Goal: Task Accomplishment & Management: Use online tool/utility

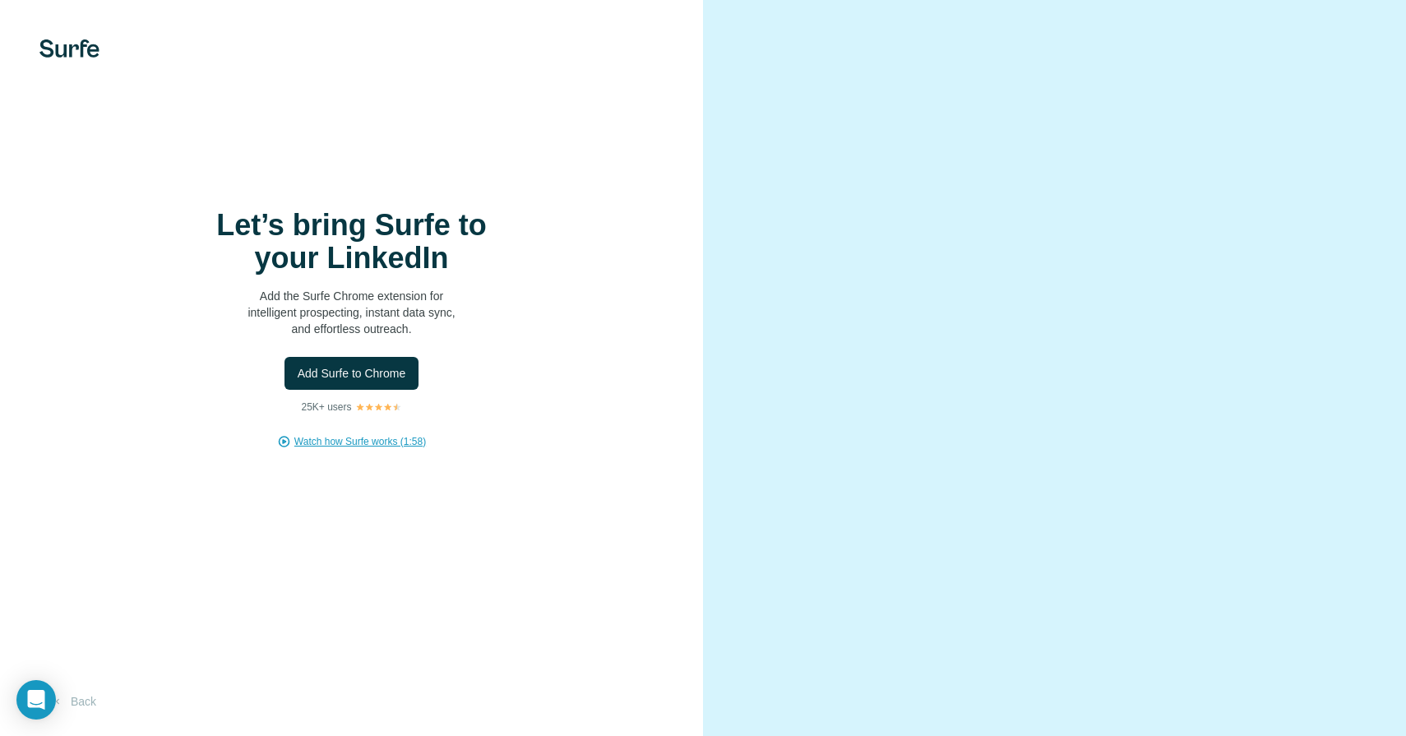
click at [401, 444] on span "Watch how Surfe works (1:58)" at bounding box center [360, 441] width 132 height 15
click at [55, 702] on body "Let’s bring Surfe to your LinkedIn Add the Surfe Chrome extension for intellige…" at bounding box center [703, 368] width 1406 height 736
click at [42, 703] on icon "Open Intercom Messenger" at bounding box center [35, 699] width 19 height 21
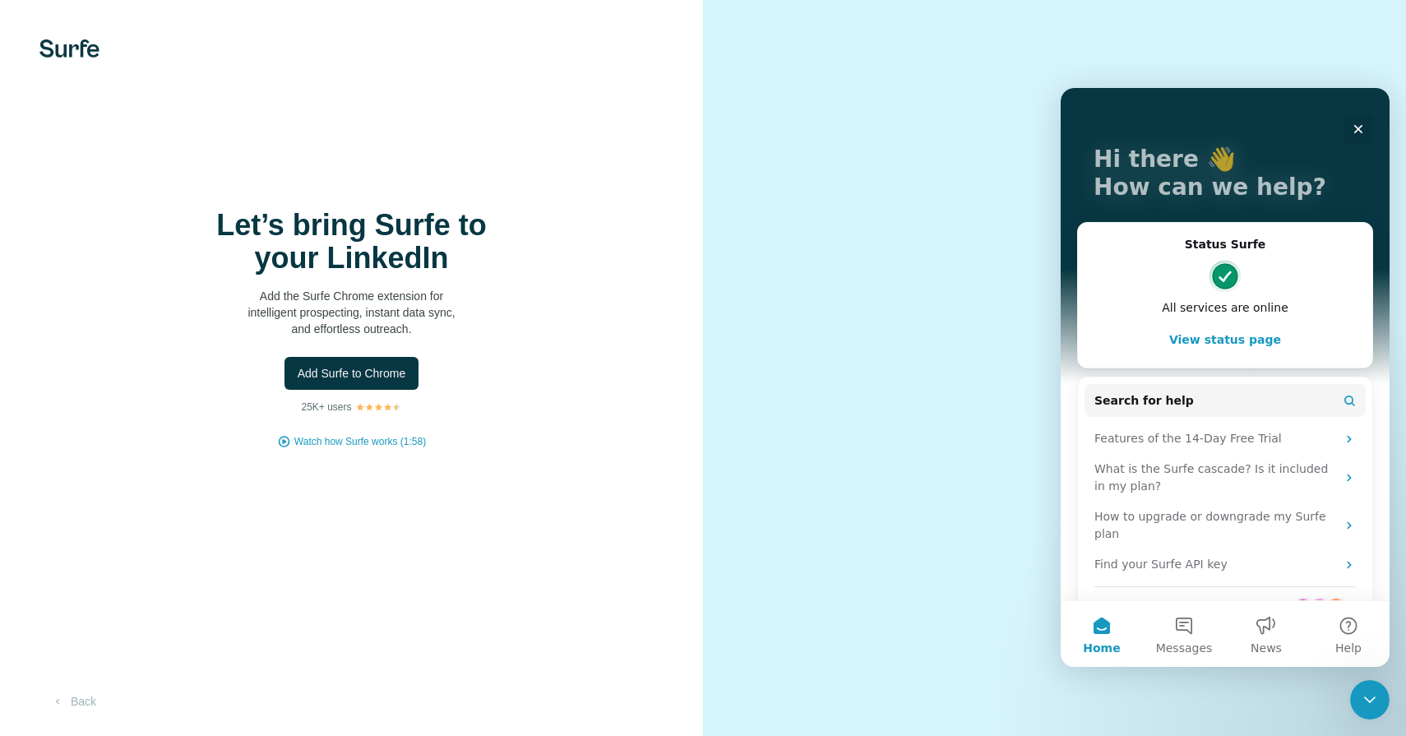
scroll to position [67, 0]
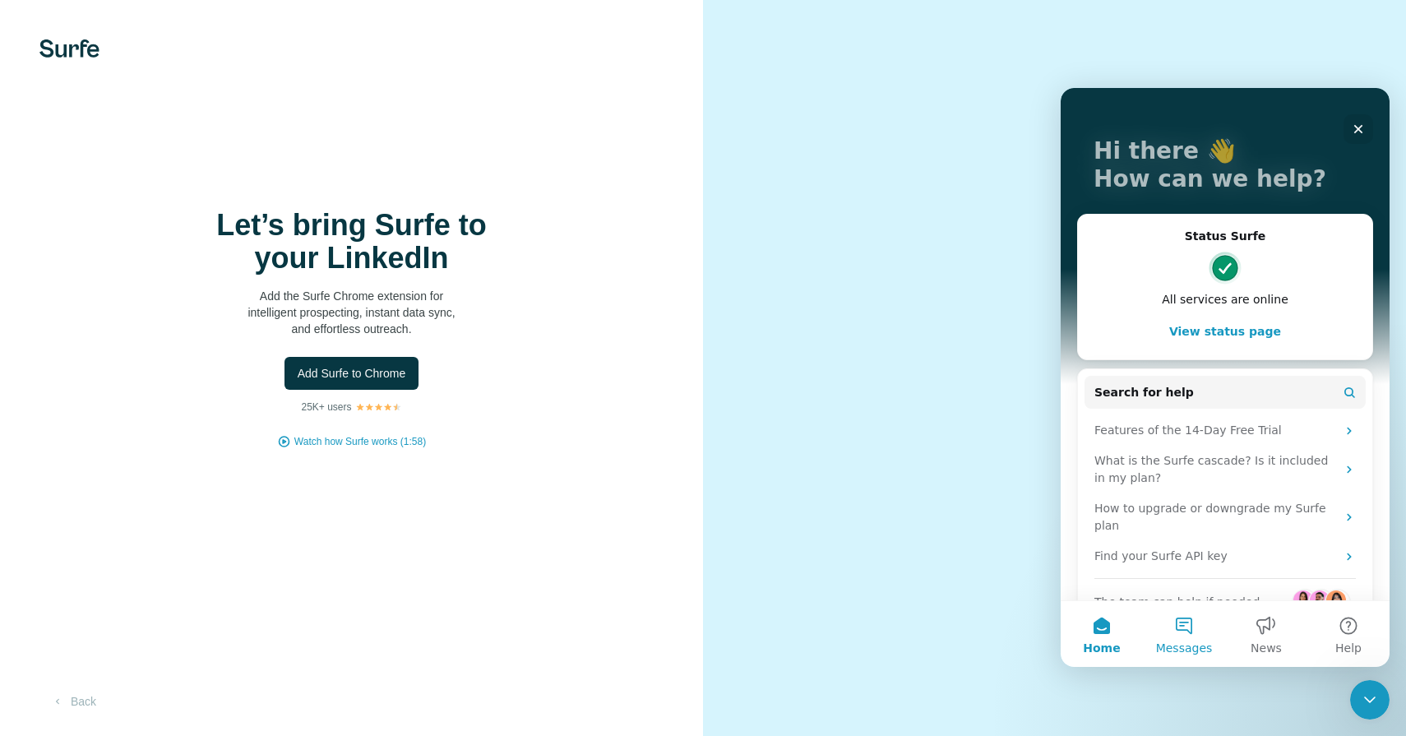
click at [1177, 625] on button "Messages" at bounding box center [1184, 634] width 82 height 66
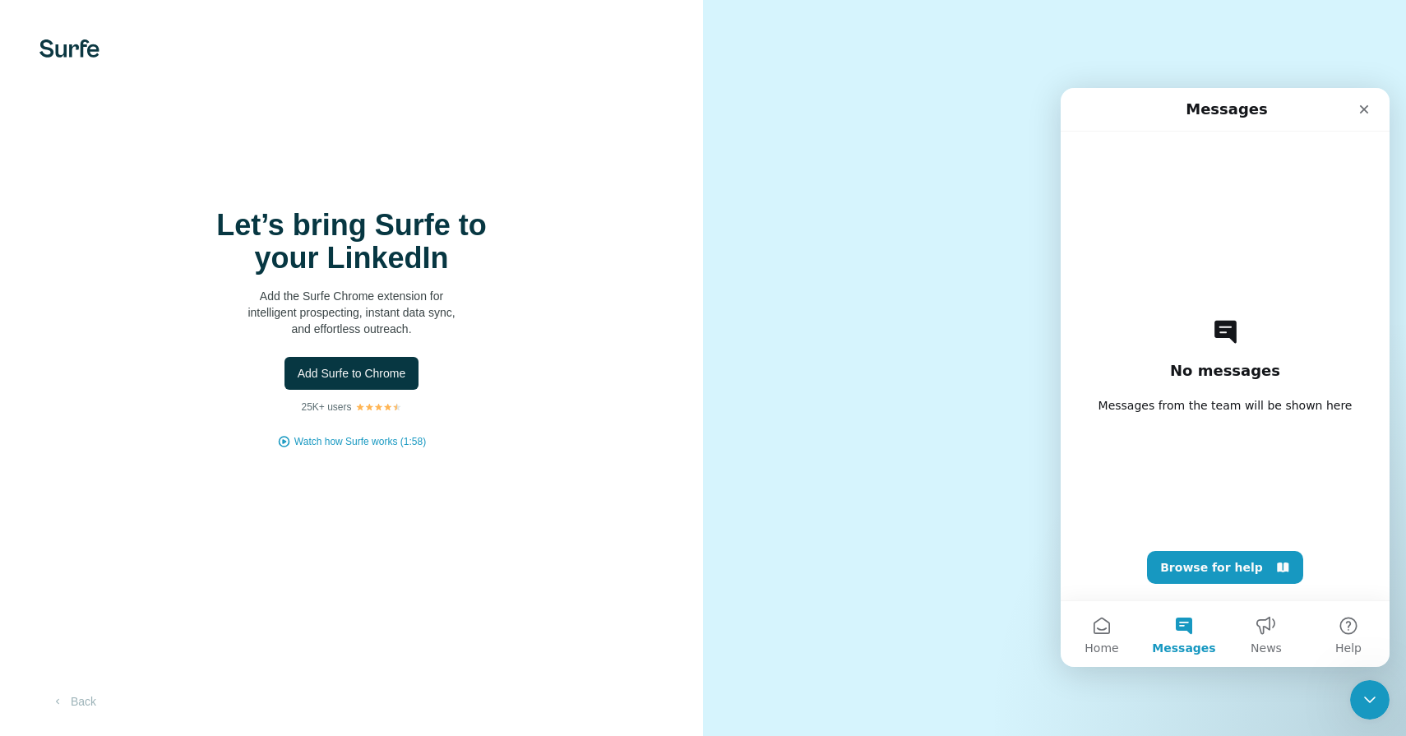
click at [1179, 497] on div "No messages Messages from the team will be shown here Browse for help" at bounding box center [1225, 366] width 271 height 469
click at [1202, 355] on div "No messages Messages from the team will be shown here Browse for help" at bounding box center [1225, 366] width 271 height 469
click at [1118, 635] on button "Home" at bounding box center [1102, 634] width 82 height 66
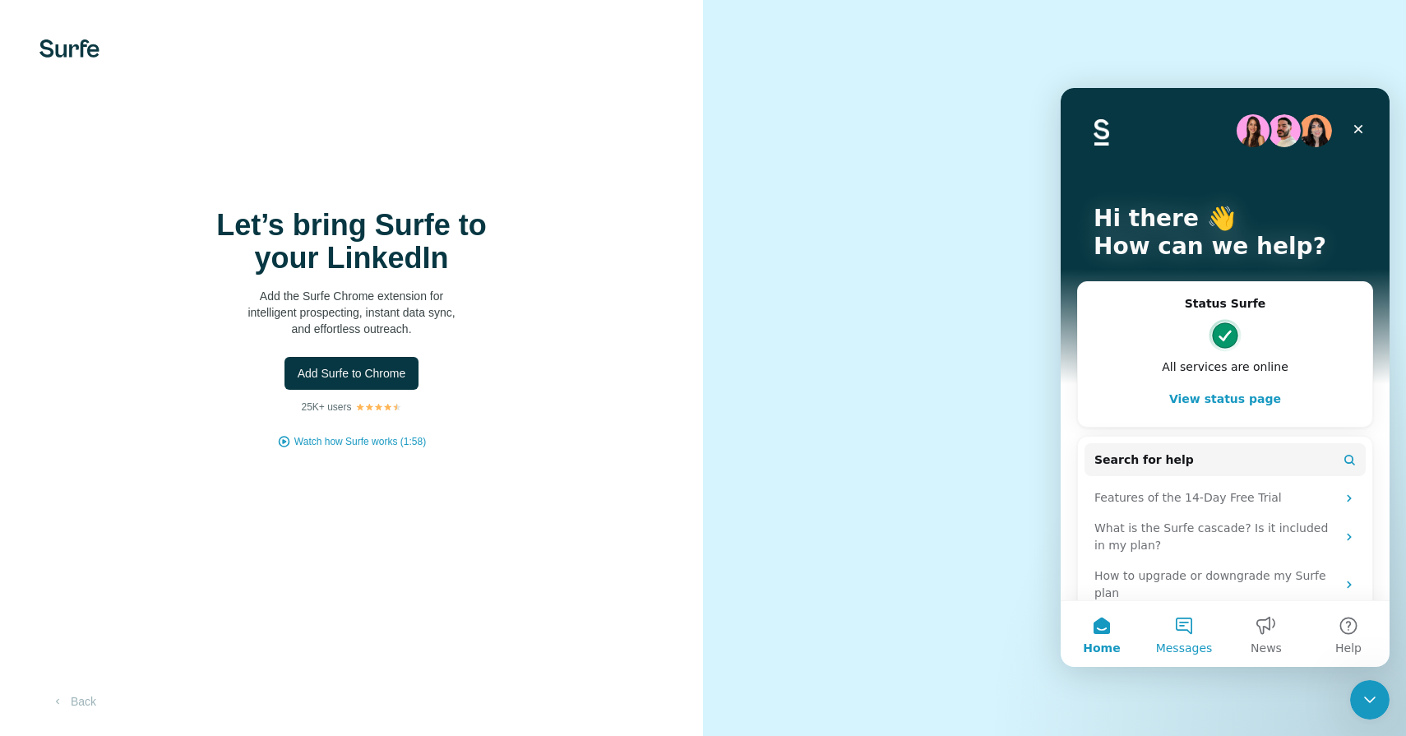
click at [1183, 638] on button "Messages" at bounding box center [1184, 634] width 82 height 66
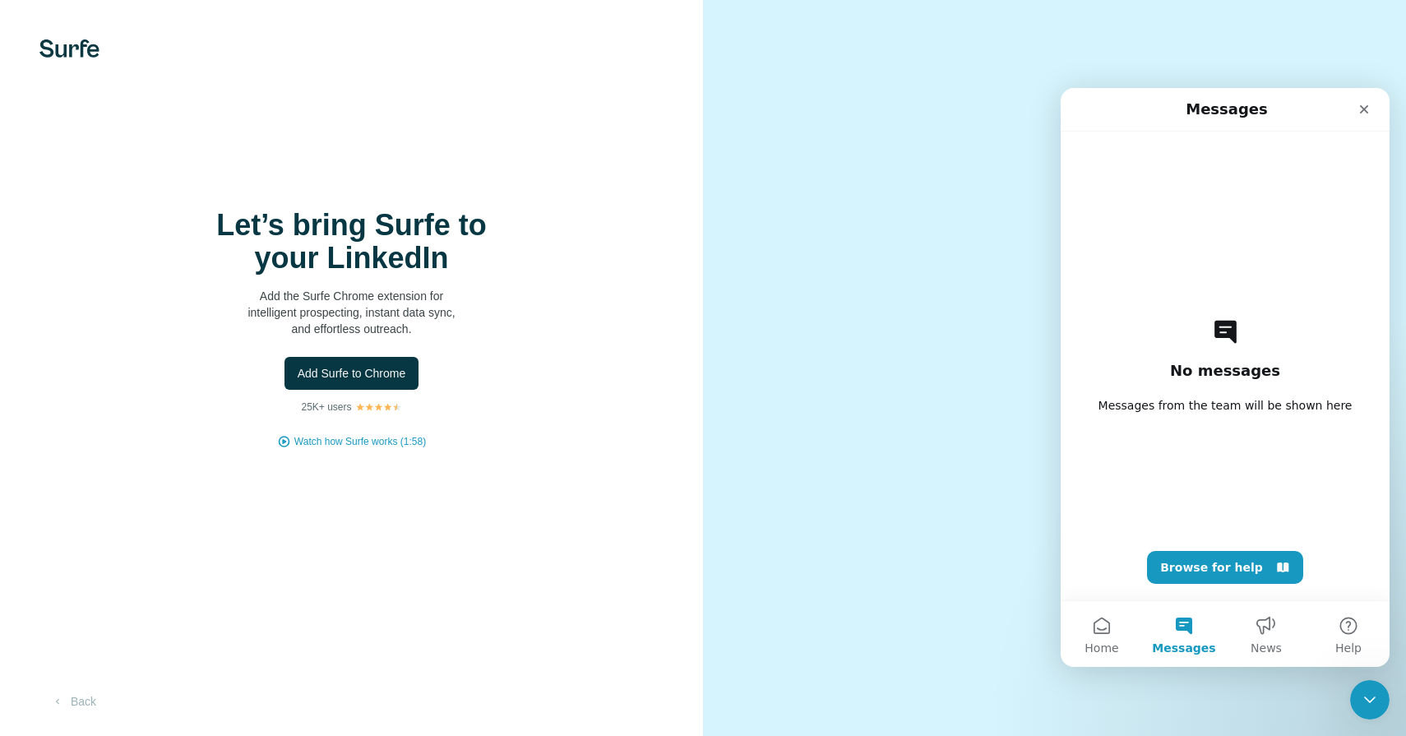
click at [1188, 497] on div "No messages Messages from the team will be shown here Browse for help" at bounding box center [1225, 366] width 271 height 469
click at [1188, 568] on button "Browse for help" at bounding box center [1225, 567] width 156 height 33
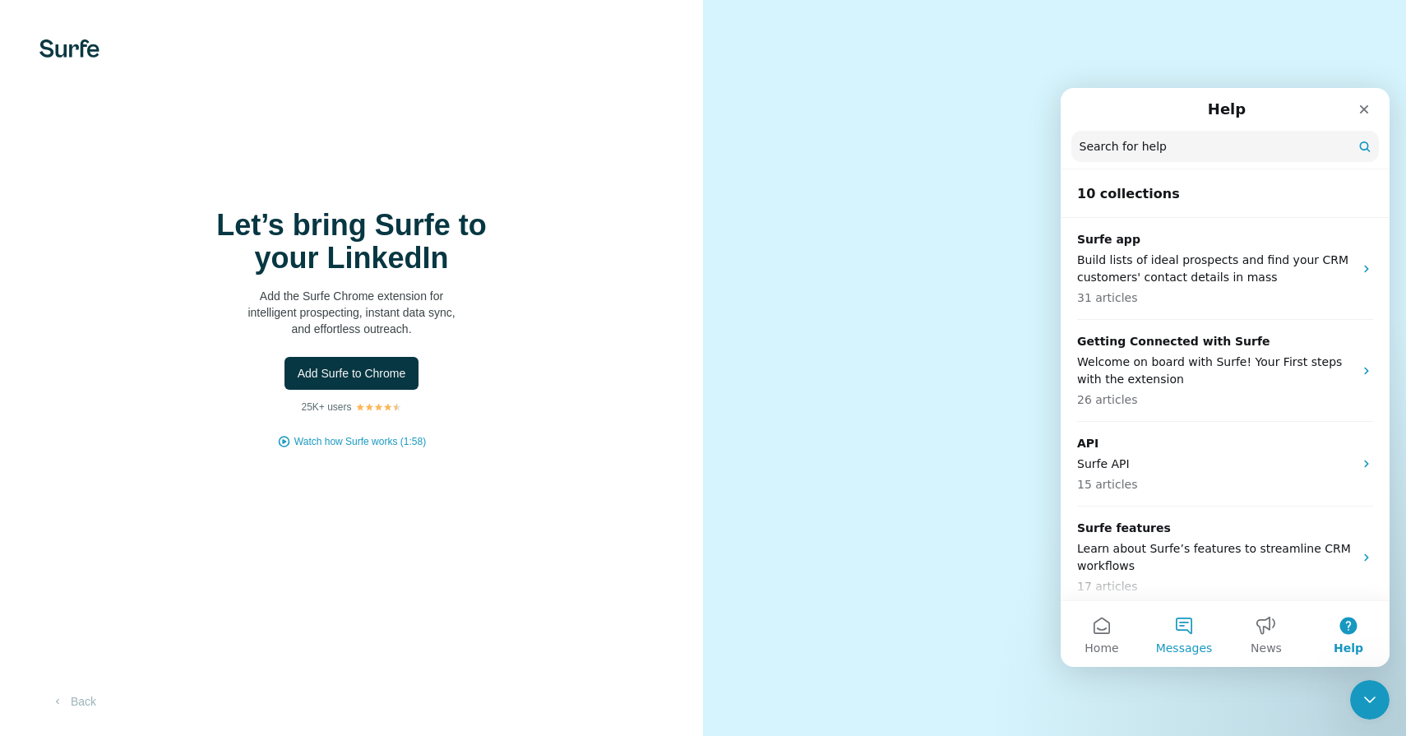
click at [1192, 628] on button "Messages" at bounding box center [1184, 634] width 82 height 66
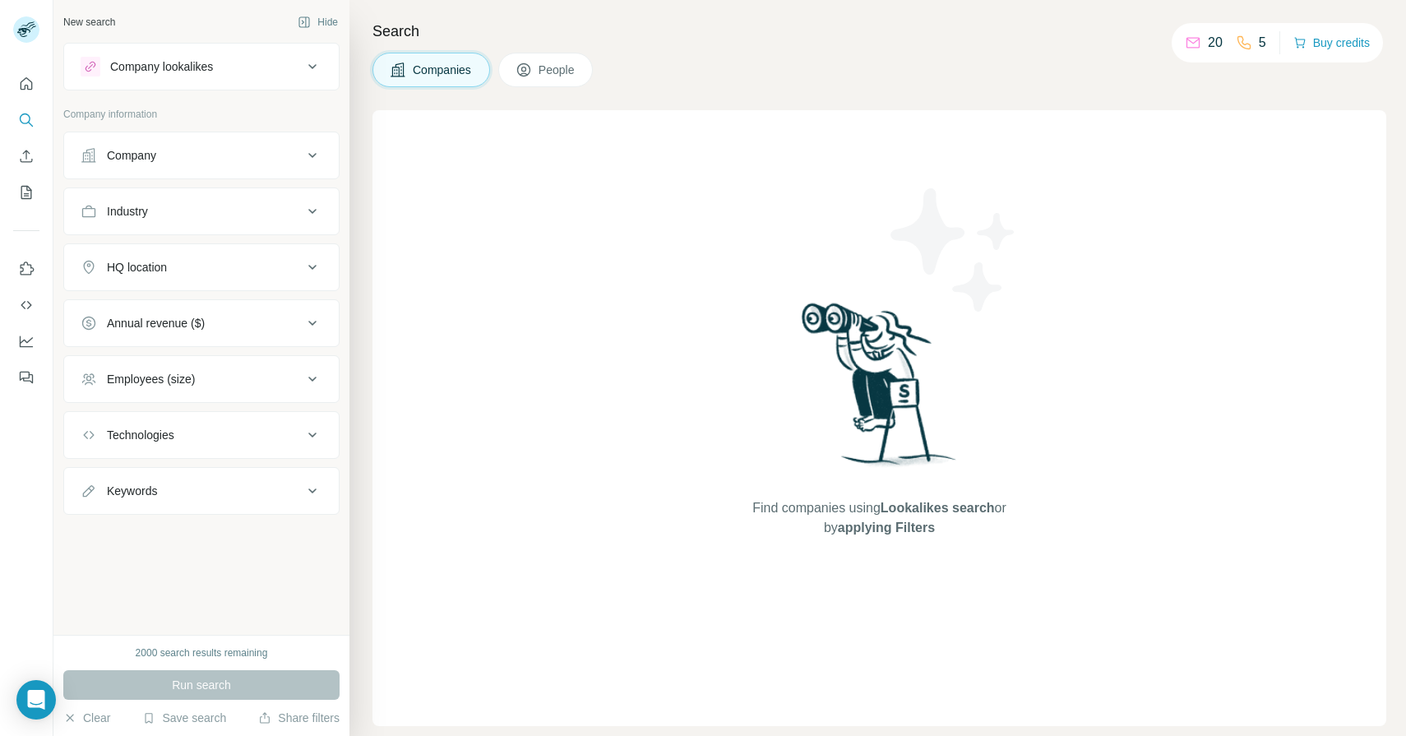
click at [247, 159] on div "Company" at bounding box center [192, 155] width 222 height 16
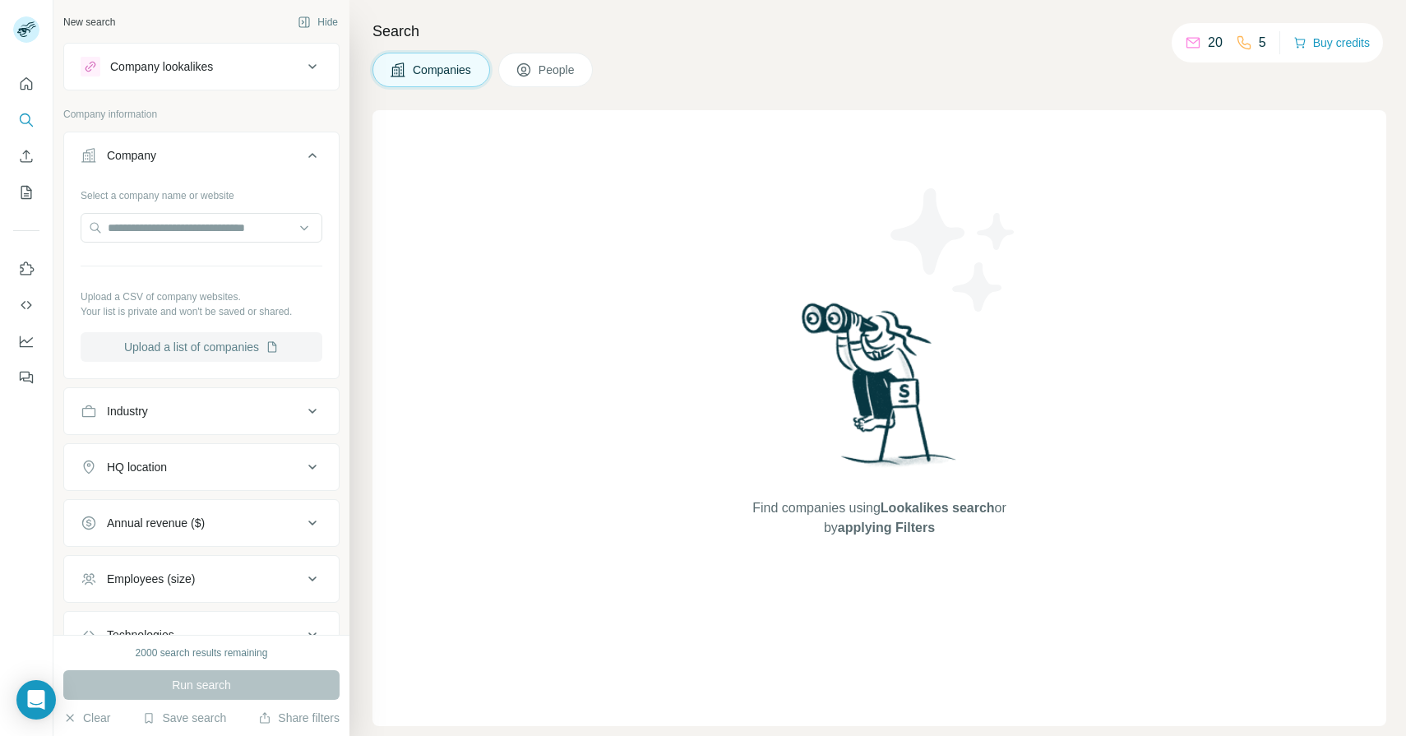
click at [220, 349] on button "Upload a list of companies" at bounding box center [202, 347] width 242 height 30
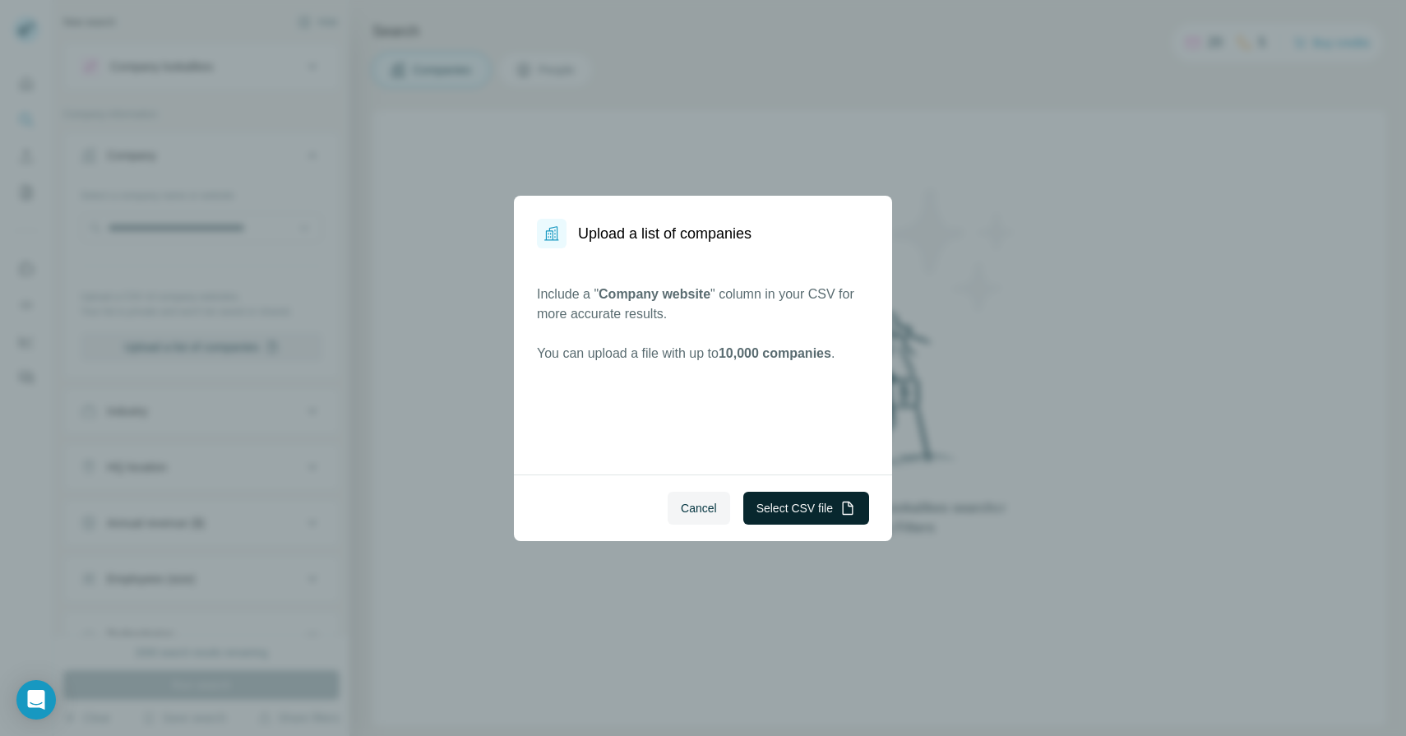
click at [814, 508] on button "Select CSV file" at bounding box center [806, 508] width 126 height 33
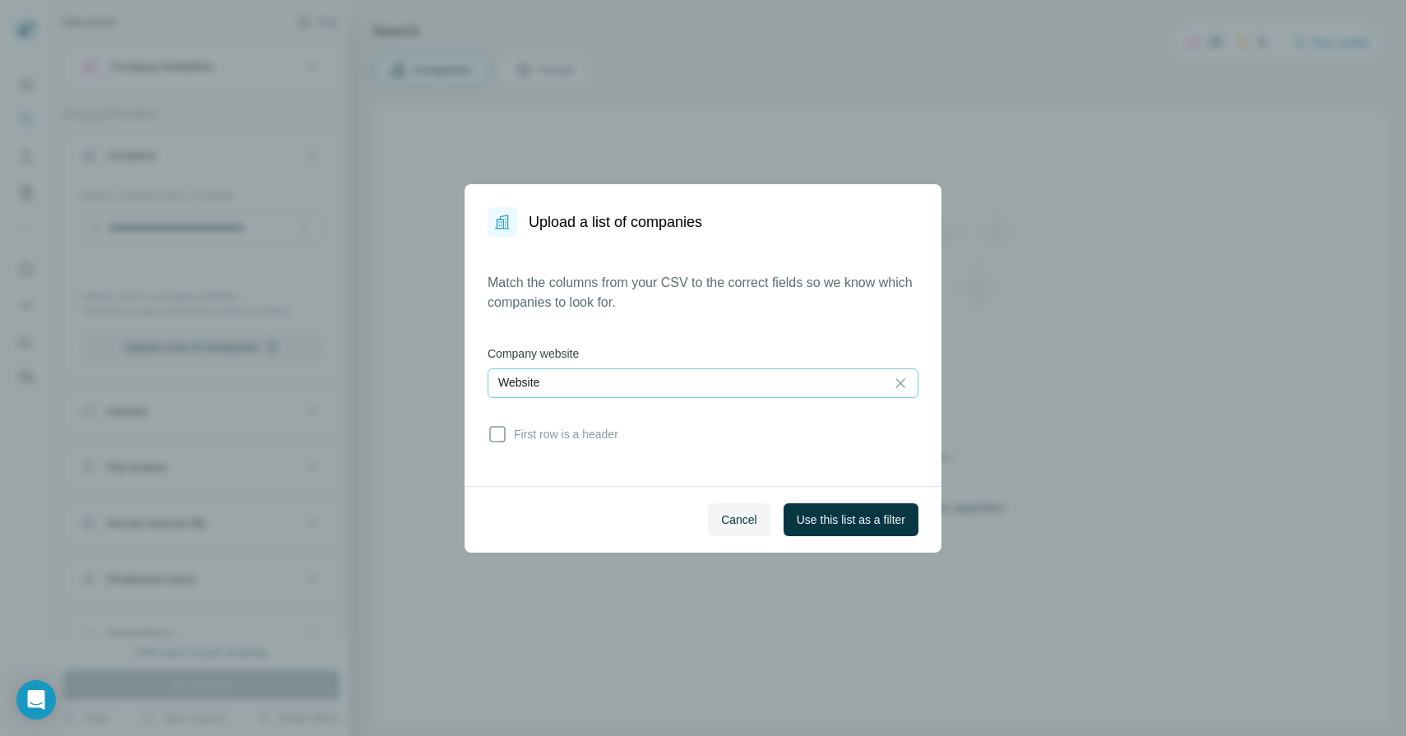
click at [665, 375] on div "Website" at bounding box center [686, 382] width 377 height 16
click at [660, 345] on label "Company website" at bounding box center [703, 353] width 431 height 16
click at [649, 374] on div "Website" at bounding box center [686, 382] width 377 height 16
click at [653, 336] on div "Match the columns from your CSV to the correct fields so we know which companie…" at bounding box center [703, 361] width 431 height 177
click at [607, 431] on span "First row is a header" at bounding box center [562, 434] width 111 height 16
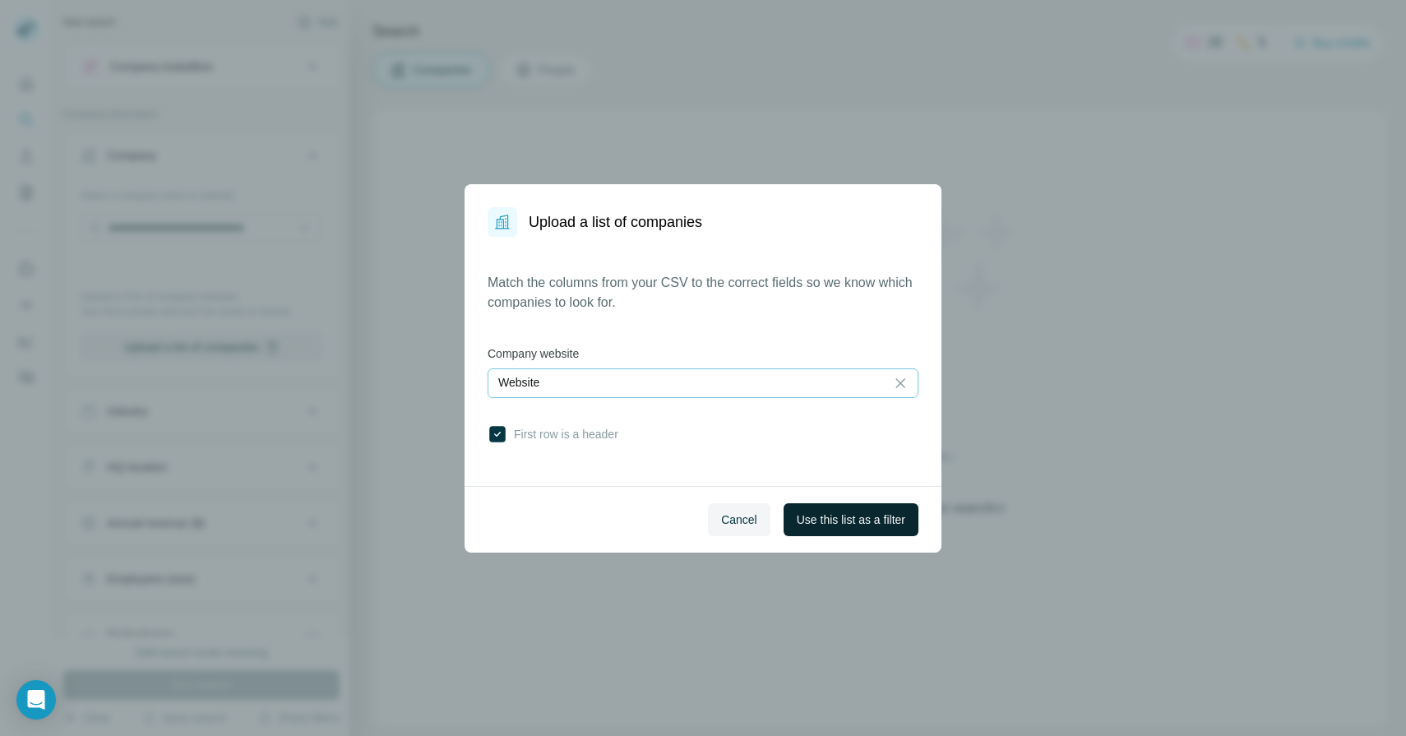
click at [825, 523] on span "Use this list as a filter" at bounding box center [851, 520] width 109 height 16
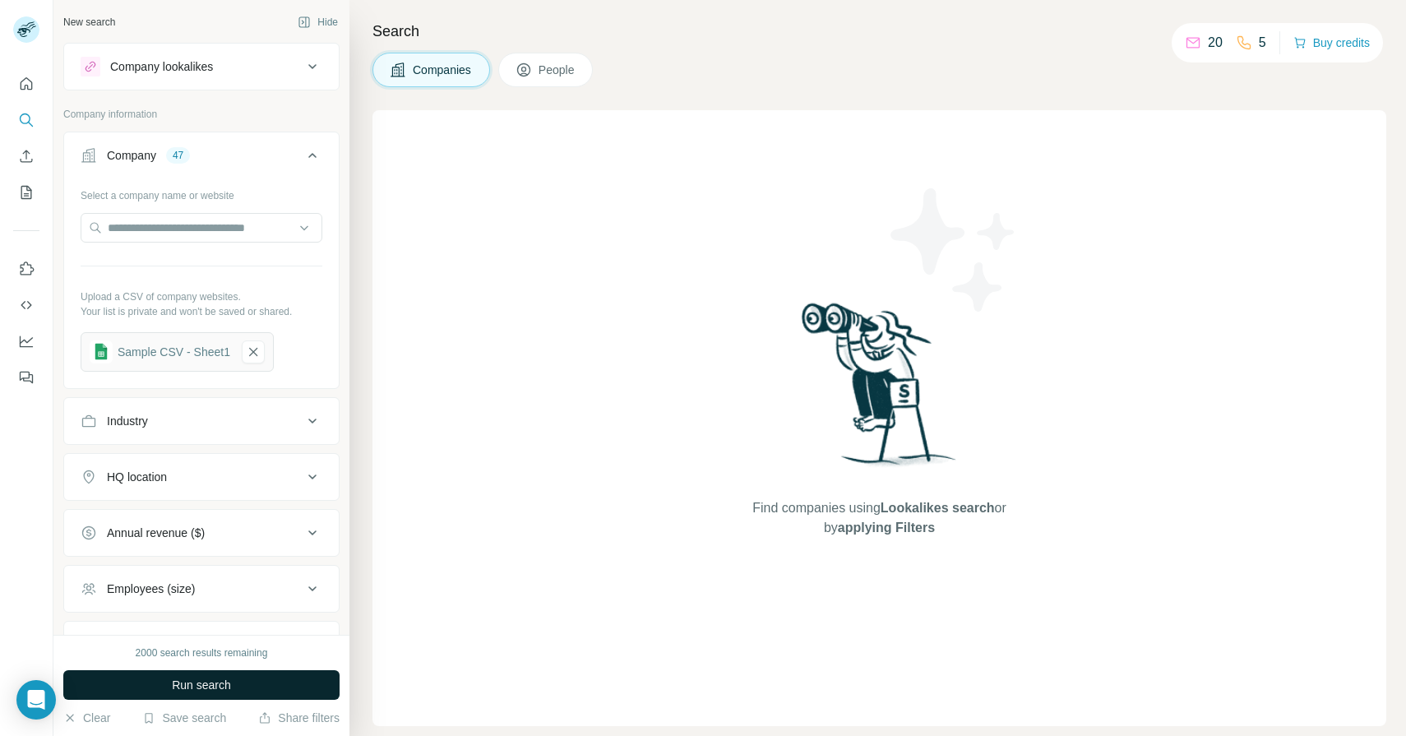
click at [191, 685] on span "Run search" at bounding box center [201, 685] width 59 height 16
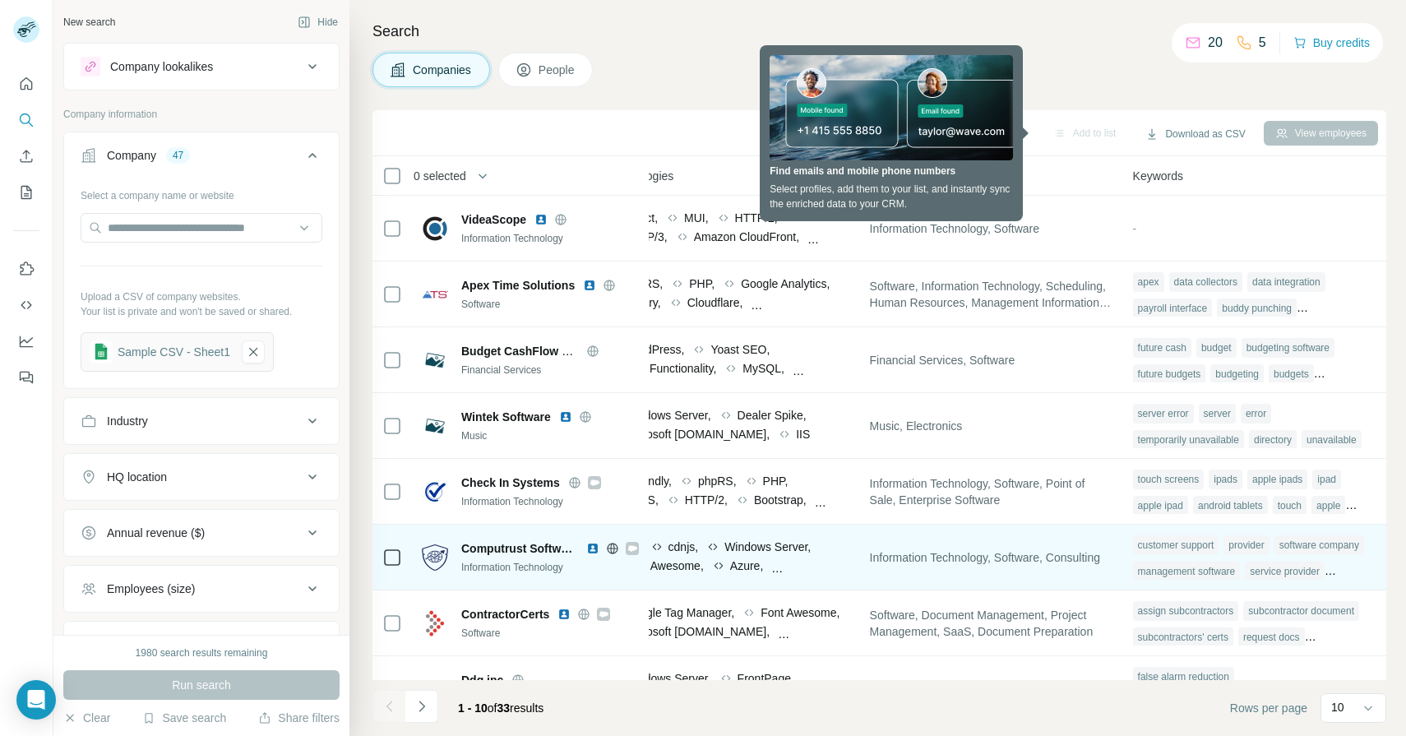
scroll to position [0, 953]
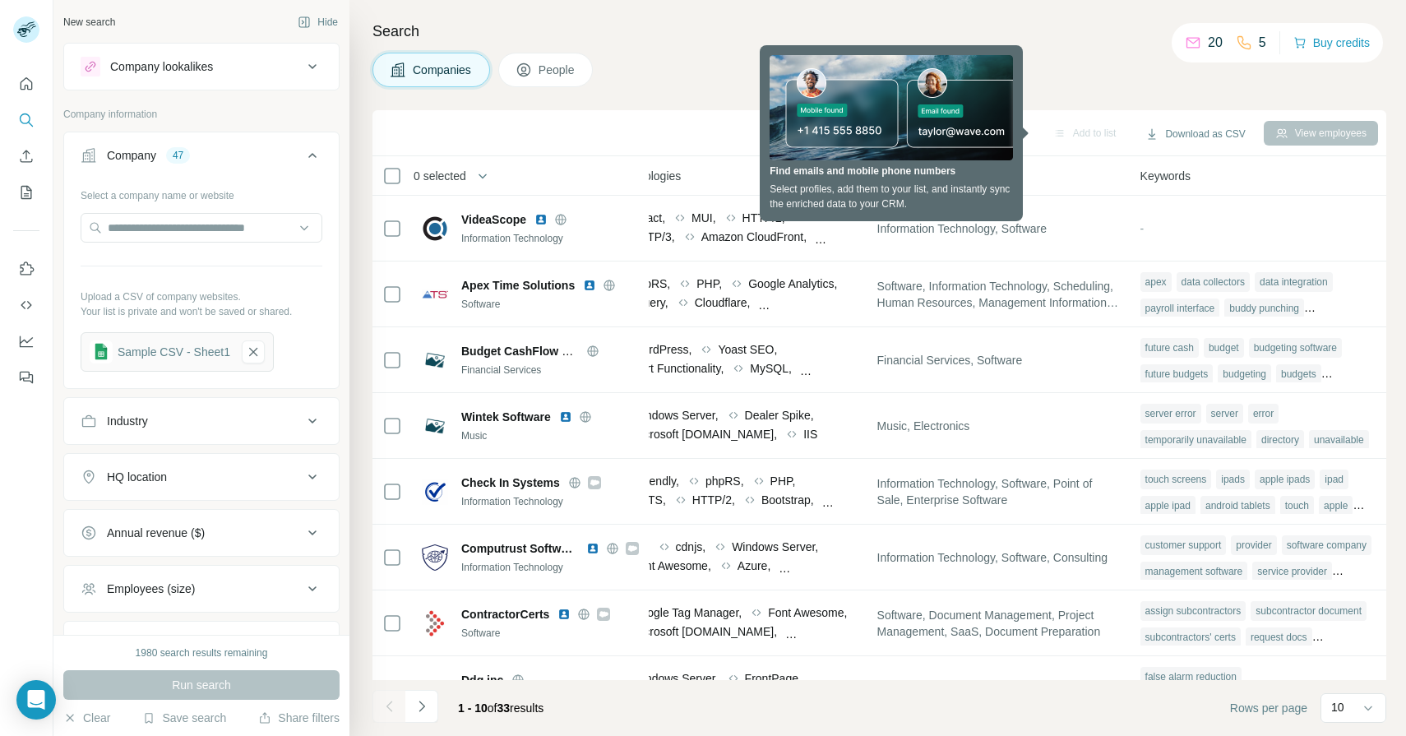
click at [642, 86] on div "Companies People" at bounding box center [880, 70] width 1014 height 35
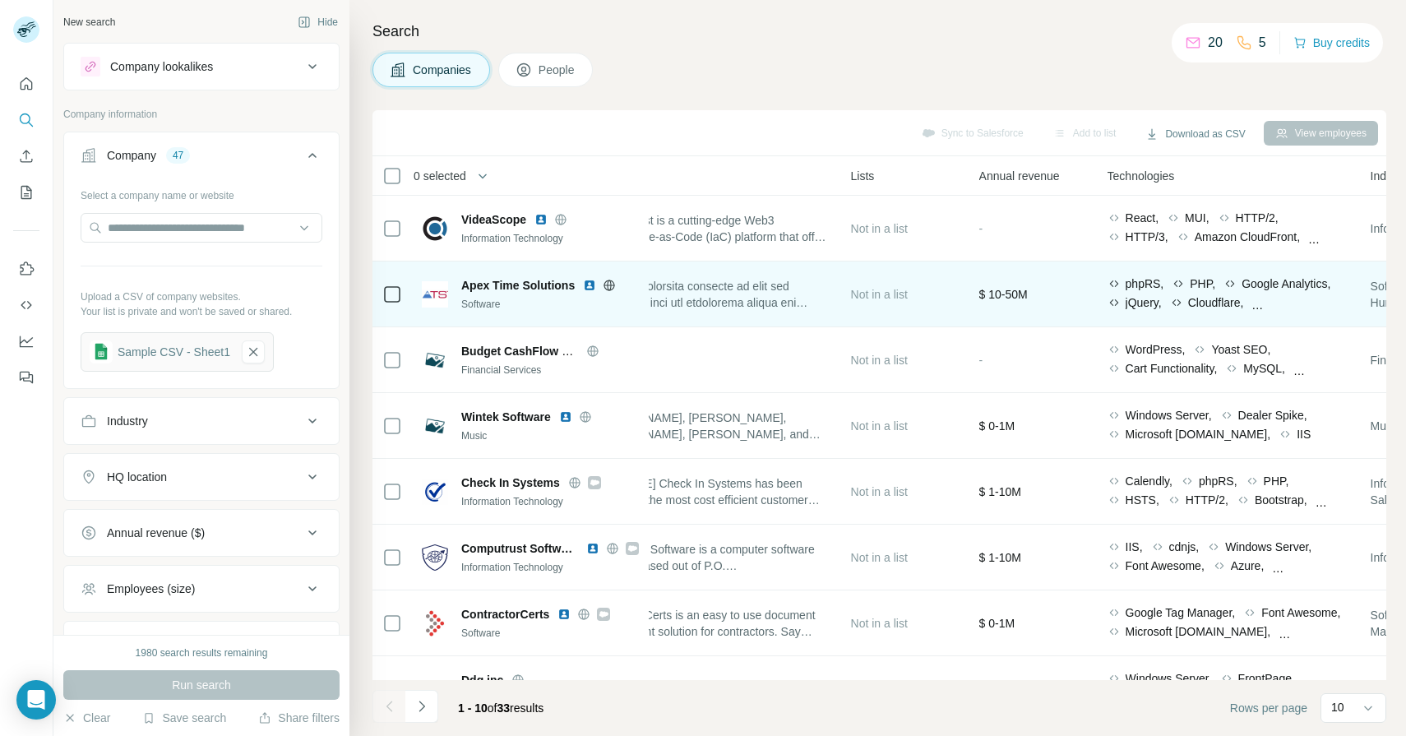
scroll to position [0, 384]
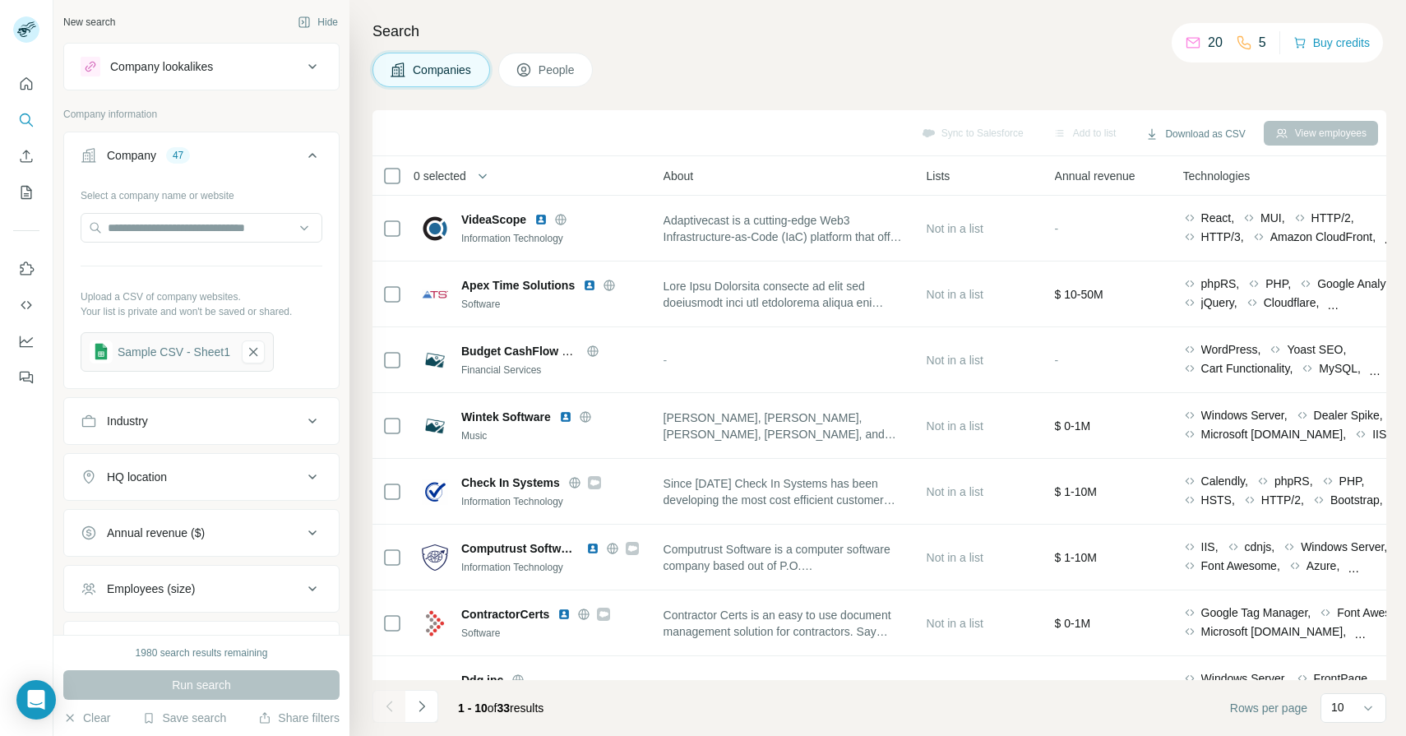
click at [1340, 130] on div "View employees" at bounding box center [1321, 133] width 114 height 25
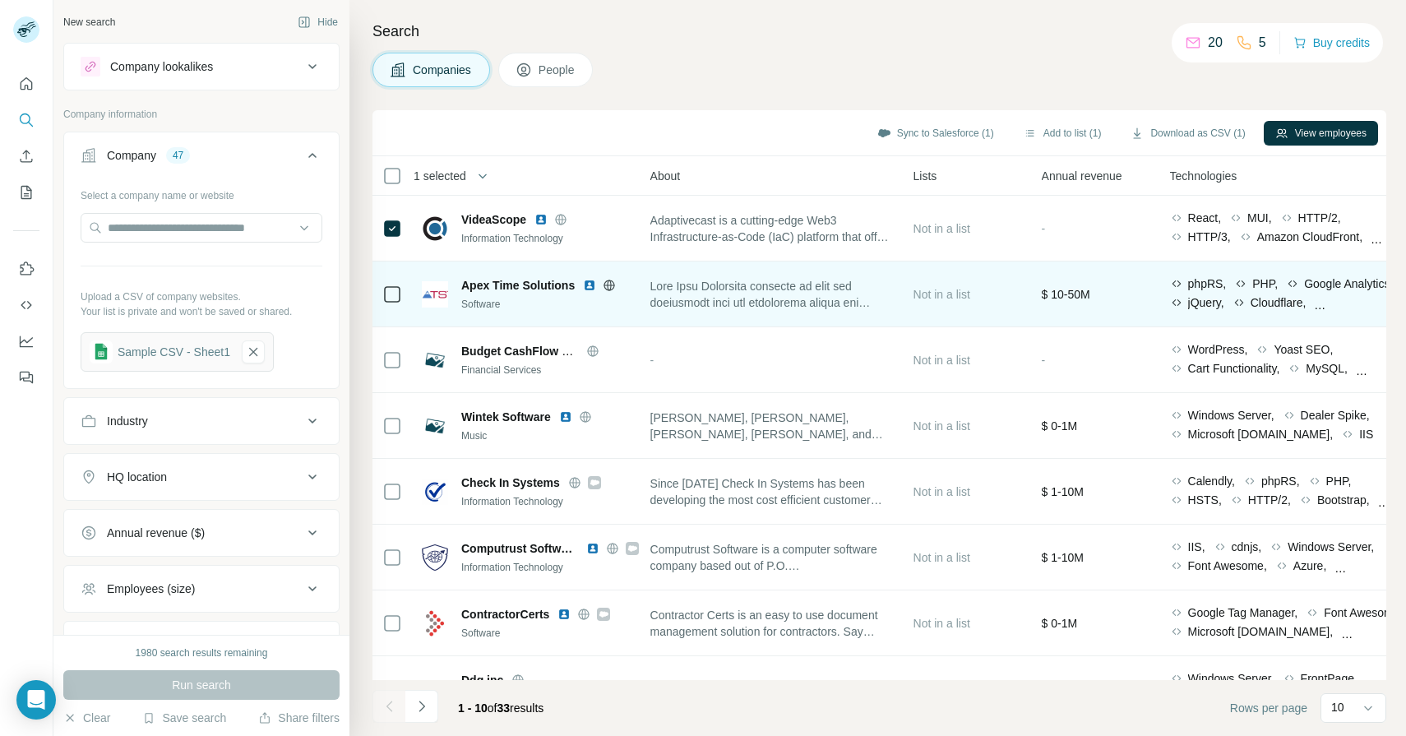
scroll to position [0, 415]
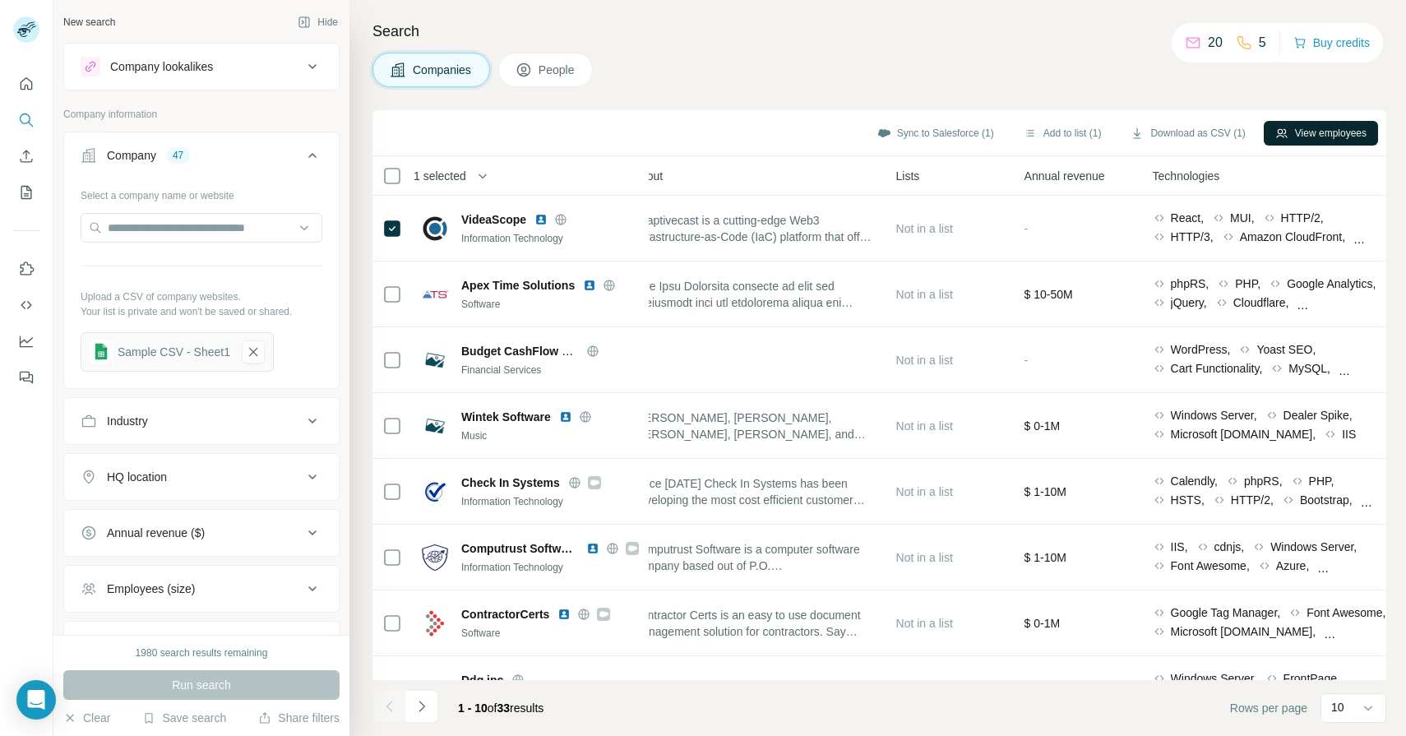
click at [1313, 132] on button "View employees" at bounding box center [1321, 133] width 114 height 25
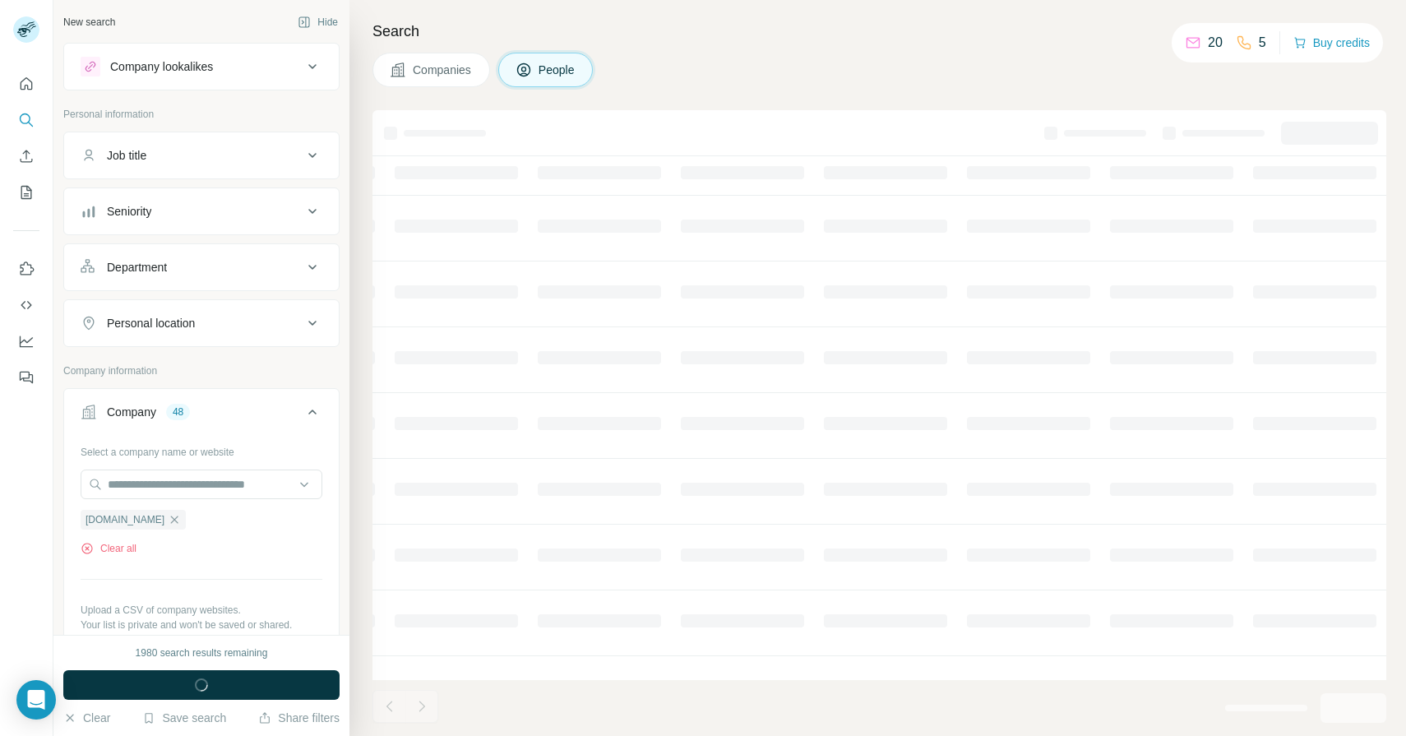
scroll to position [0, 407]
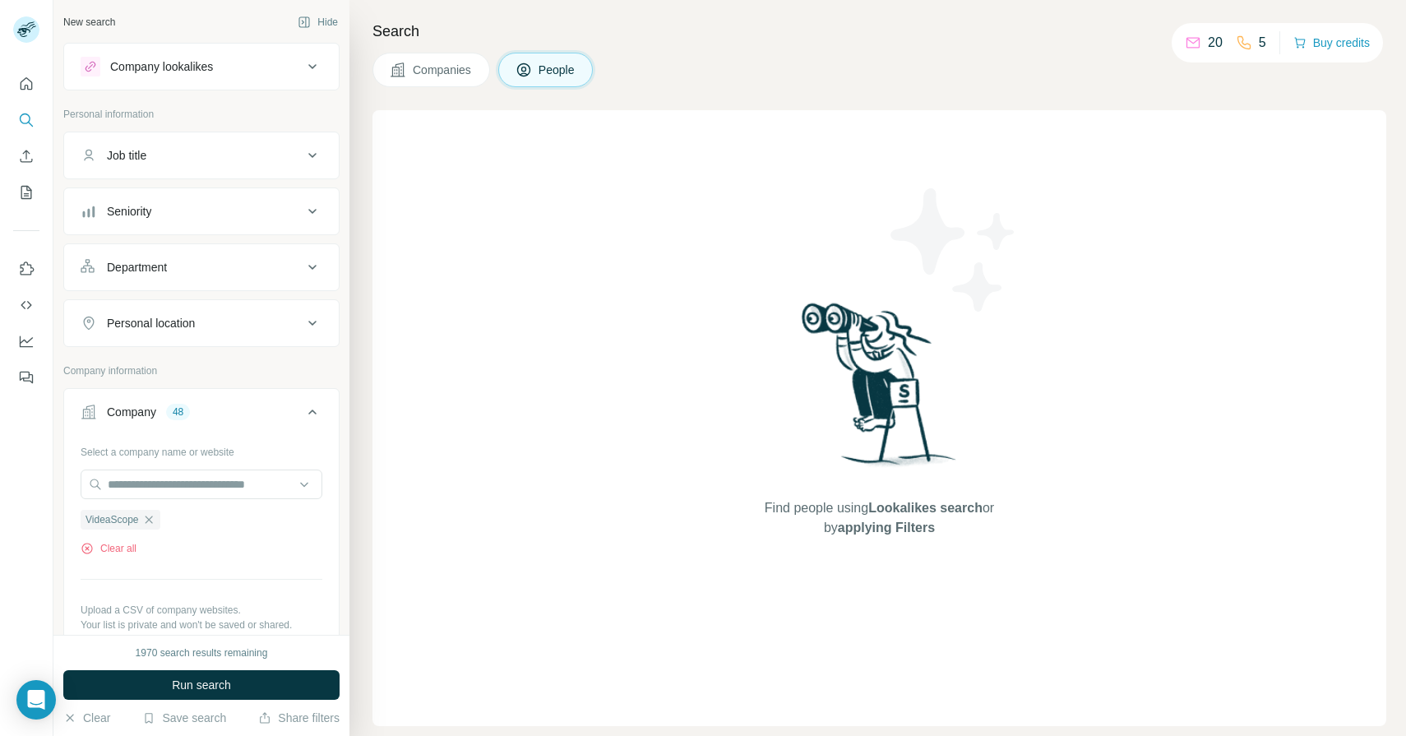
click at [316, 69] on icon at bounding box center [313, 67] width 20 height 20
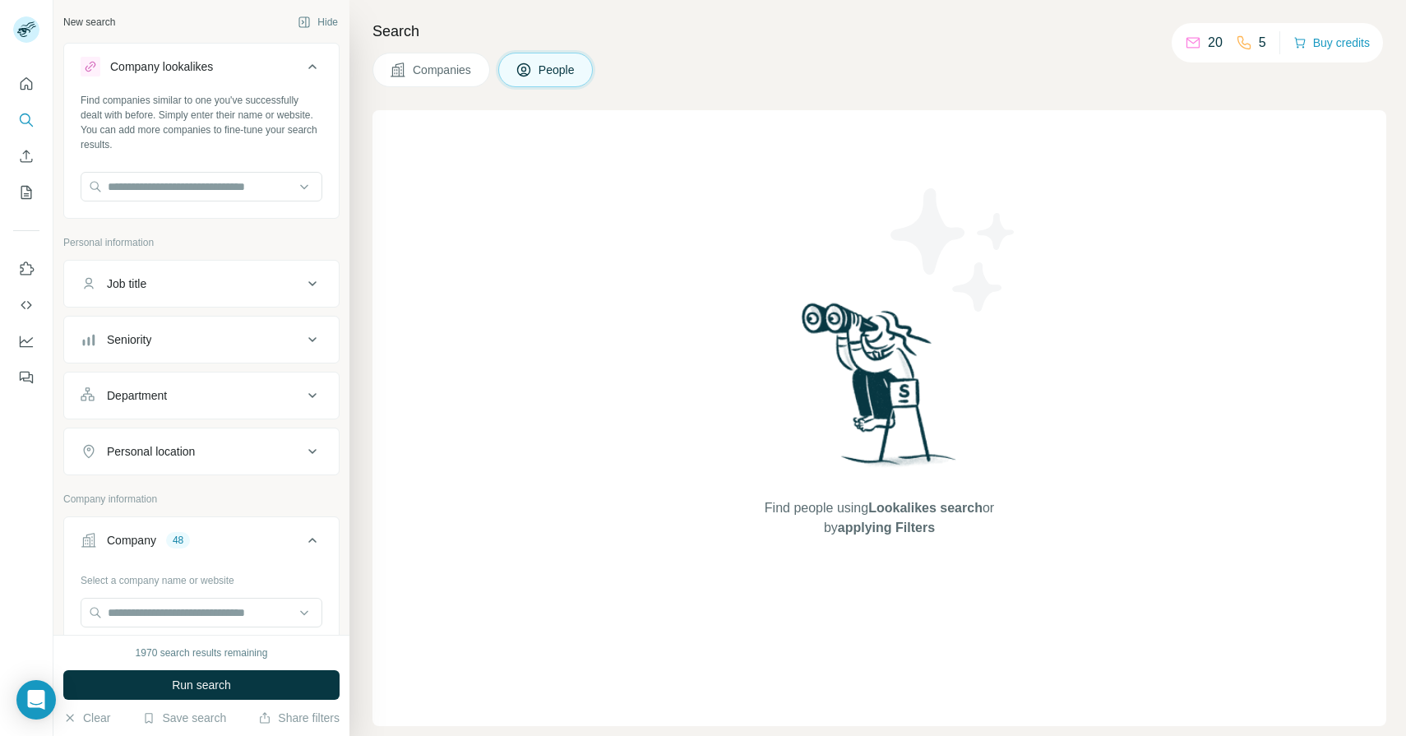
click at [316, 69] on icon at bounding box center [313, 67] width 20 height 20
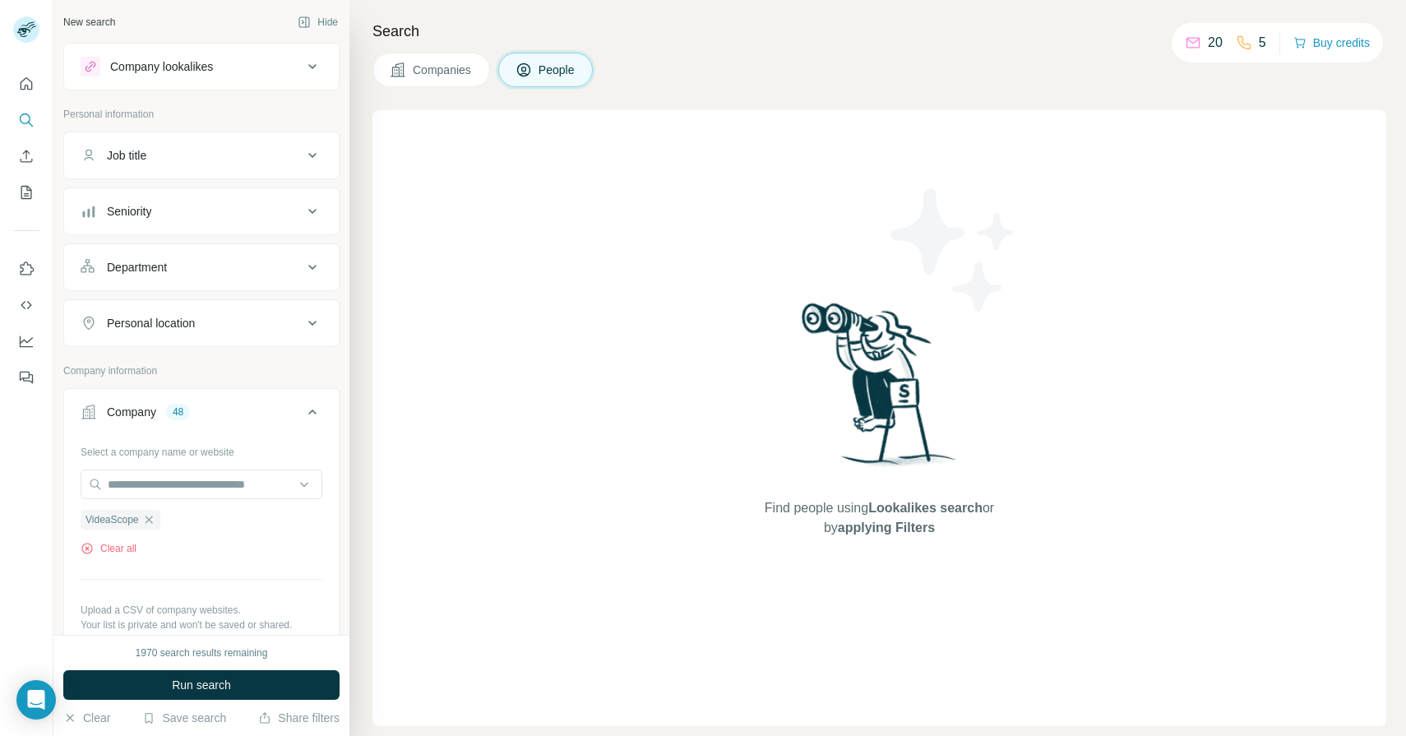
click at [322, 162] on icon at bounding box center [313, 156] width 20 height 20
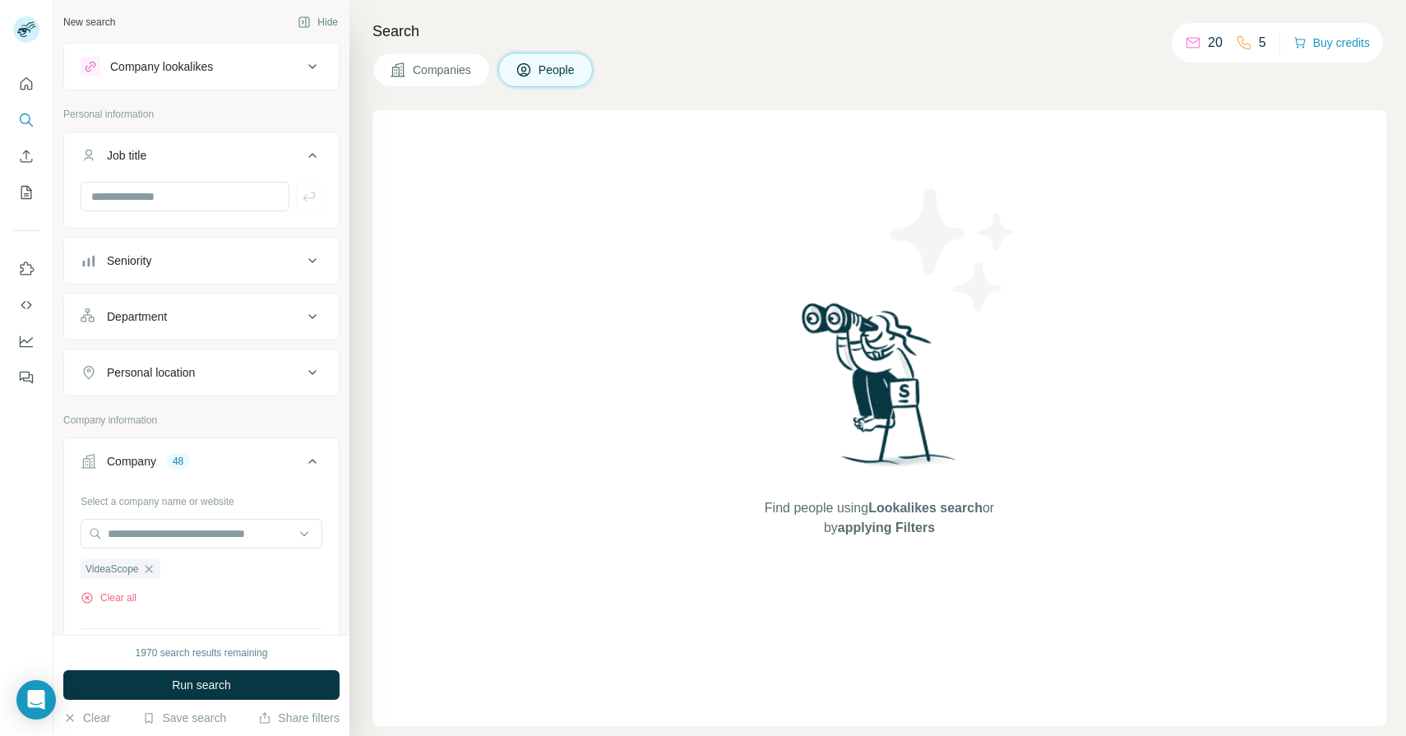
click at [322, 162] on icon at bounding box center [313, 156] width 20 height 20
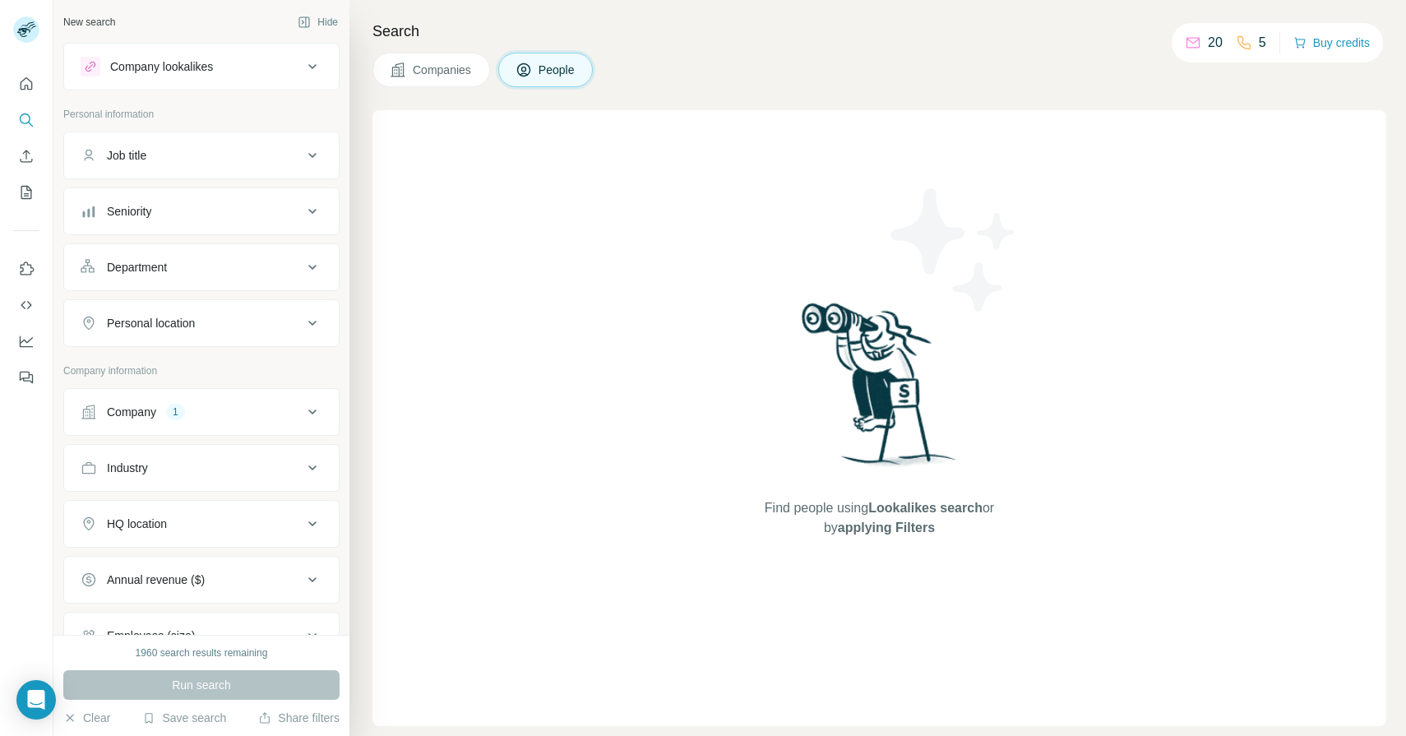
click at [444, 76] on span "Companies" at bounding box center [443, 70] width 60 height 16
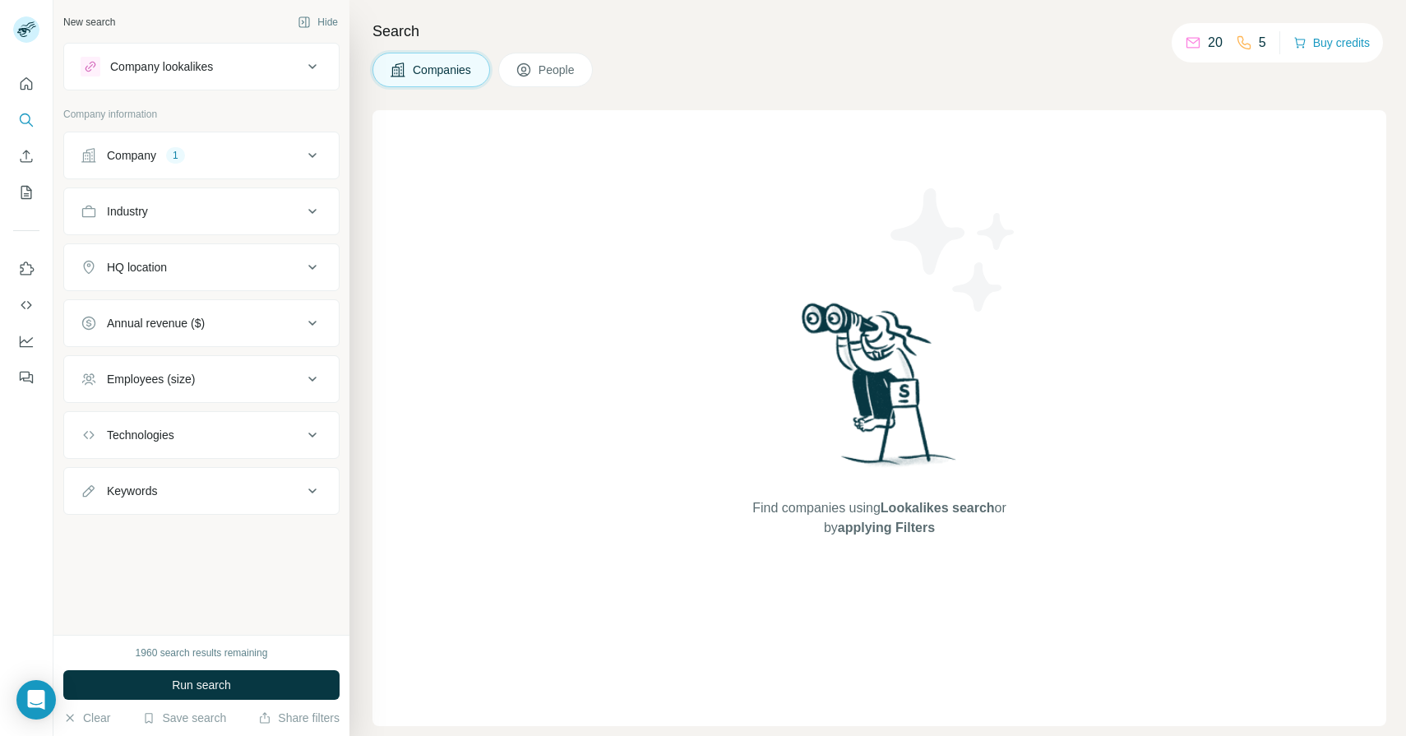
click at [559, 82] on button "People" at bounding box center [545, 70] width 95 height 35
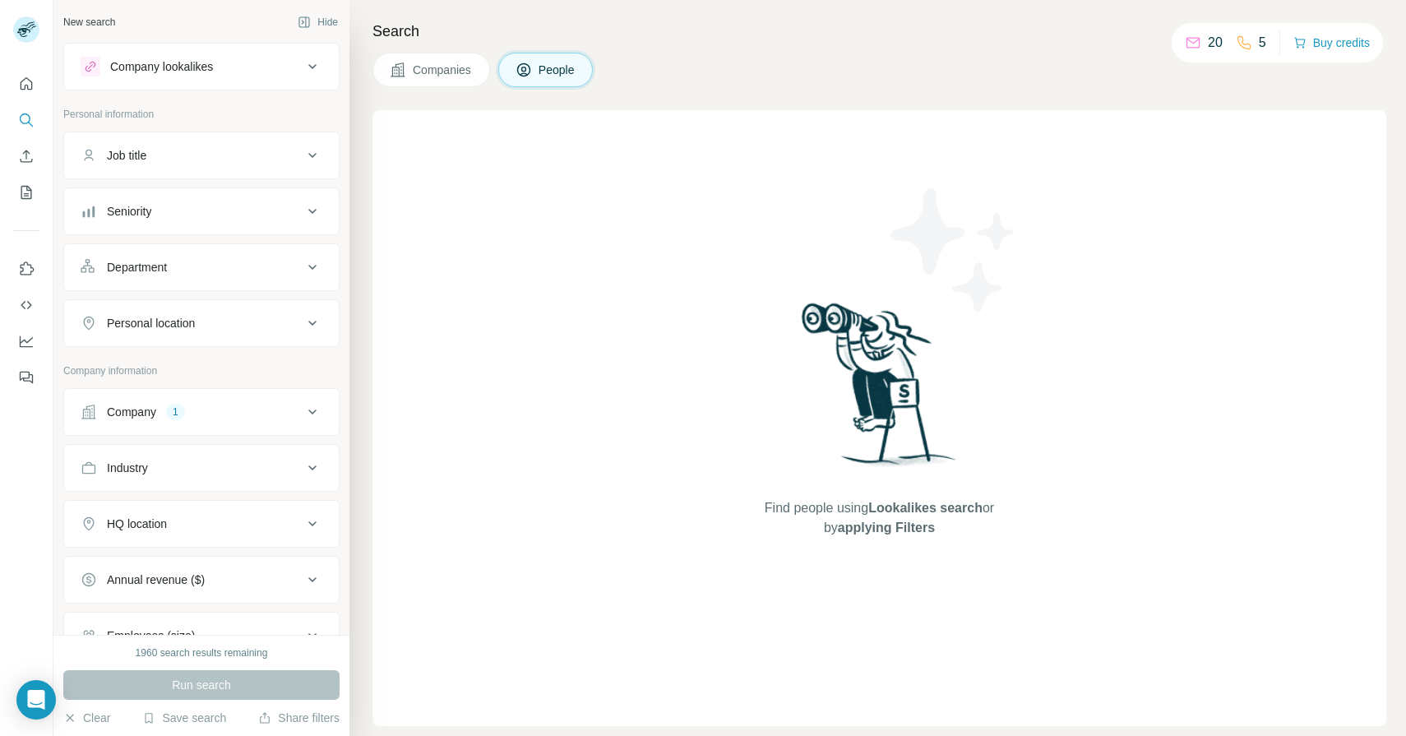
click at [475, 76] on button "Companies" at bounding box center [432, 70] width 118 height 35
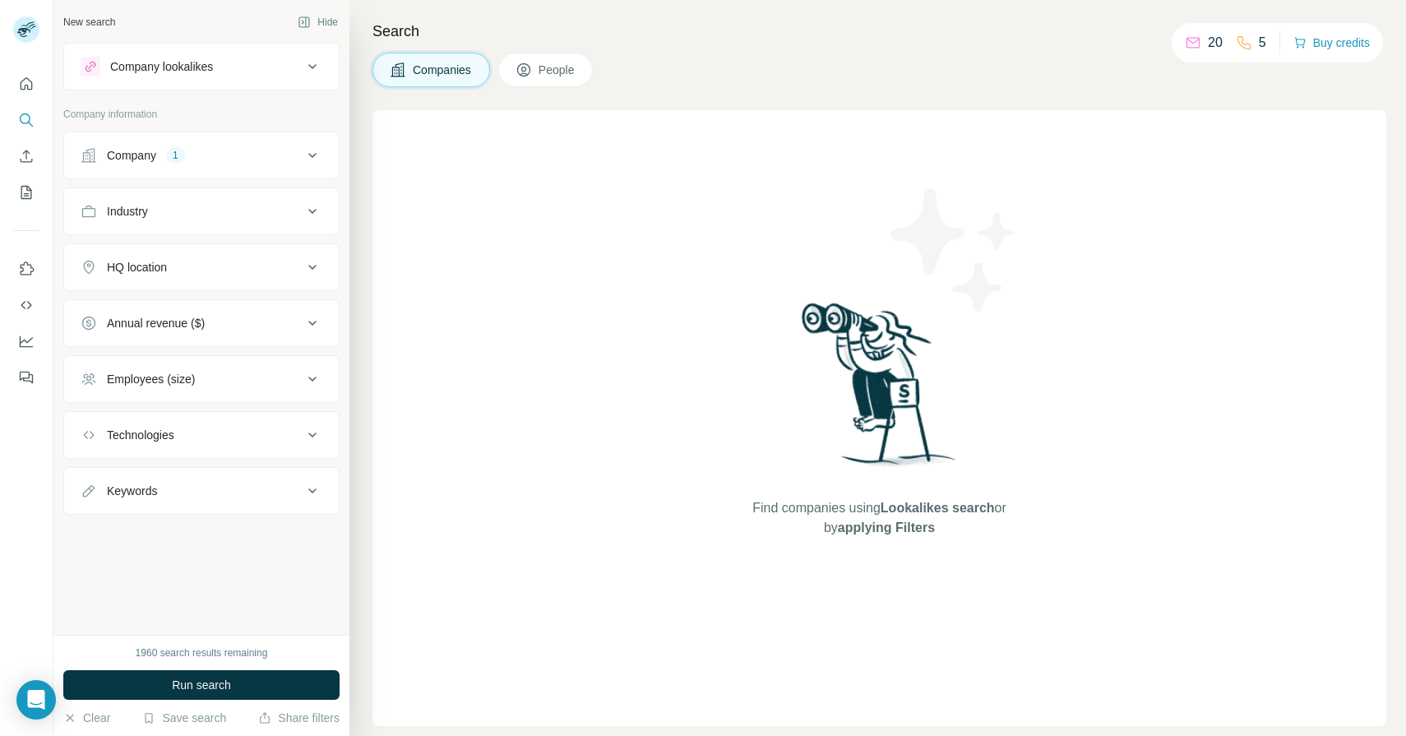
click at [257, 163] on div "Company 1" at bounding box center [192, 155] width 222 height 16
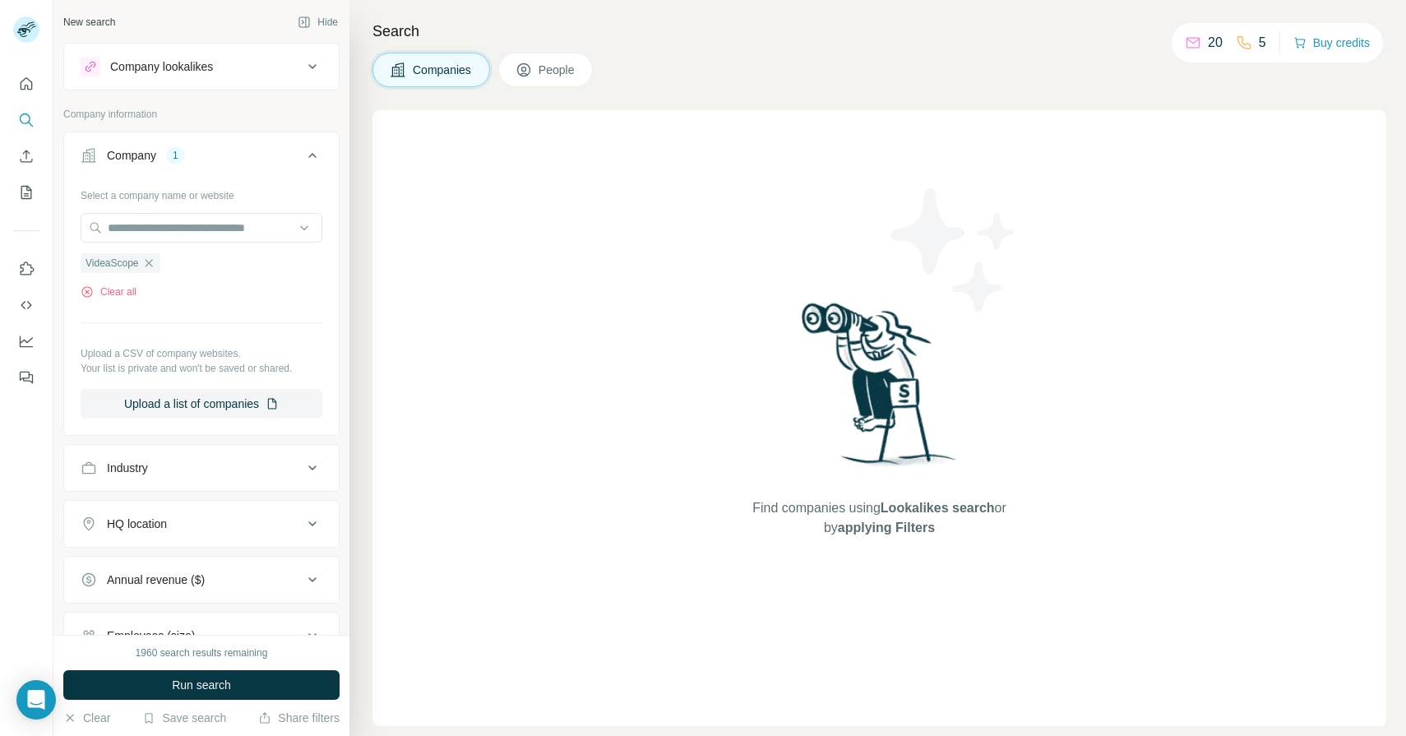
click at [176, 155] on div "1" at bounding box center [175, 155] width 19 height 15
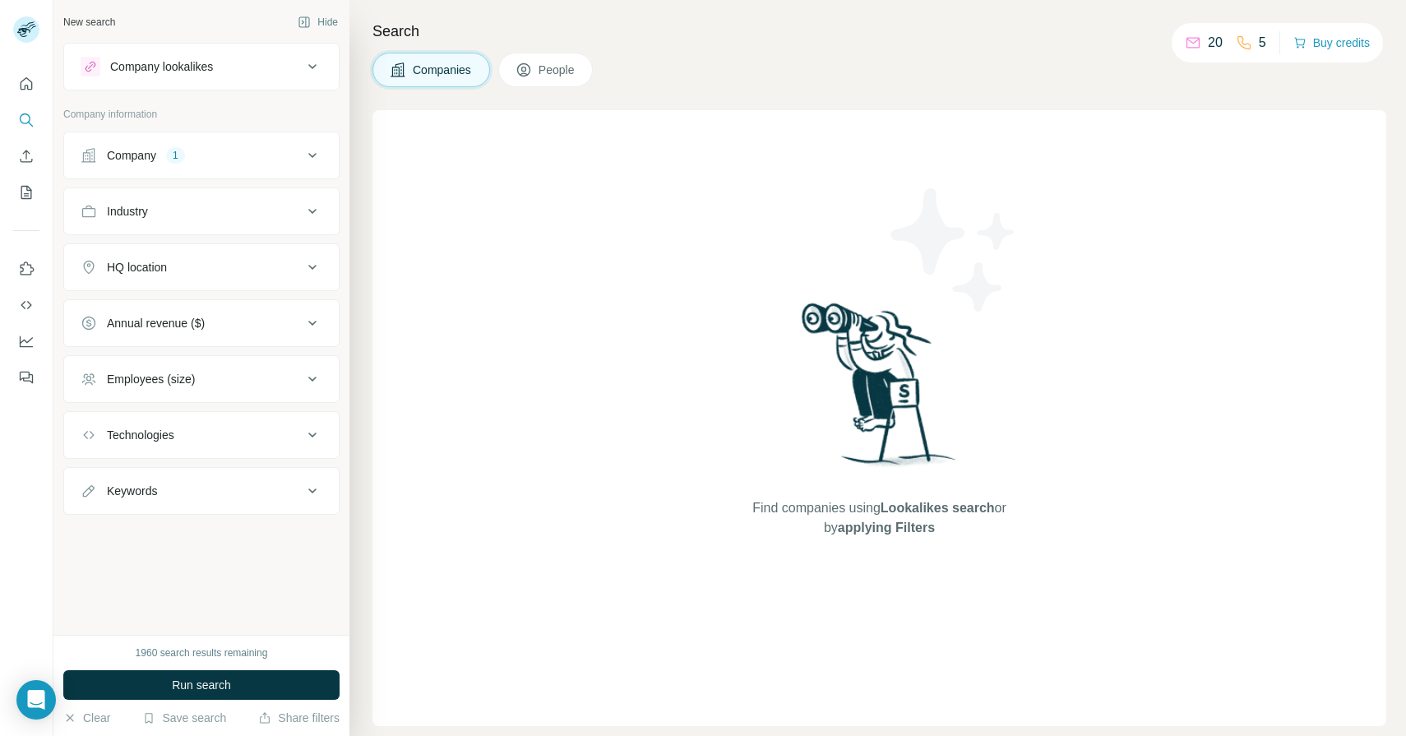
click at [176, 155] on div "1" at bounding box center [175, 155] width 19 height 15
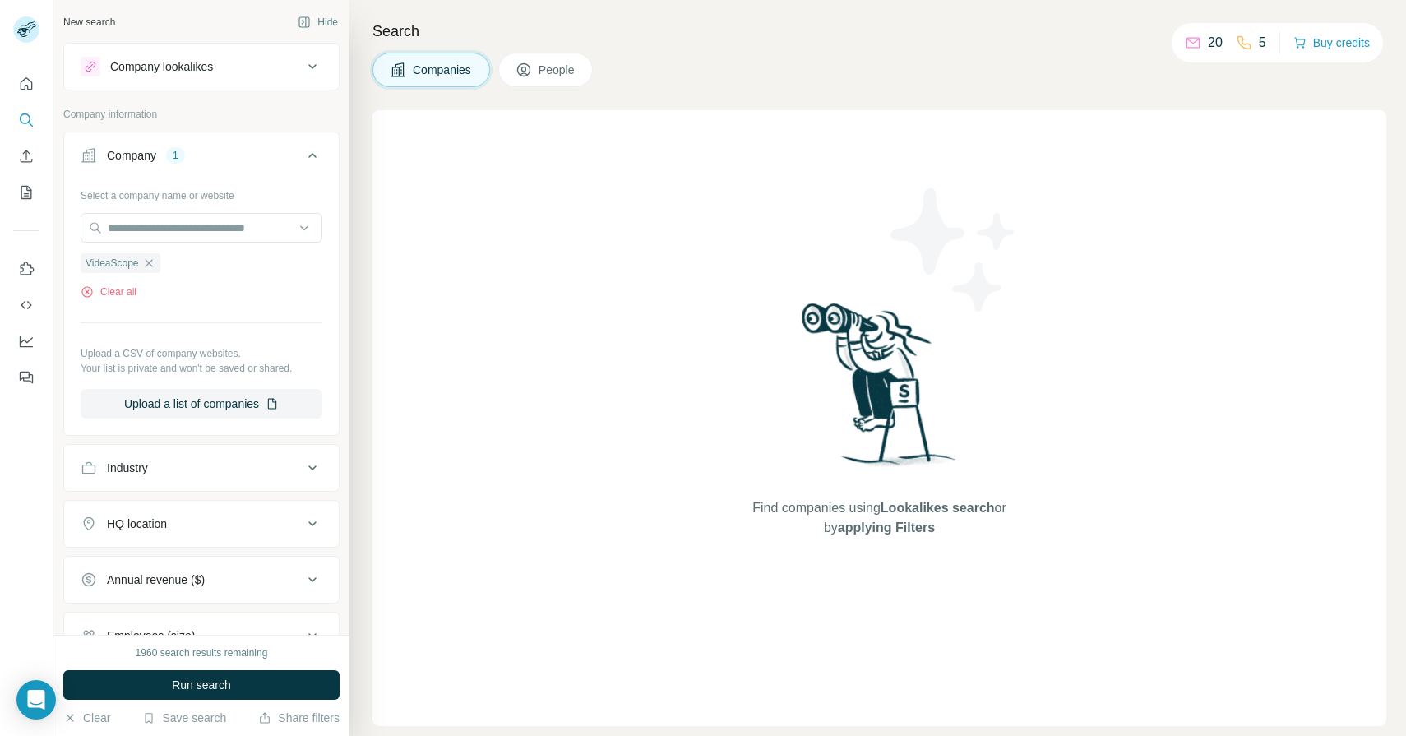
click at [176, 155] on div "1" at bounding box center [175, 155] width 19 height 15
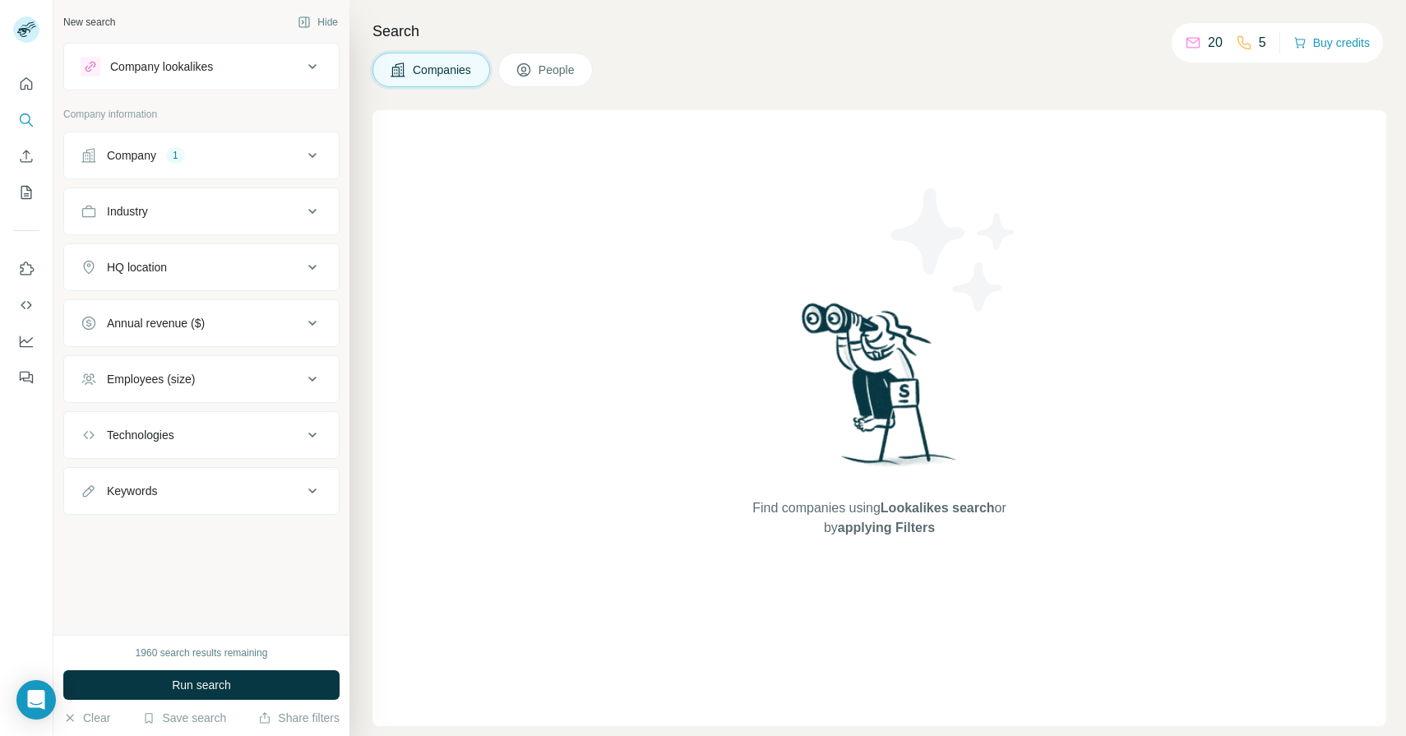
click at [176, 155] on div "1" at bounding box center [175, 155] width 19 height 15
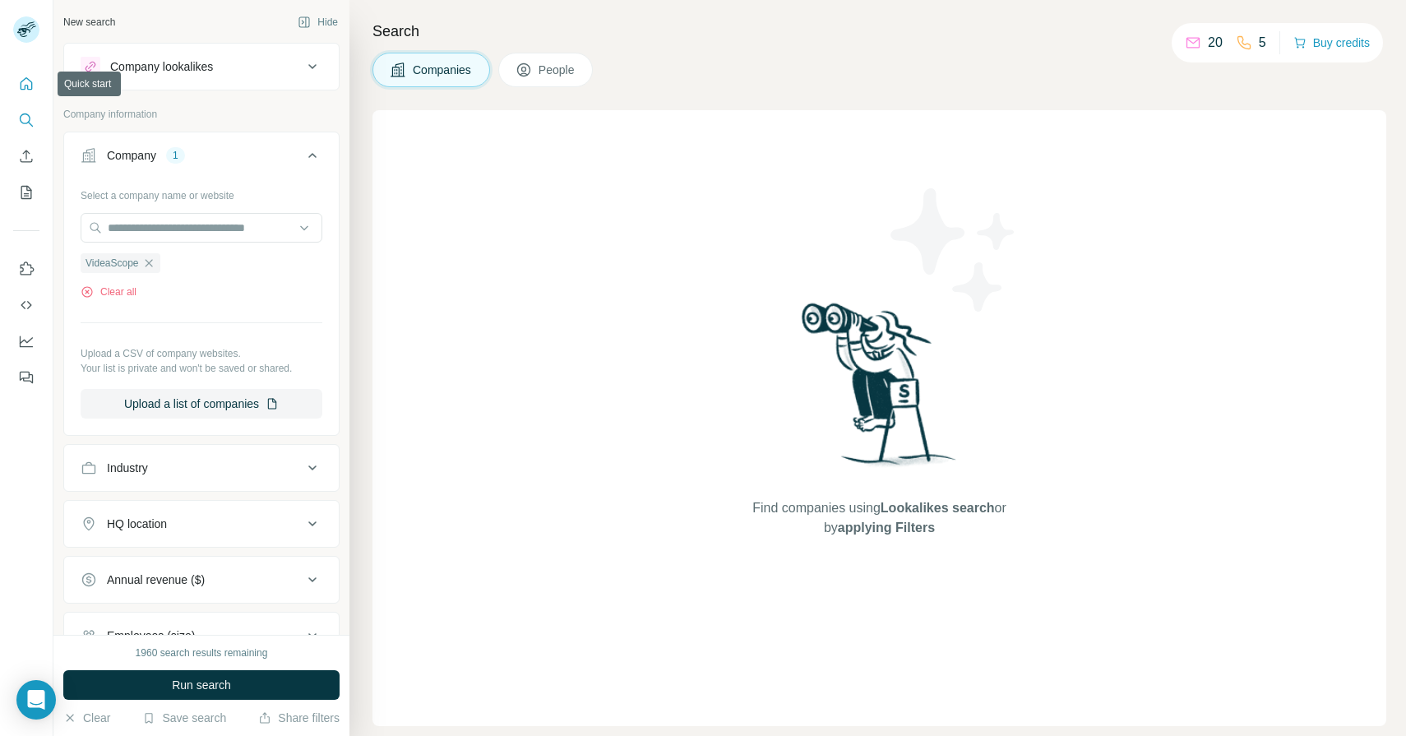
click at [31, 88] on icon "Quick start" at bounding box center [27, 83] width 12 height 12
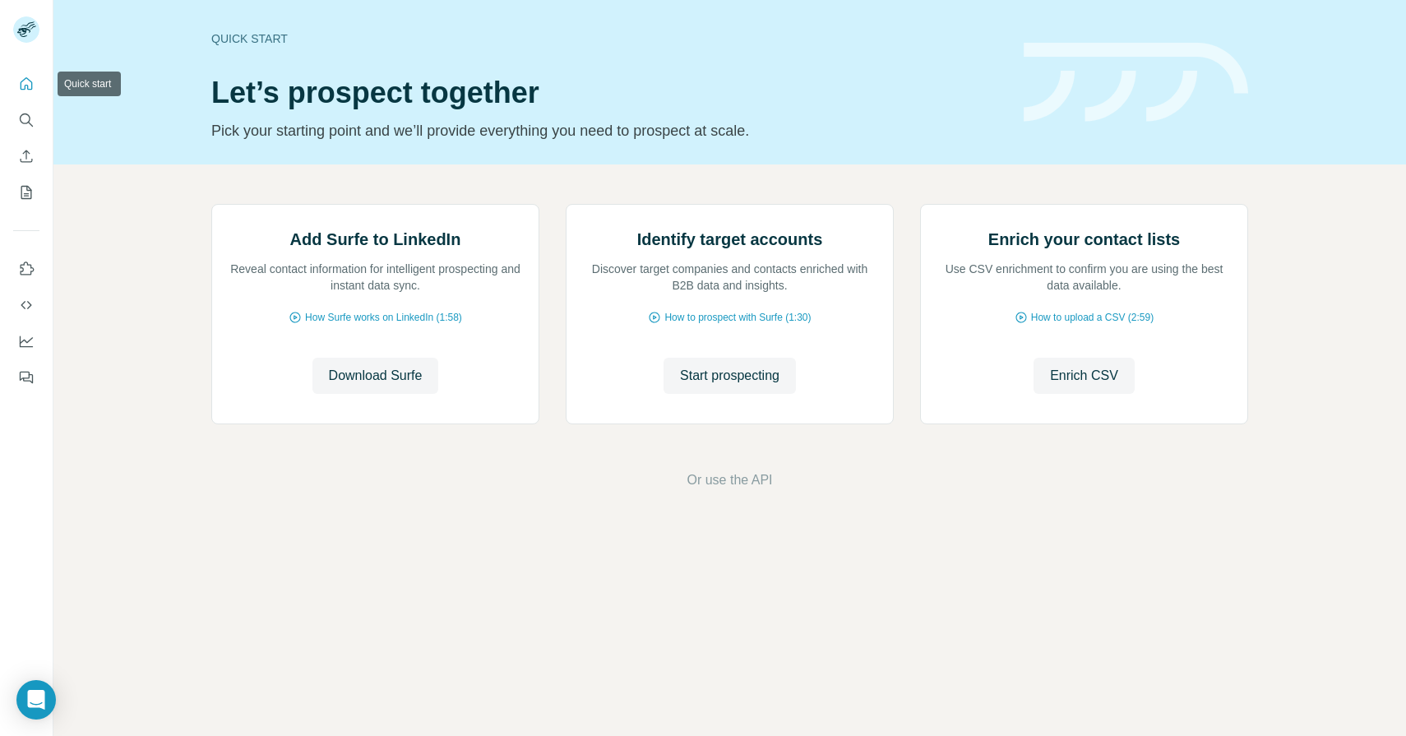
click at [30, 113] on icon "Search" at bounding box center [26, 120] width 16 height 16
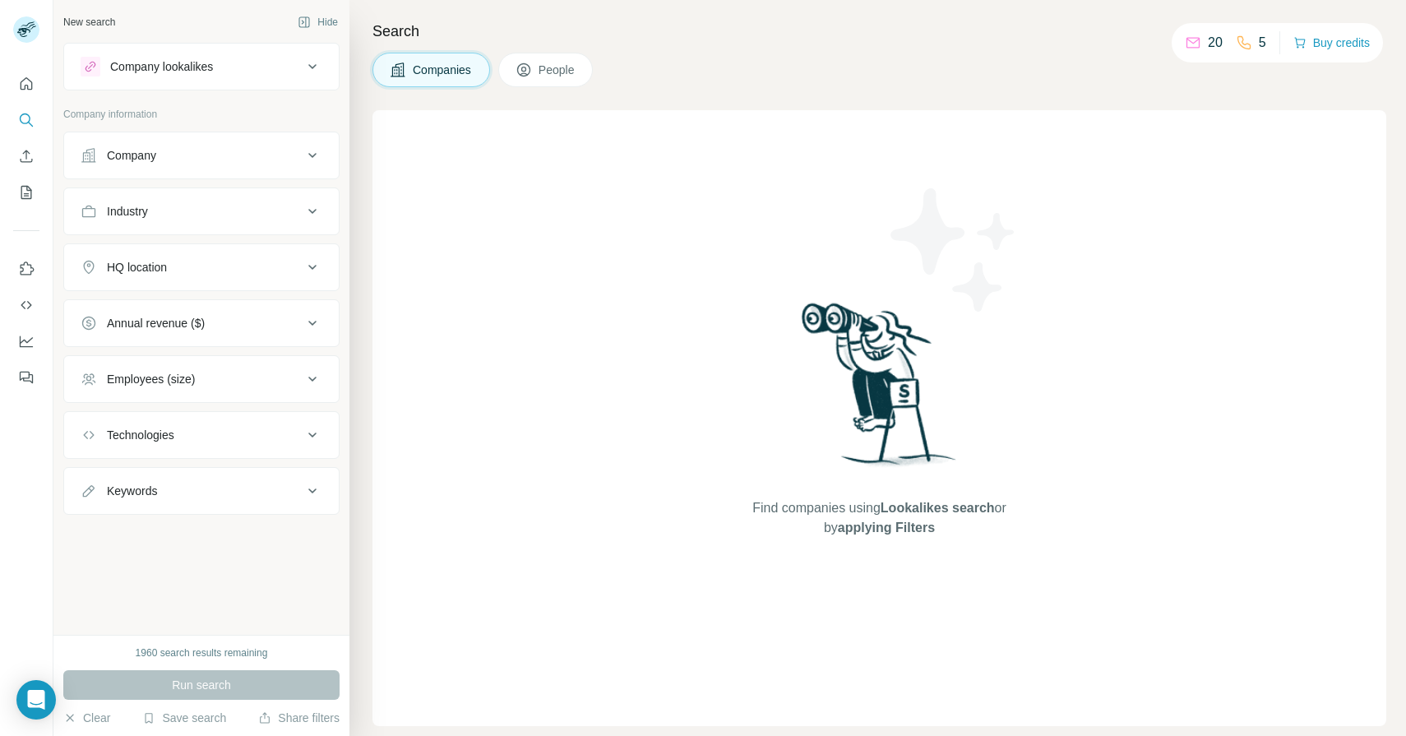
click at [452, 77] on span "Companies" at bounding box center [443, 70] width 60 height 16
click at [1196, 35] on icon at bounding box center [1193, 43] width 16 height 16
click at [1196, 42] on icon at bounding box center [1193, 43] width 13 height 11
click at [1214, 42] on p "20" at bounding box center [1215, 43] width 15 height 20
click at [1240, 46] on icon at bounding box center [1244, 43] width 16 height 16
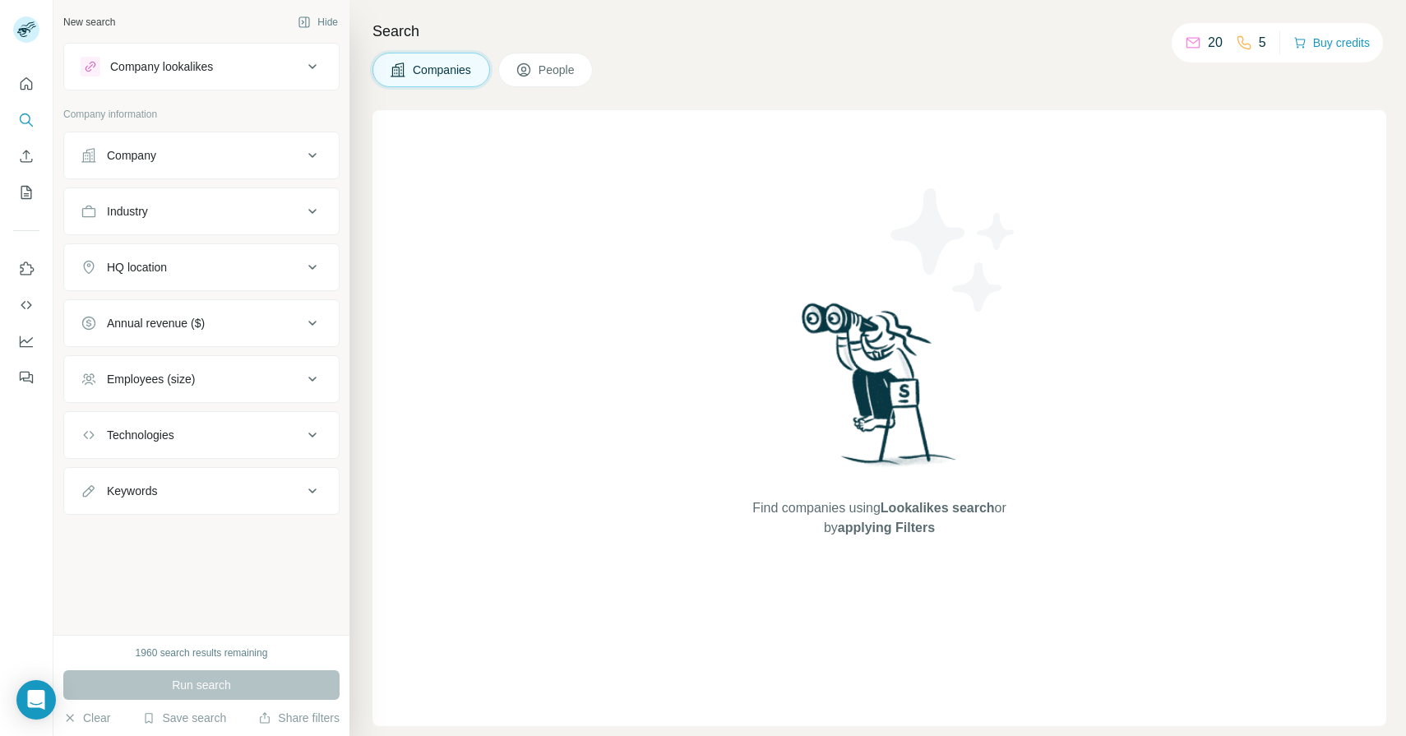
click at [1253, 46] on div "5" at bounding box center [1251, 43] width 30 height 20
click at [35, 201] on button "My lists" at bounding box center [26, 193] width 26 height 30
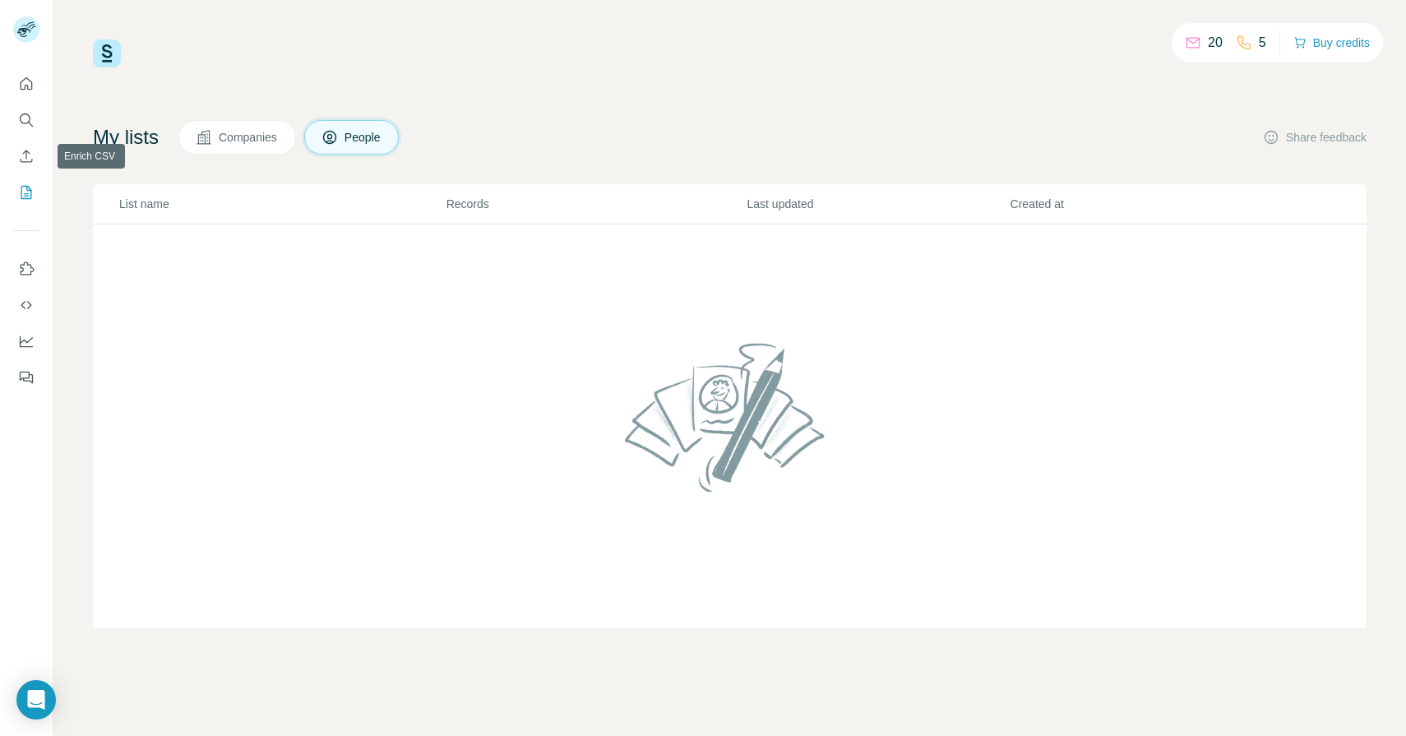
click at [253, 162] on div "My lists Companies People Share feedback List name Records Last updated Created…" at bounding box center [730, 374] width 1274 height 508
click at [251, 144] on span "Companies" at bounding box center [249, 137] width 60 height 16
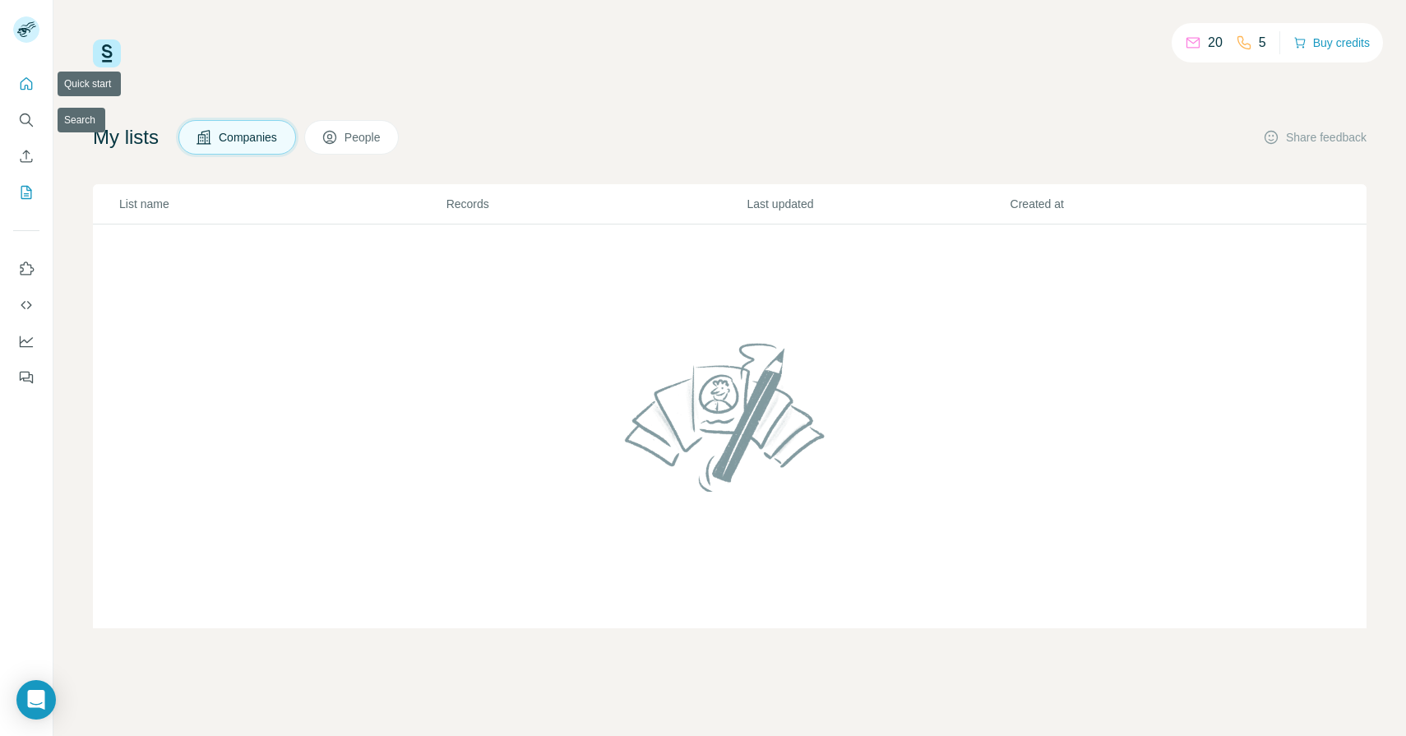
click at [29, 85] on icon "Quick start" at bounding box center [26, 84] width 16 height 16
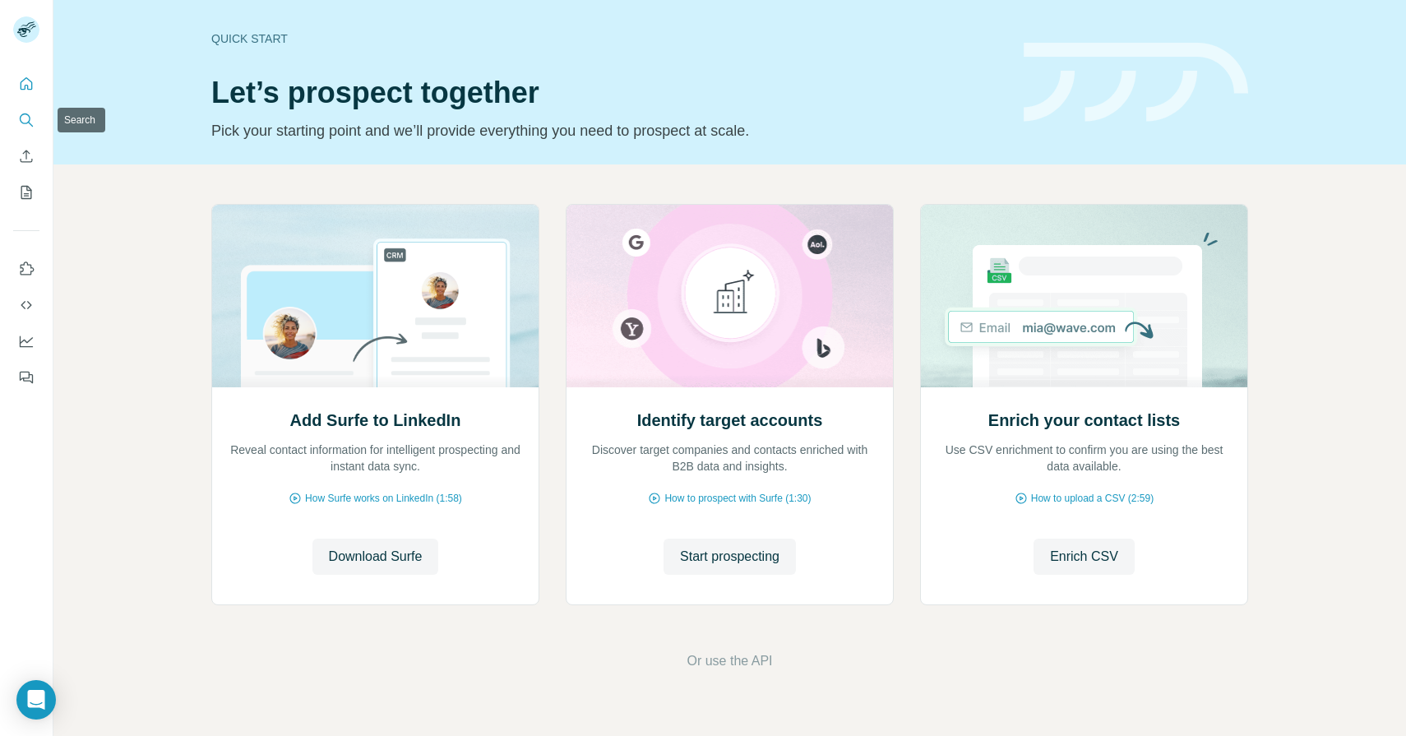
click at [27, 123] on icon "Search" at bounding box center [26, 120] width 16 height 16
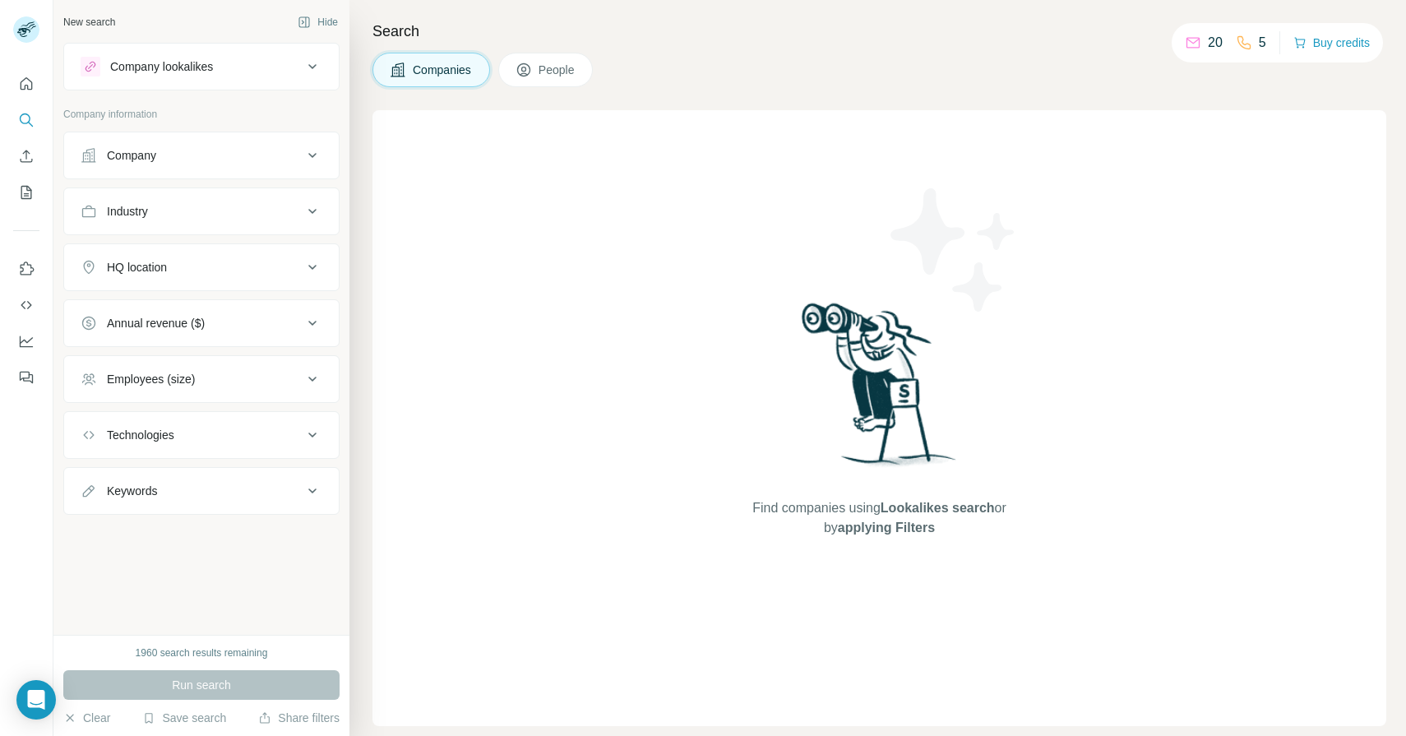
click at [174, 691] on div "Run search" at bounding box center [201, 685] width 276 height 30
click at [168, 67] on div "Company lookalikes" at bounding box center [161, 66] width 103 height 16
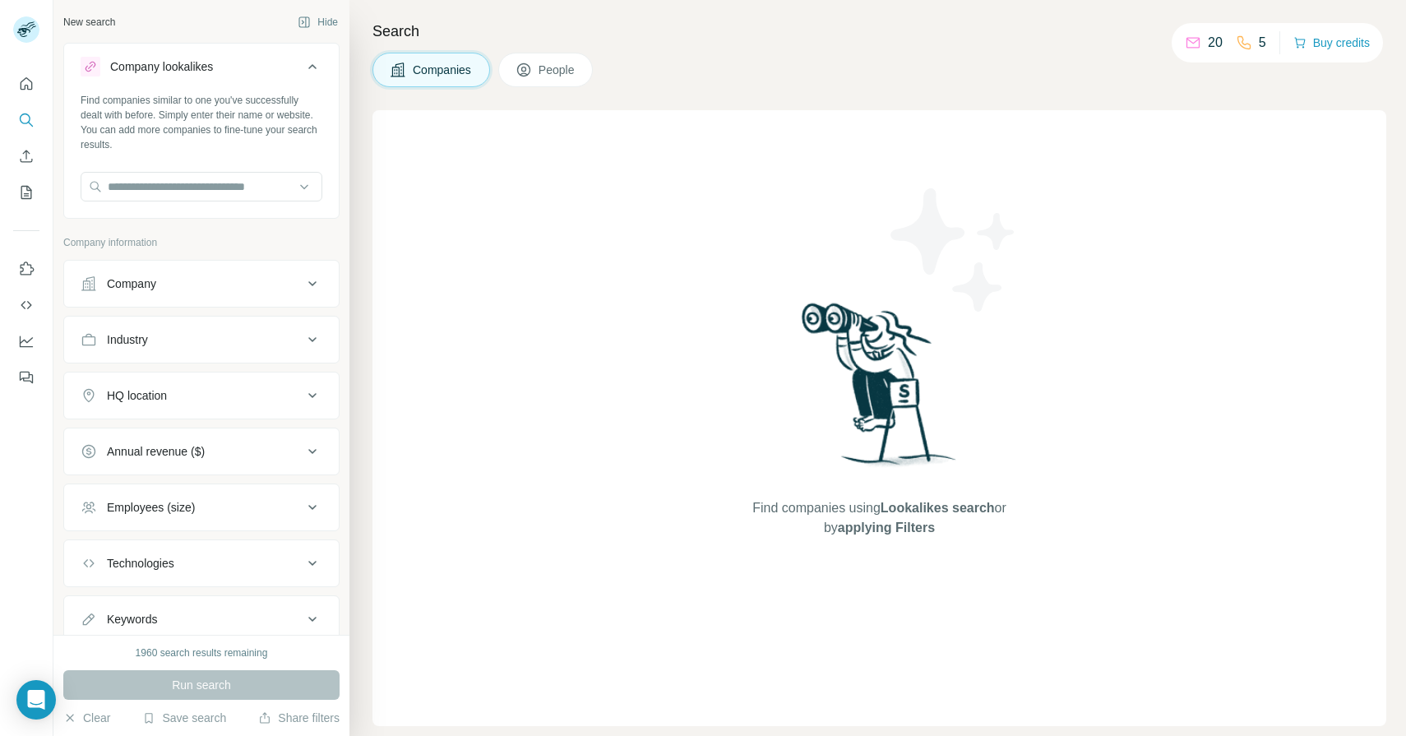
click at [168, 67] on div "Company lookalikes" at bounding box center [161, 66] width 103 height 16
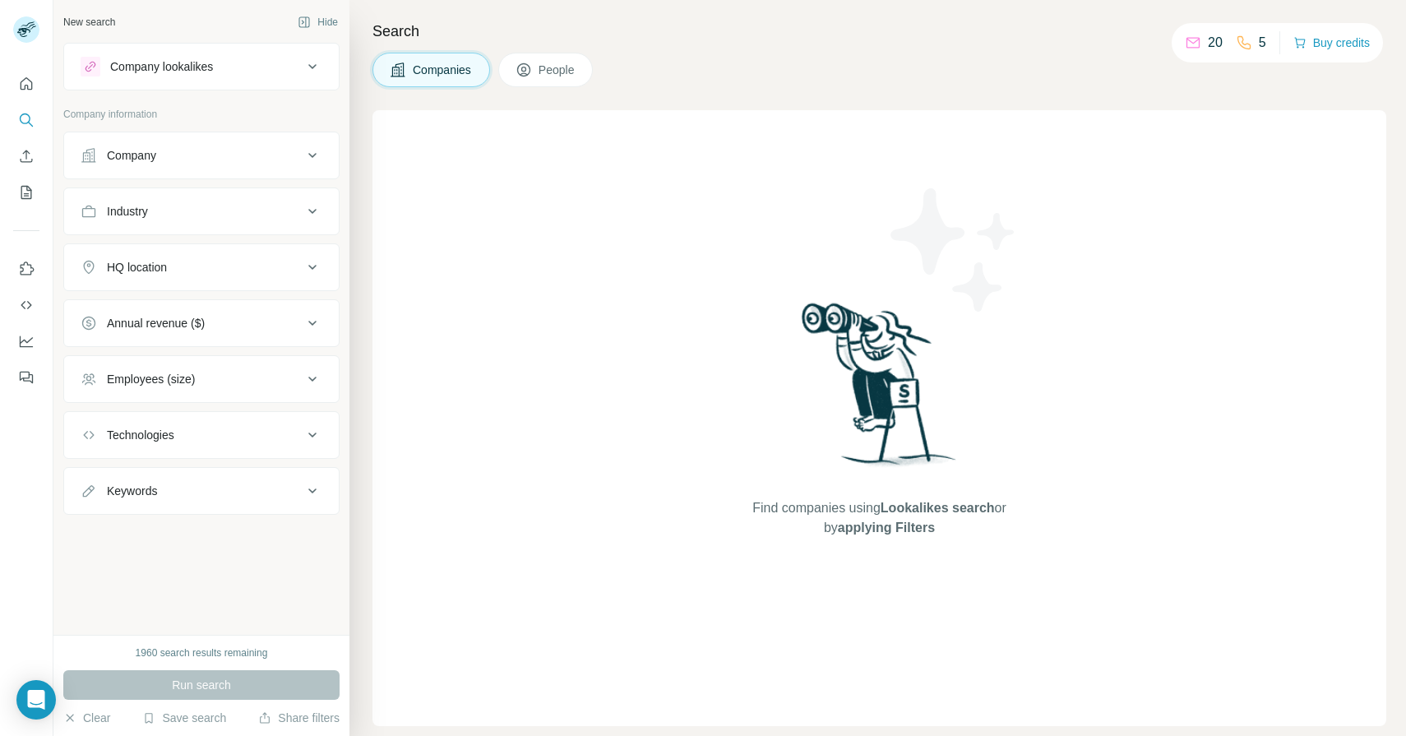
click at [168, 67] on div "Company lookalikes" at bounding box center [161, 66] width 103 height 16
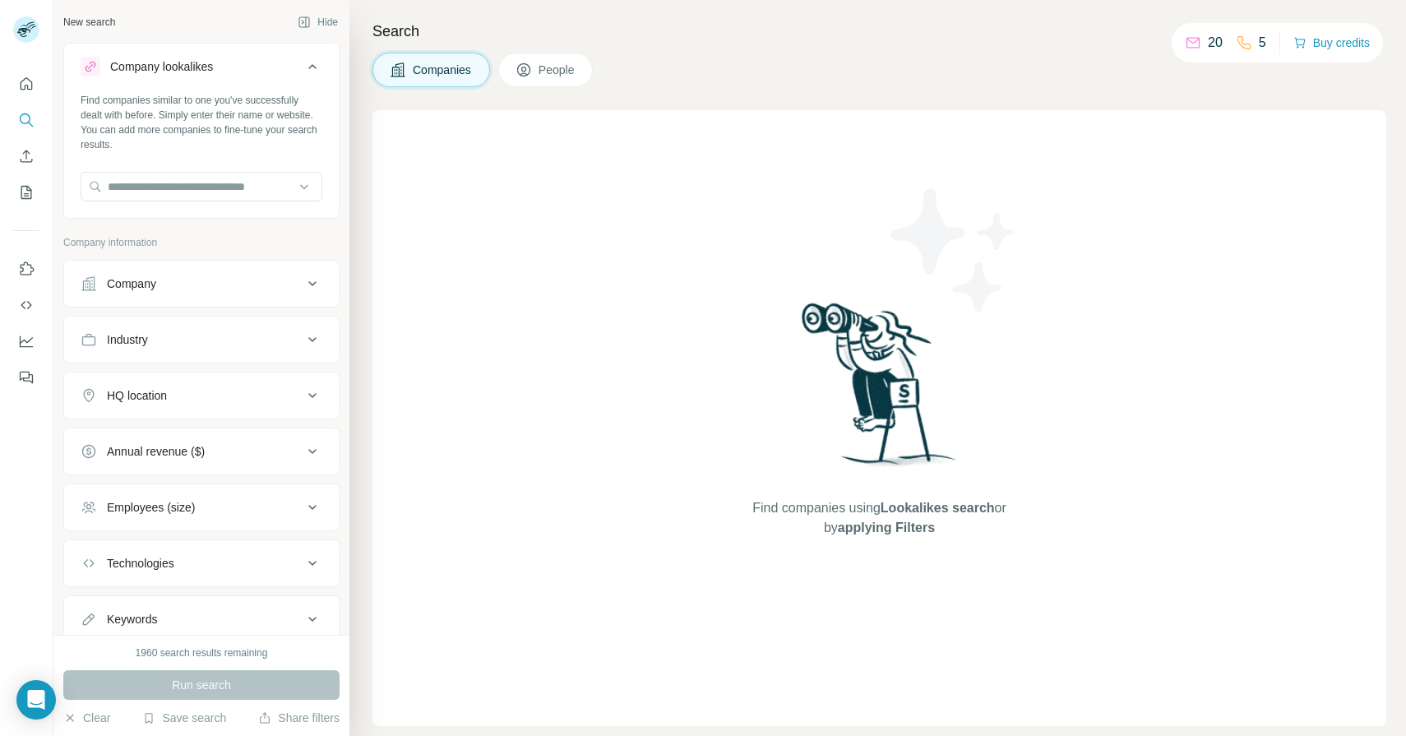
click at [168, 67] on div "Company lookalikes" at bounding box center [161, 66] width 103 height 16
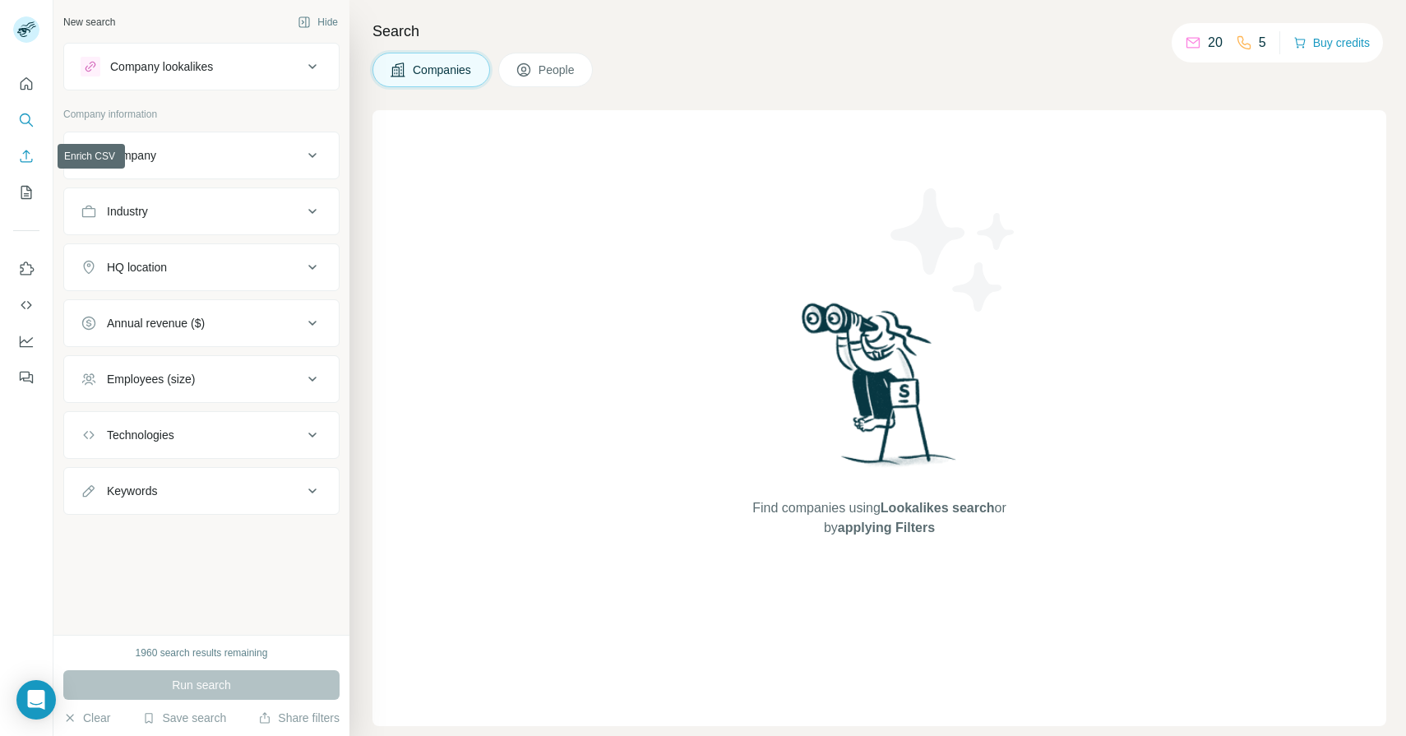
click at [35, 156] on button "Enrich CSV" at bounding box center [26, 156] width 26 height 30
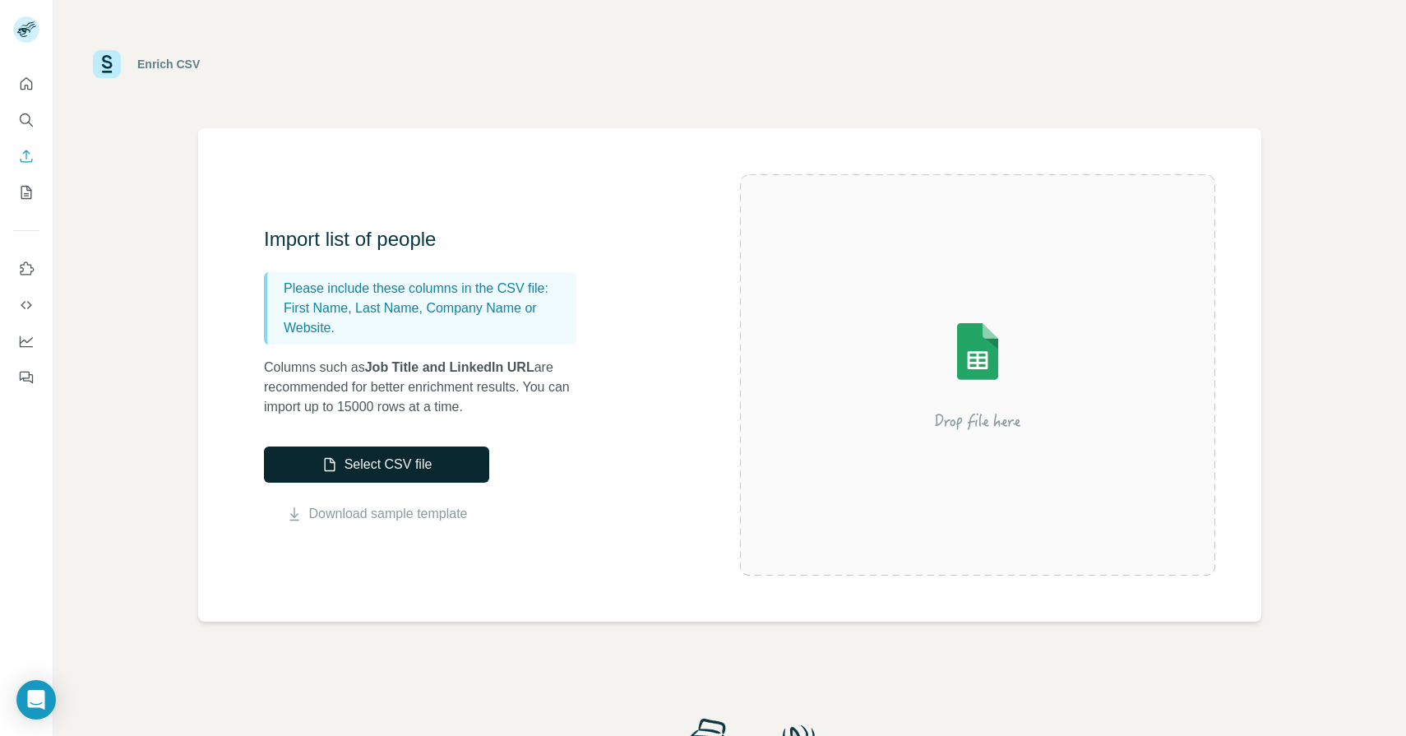
click at [348, 475] on button "Select CSV file" at bounding box center [376, 465] width 225 height 36
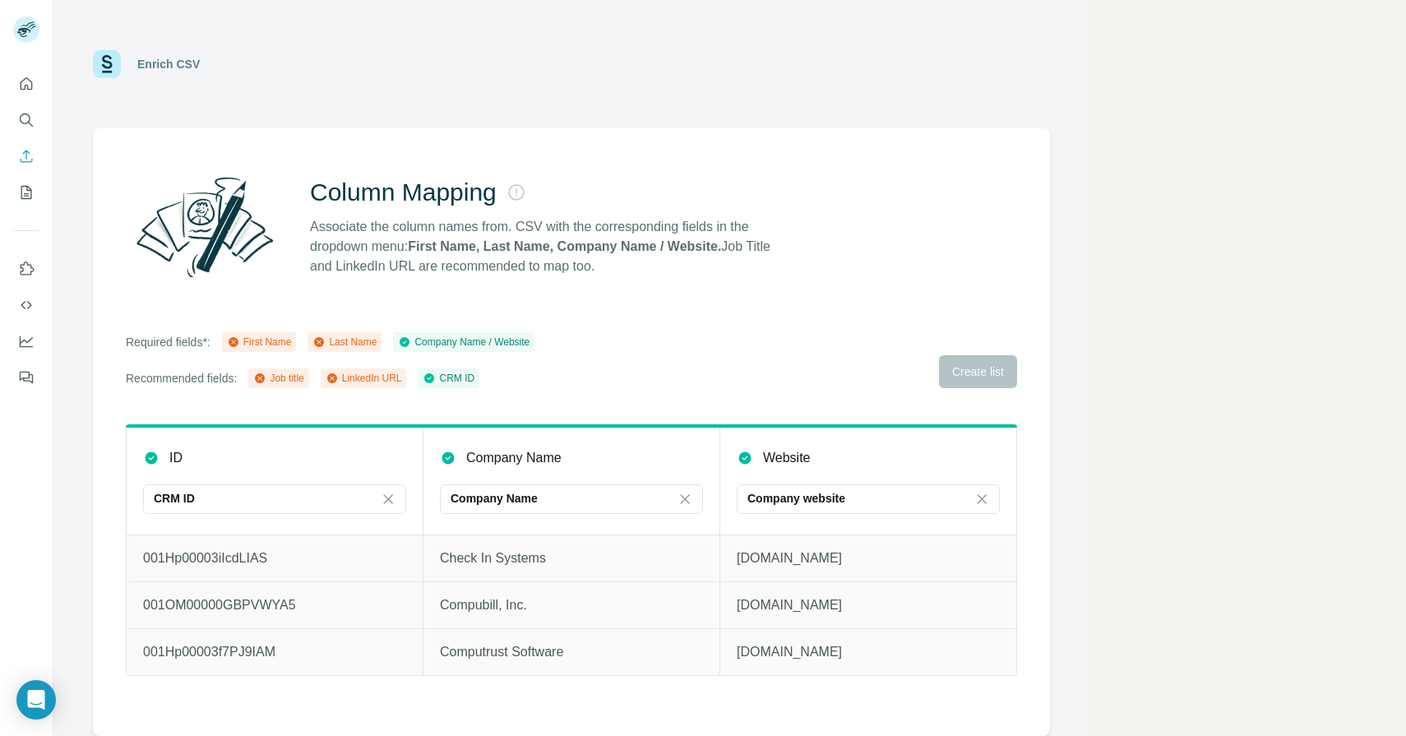
click at [970, 368] on div "Required fields*: First Name Last Name Company Name / Website Recommended field…" at bounding box center [572, 360] width 892 height 56
click at [787, 345] on div "Required fields*: First Name Last Name Company Name / Website Recommended field…" at bounding box center [572, 360] width 892 height 56
click at [26, 189] on icon "My lists" at bounding box center [28, 191] width 8 height 11
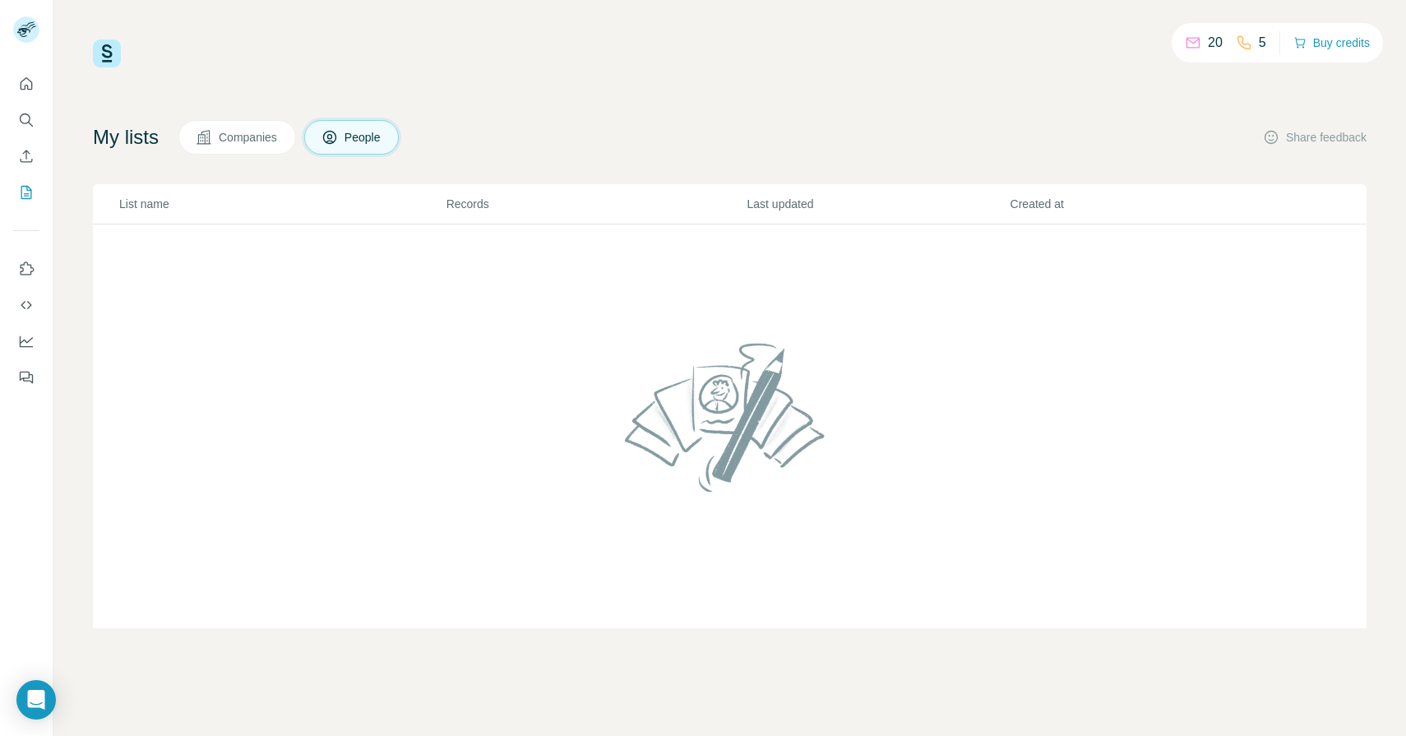
click at [234, 127] on button "Companies" at bounding box center [237, 137] width 118 height 35
drag, startPoint x: 607, startPoint y: 147, endPoint x: 613, endPoint y: 128, distance: 19.8
click at [604, 149] on div "My lists Companies People Share feedback" at bounding box center [730, 137] width 1274 height 35
click at [17, 85] on button "Quick start" at bounding box center [26, 84] width 26 height 30
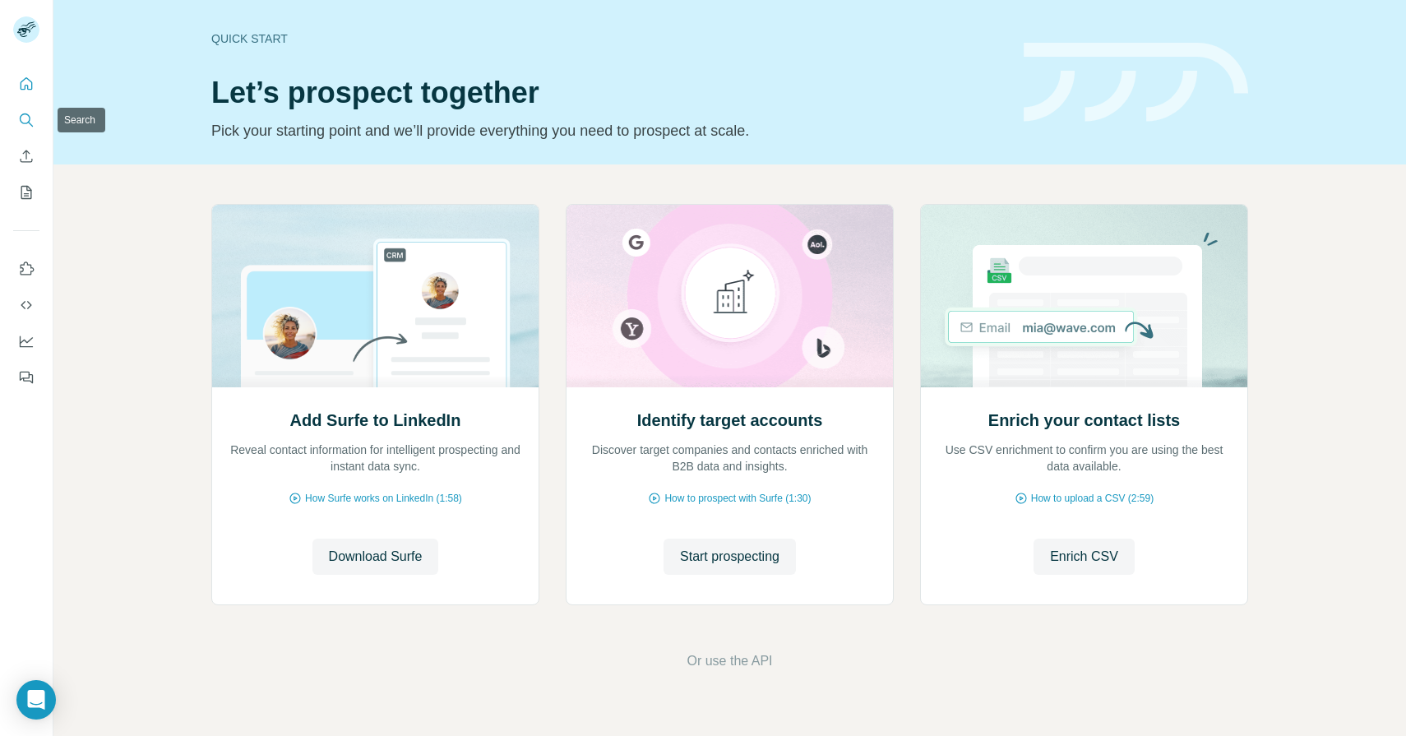
click at [24, 118] on icon "Search" at bounding box center [26, 120] width 16 height 16
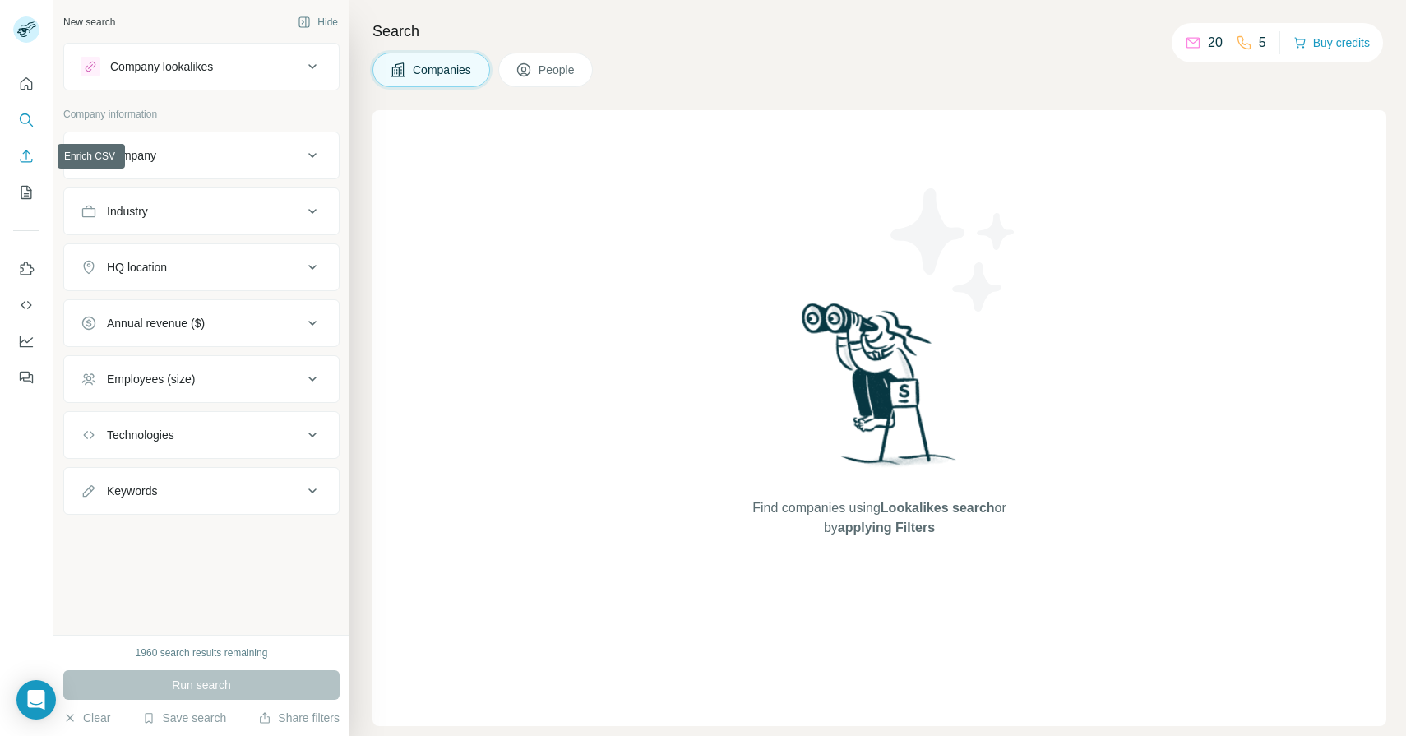
click at [32, 158] on icon "Enrich CSV" at bounding box center [26, 156] width 16 height 16
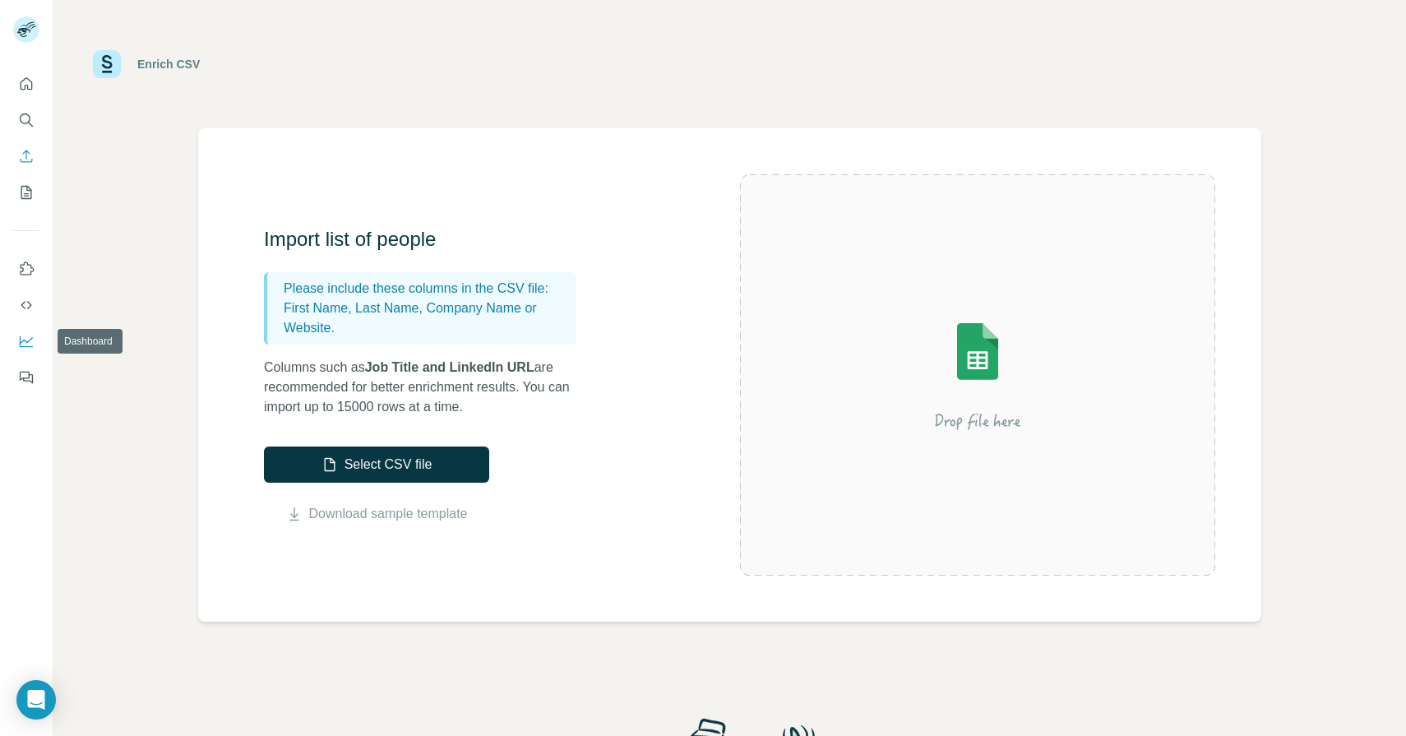
click at [27, 342] on icon "Dashboard" at bounding box center [26, 340] width 13 height 7
click at [29, 197] on icon "My lists" at bounding box center [26, 192] width 16 height 16
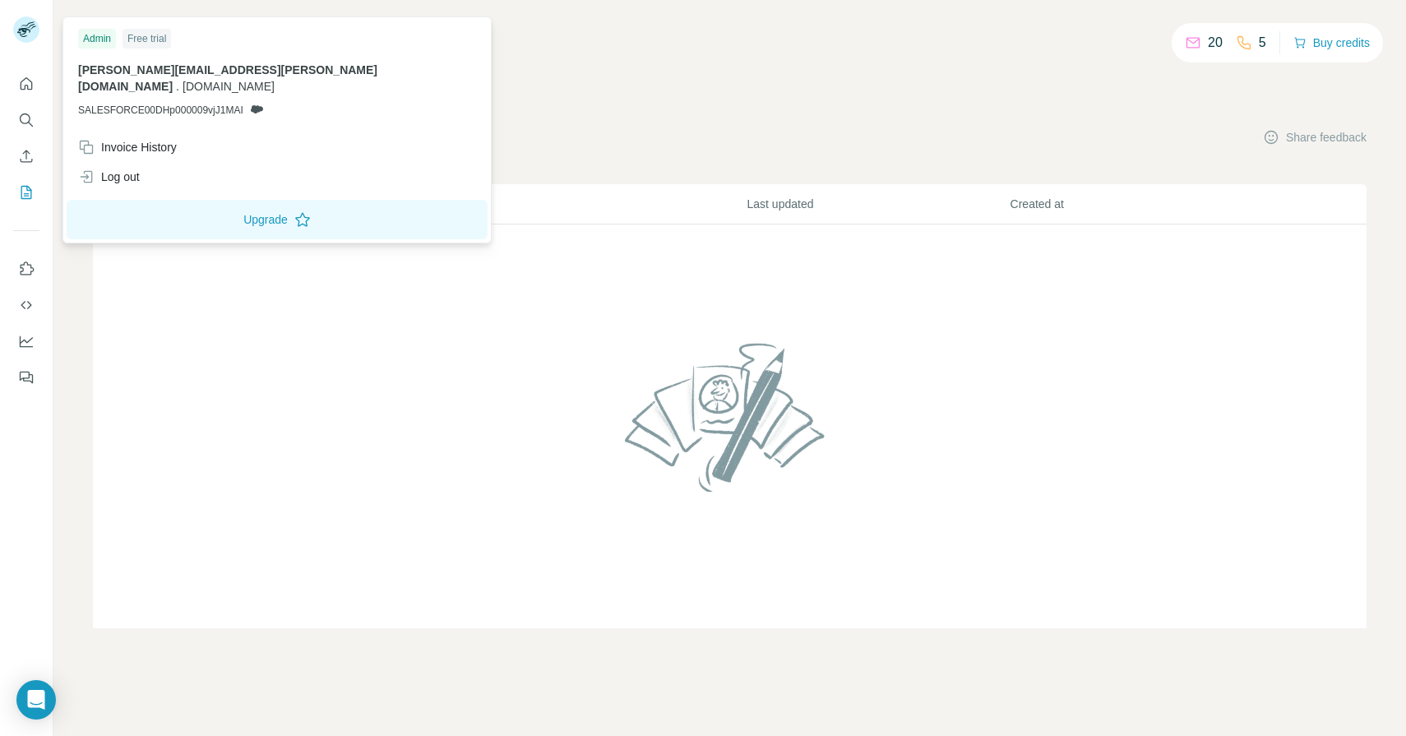
click at [16, 20] on rect at bounding box center [26, 29] width 26 height 26
click at [25, 86] on icon "Quick start" at bounding box center [27, 83] width 12 height 12
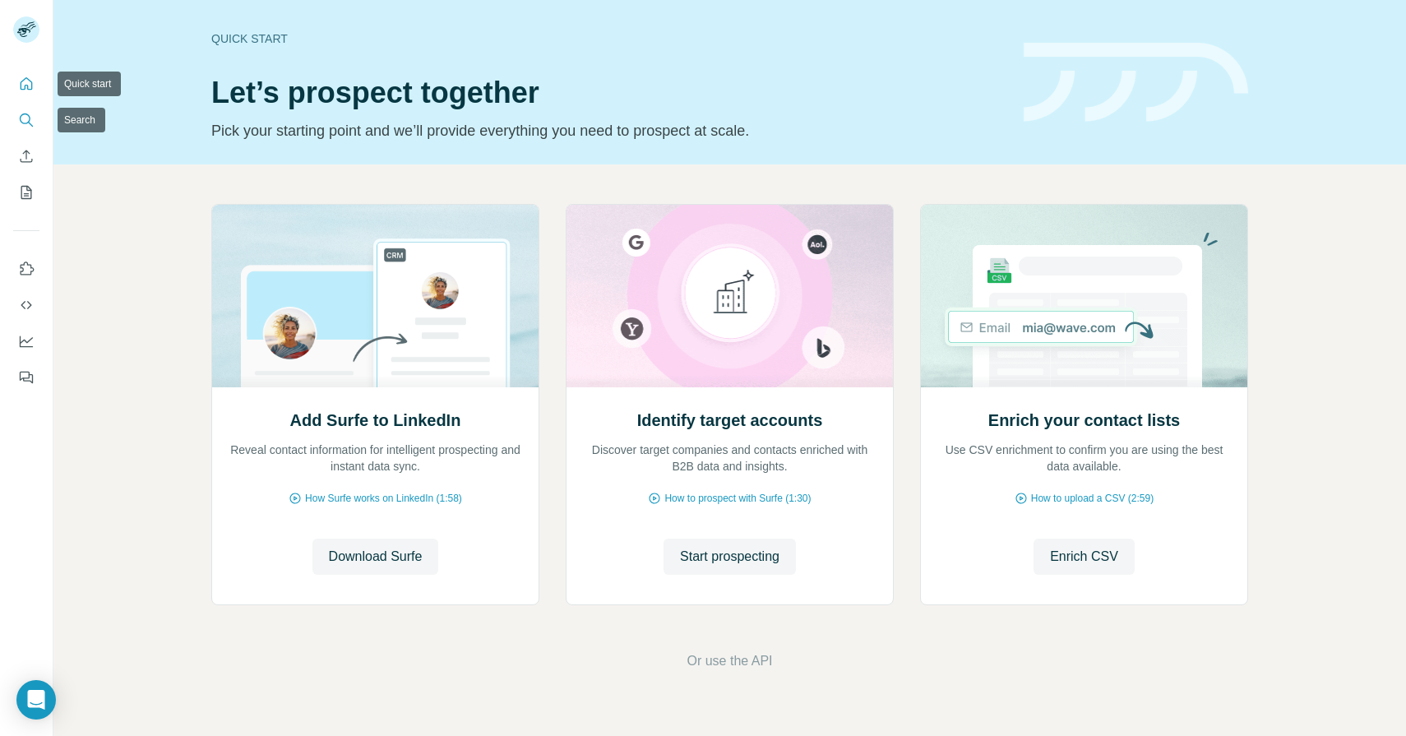
click at [25, 137] on nav at bounding box center [26, 138] width 26 height 138
click at [25, 127] on icon "Search" at bounding box center [26, 120] width 16 height 16
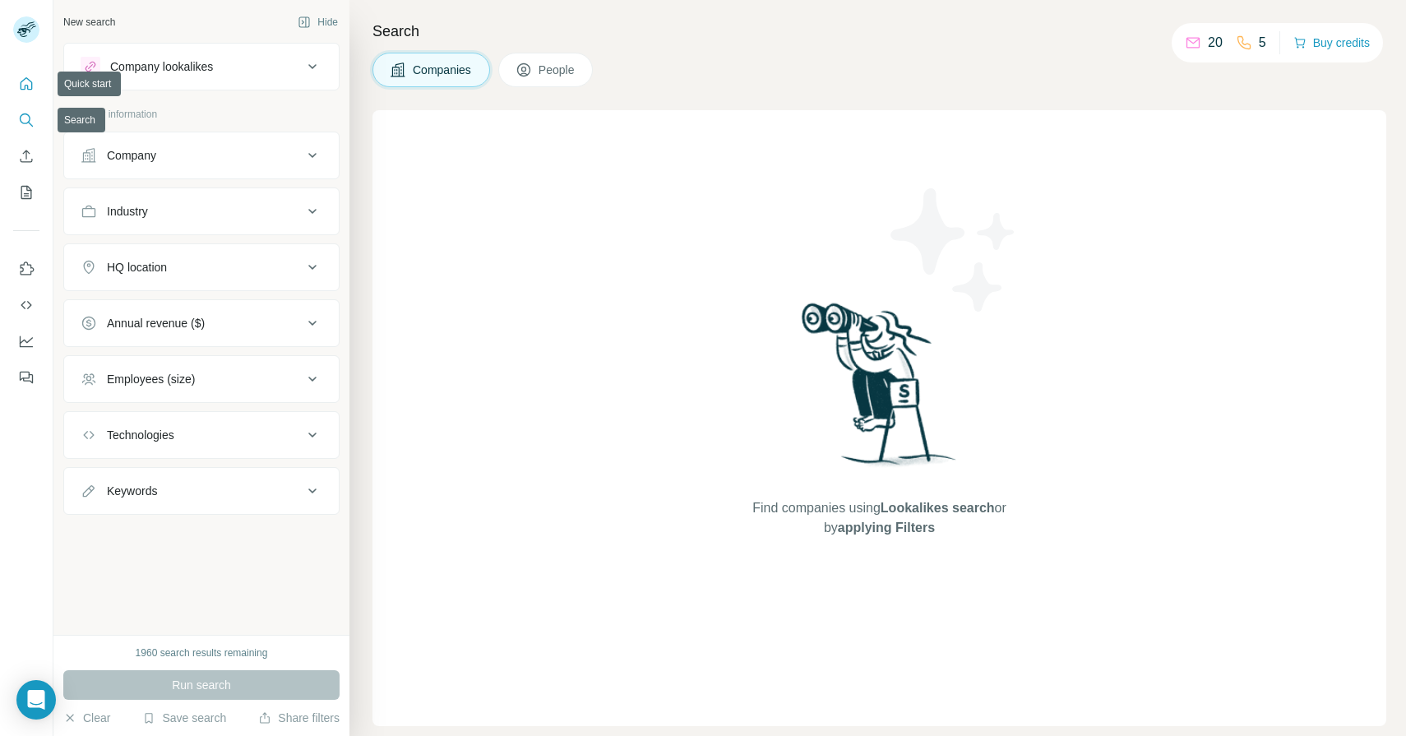
click at [25, 84] on icon "Quick start" at bounding box center [26, 84] width 16 height 16
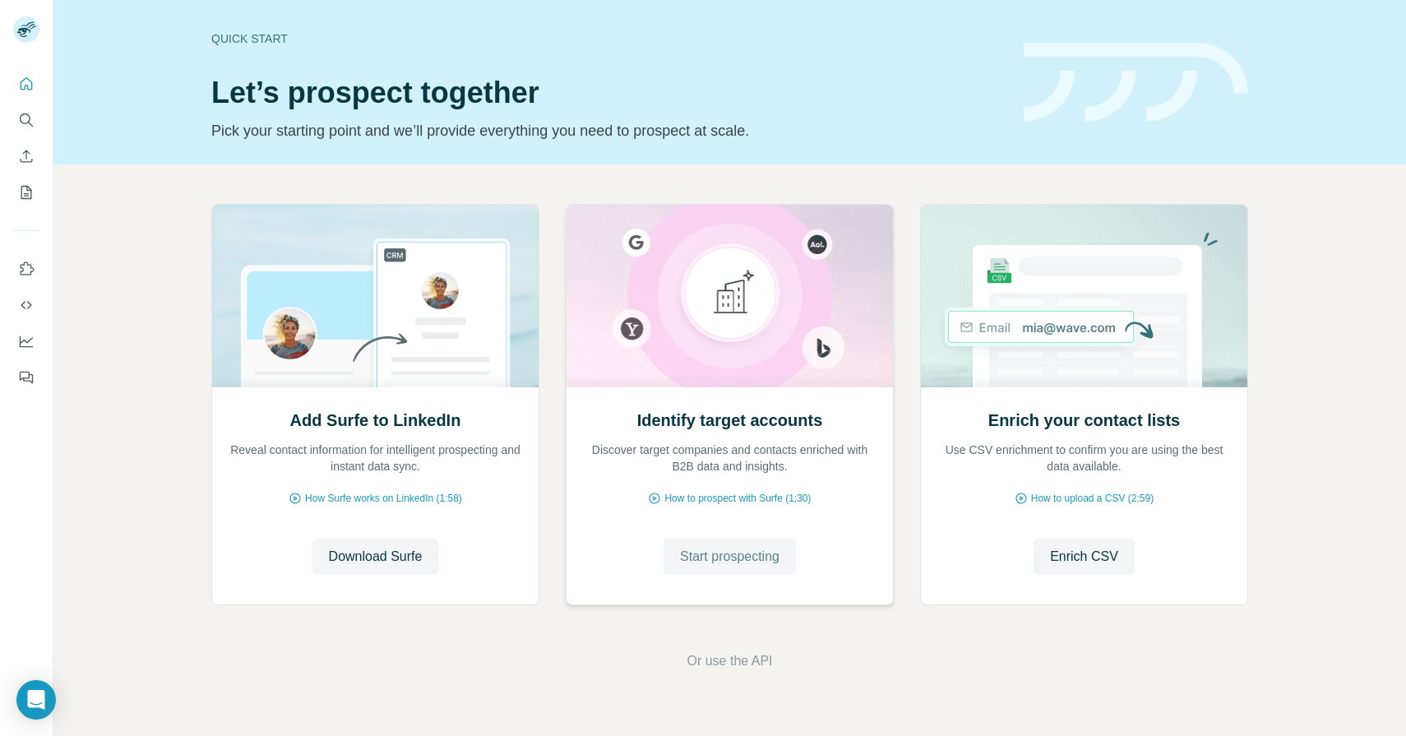
click at [751, 559] on span "Start prospecting" at bounding box center [730, 557] width 100 height 20
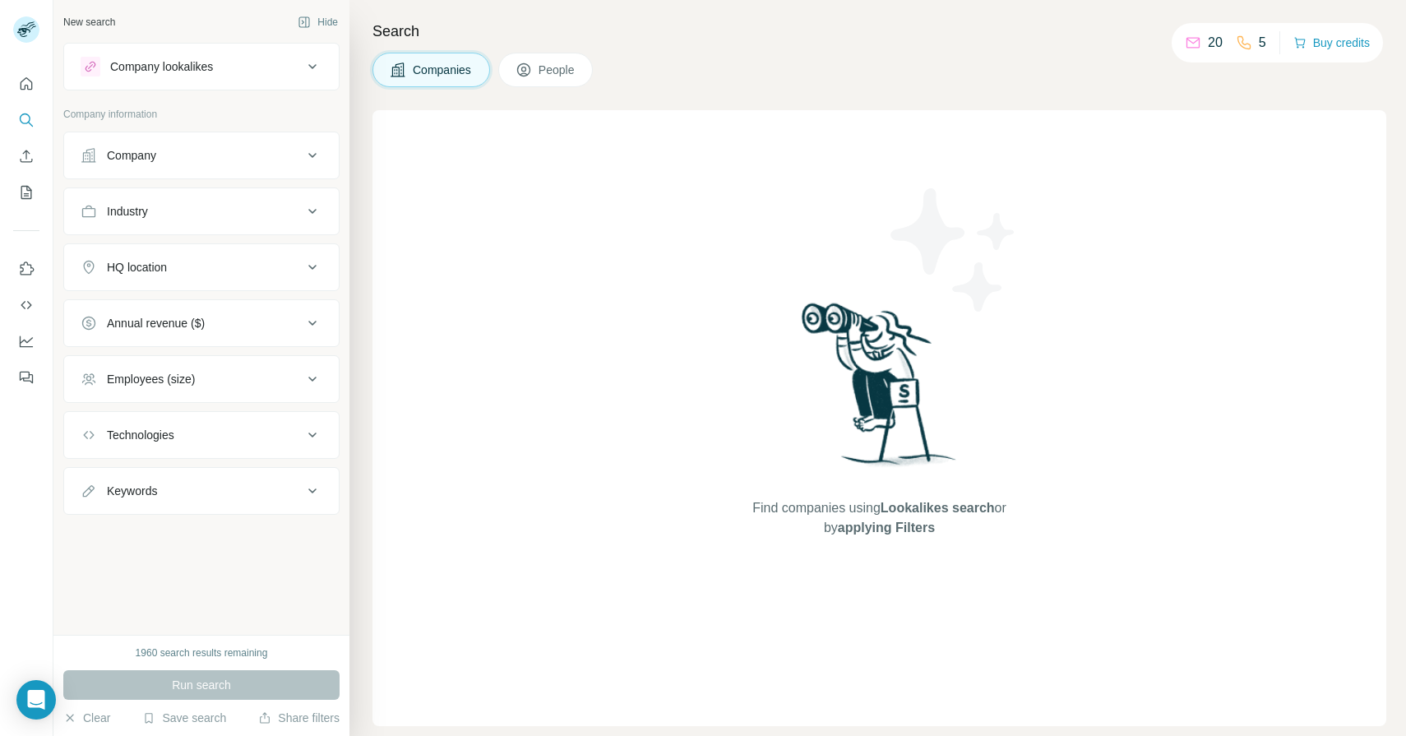
click at [263, 146] on button "Company" at bounding box center [201, 155] width 275 height 39
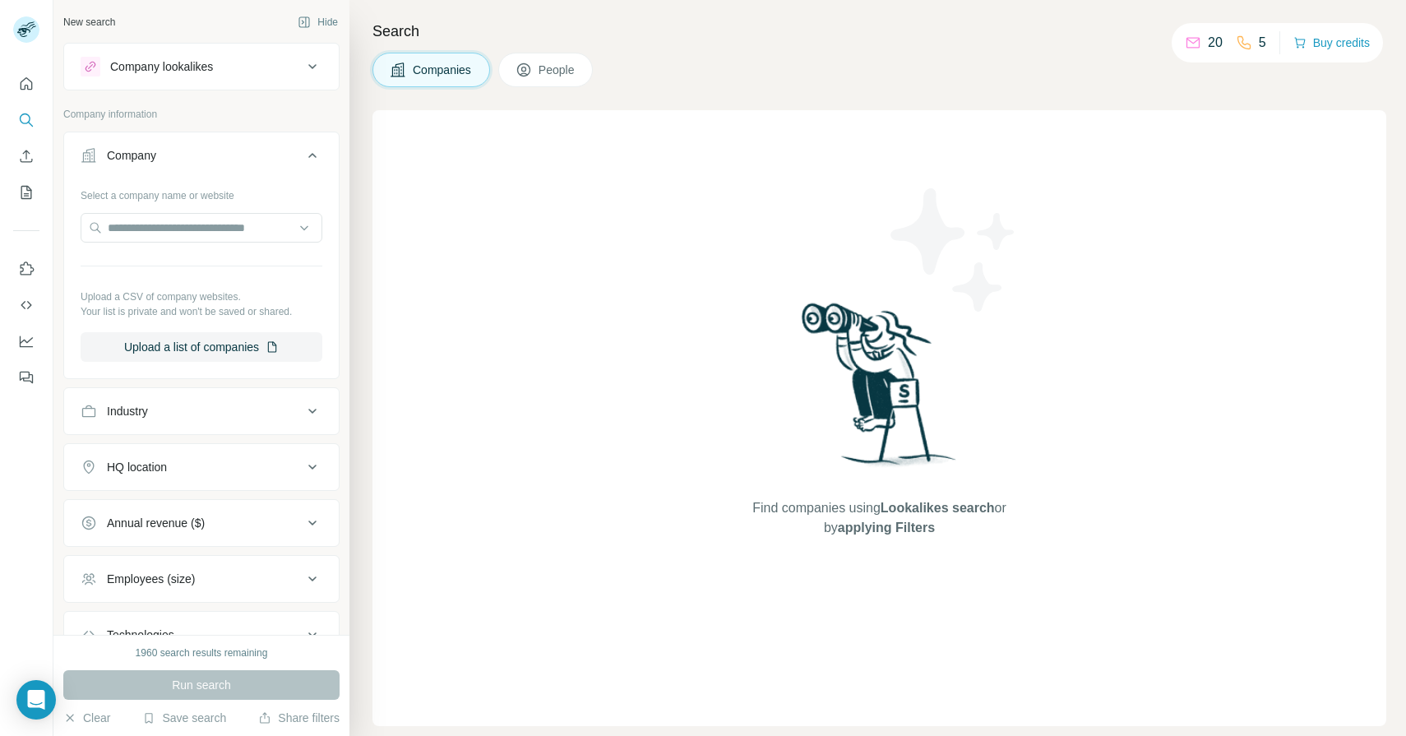
click at [263, 146] on button "Company" at bounding box center [201, 159] width 275 height 46
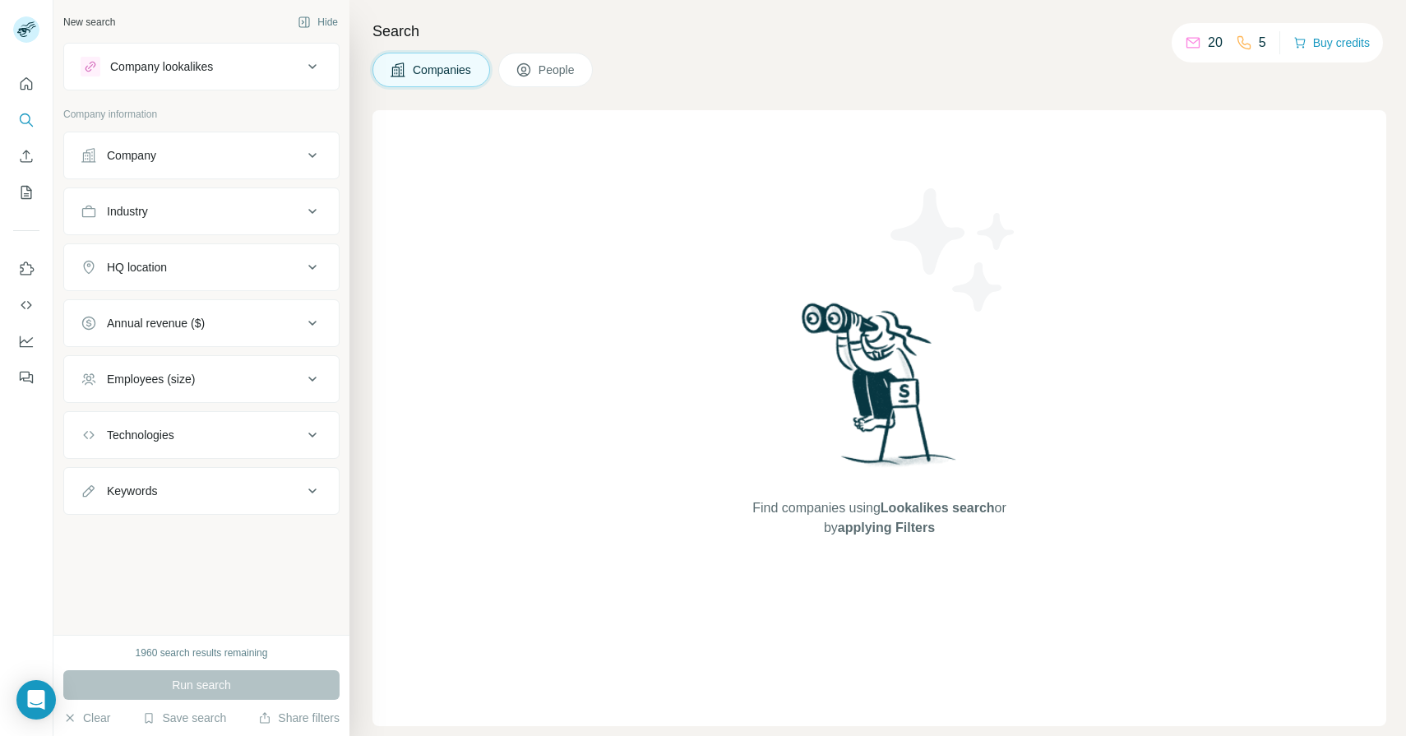
click at [263, 146] on button "Company" at bounding box center [201, 155] width 275 height 39
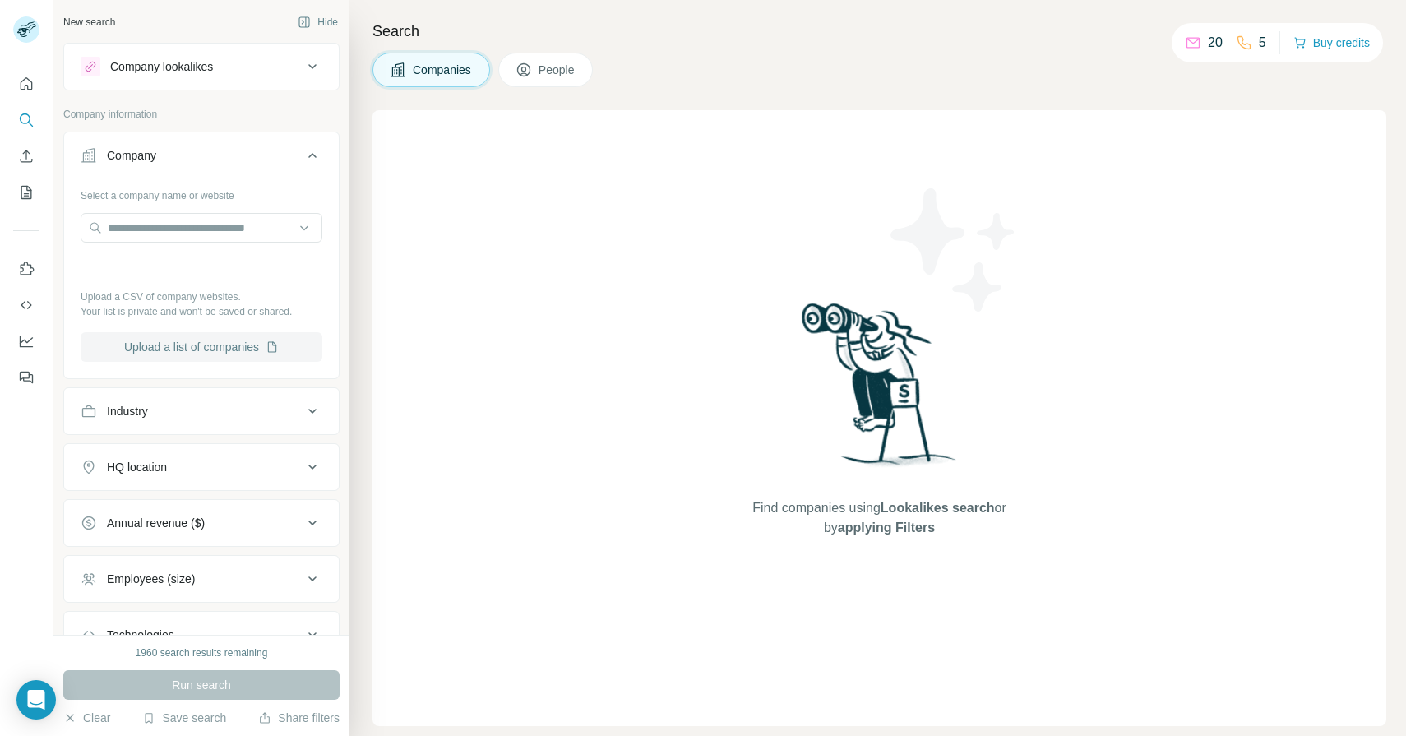
click at [196, 351] on button "Upload a list of companies" at bounding box center [202, 347] width 242 height 30
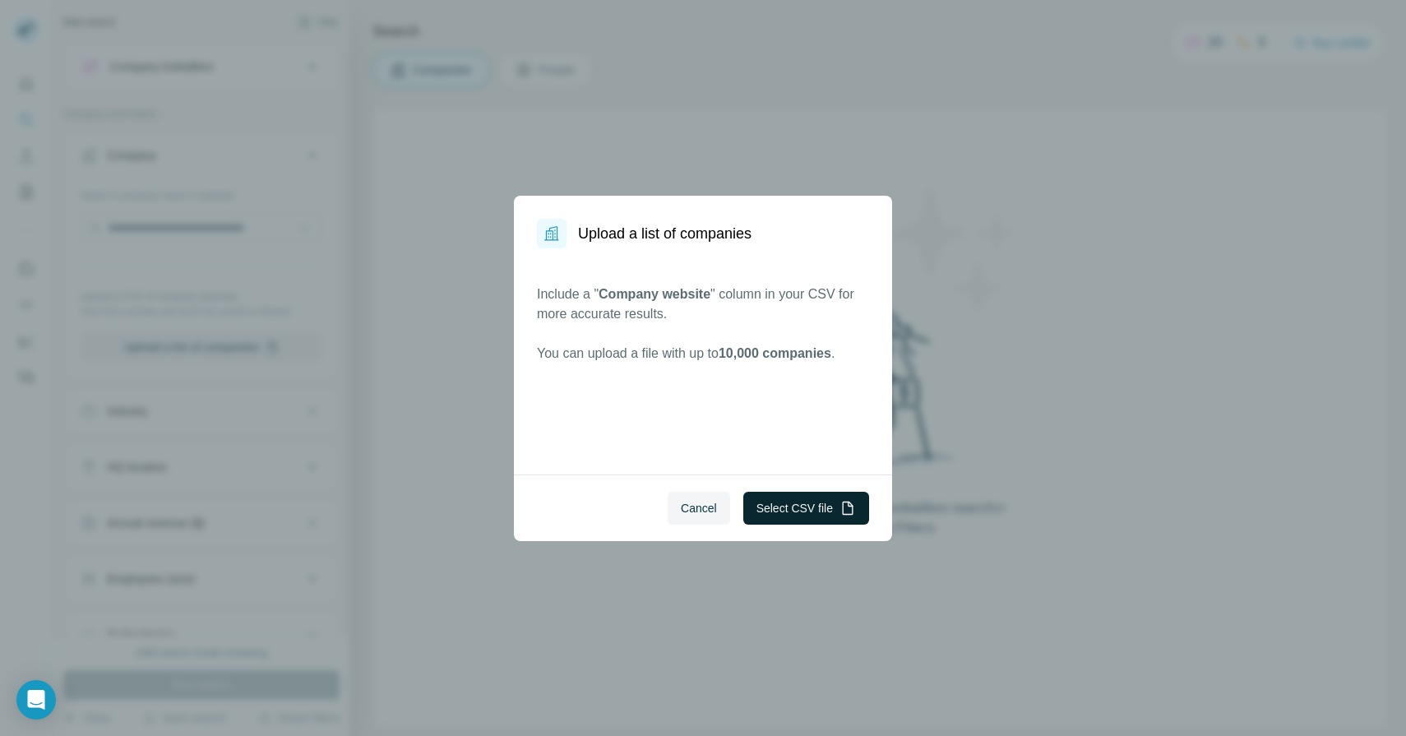
click at [813, 498] on button "Select CSV file" at bounding box center [806, 508] width 126 height 33
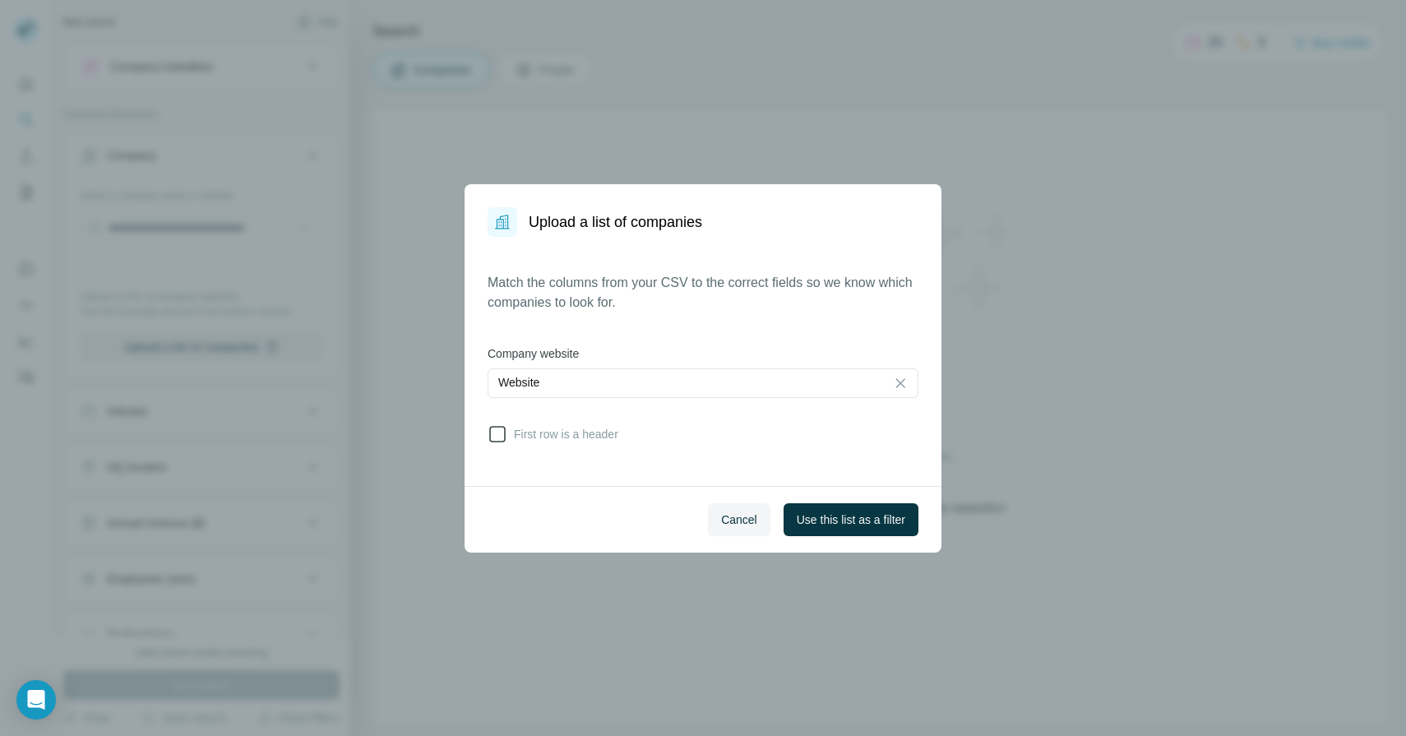
click at [589, 441] on span "First row is a header" at bounding box center [562, 434] width 111 height 16
click at [867, 512] on span "Use this list as a filter" at bounding box center [851, 520] width 109 height 16
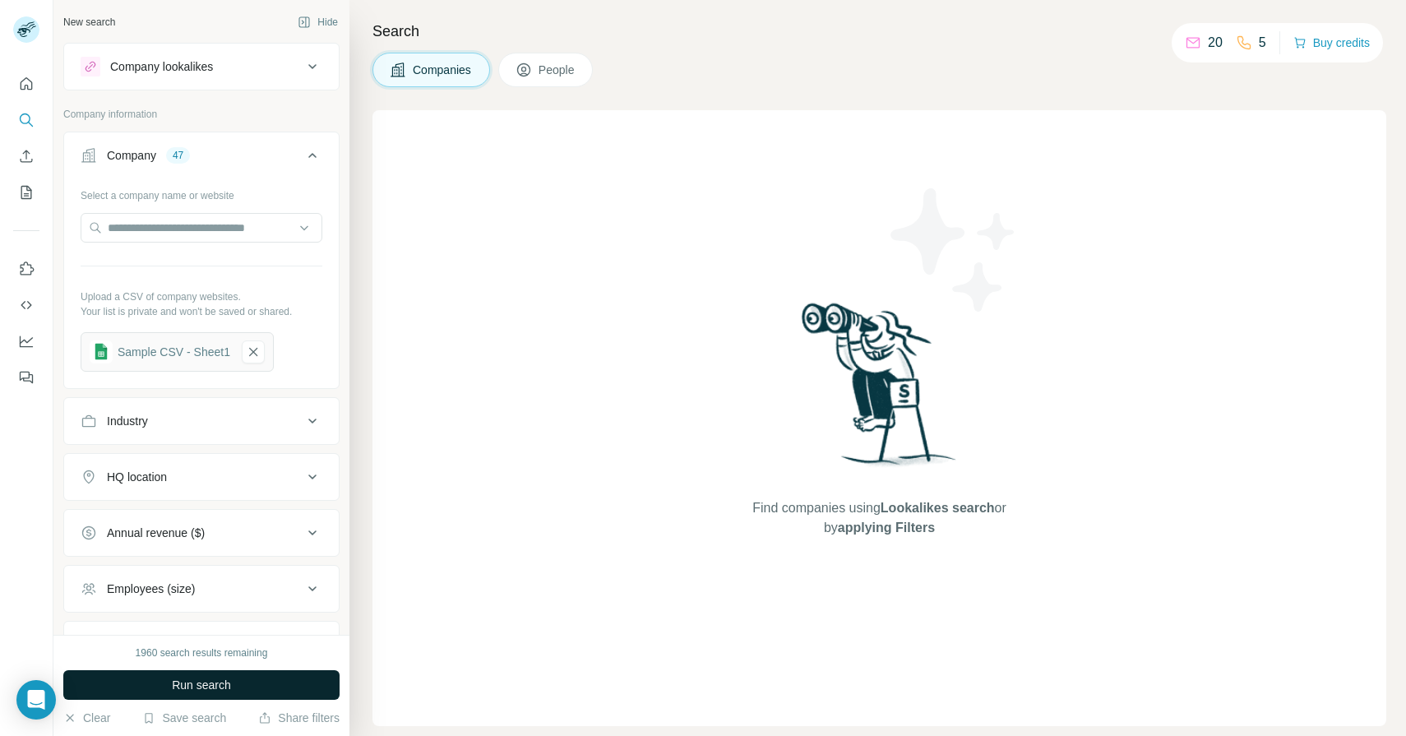
click at [257, 677] on button "Run search" at bounding box center [201, 685] width 276 height 30
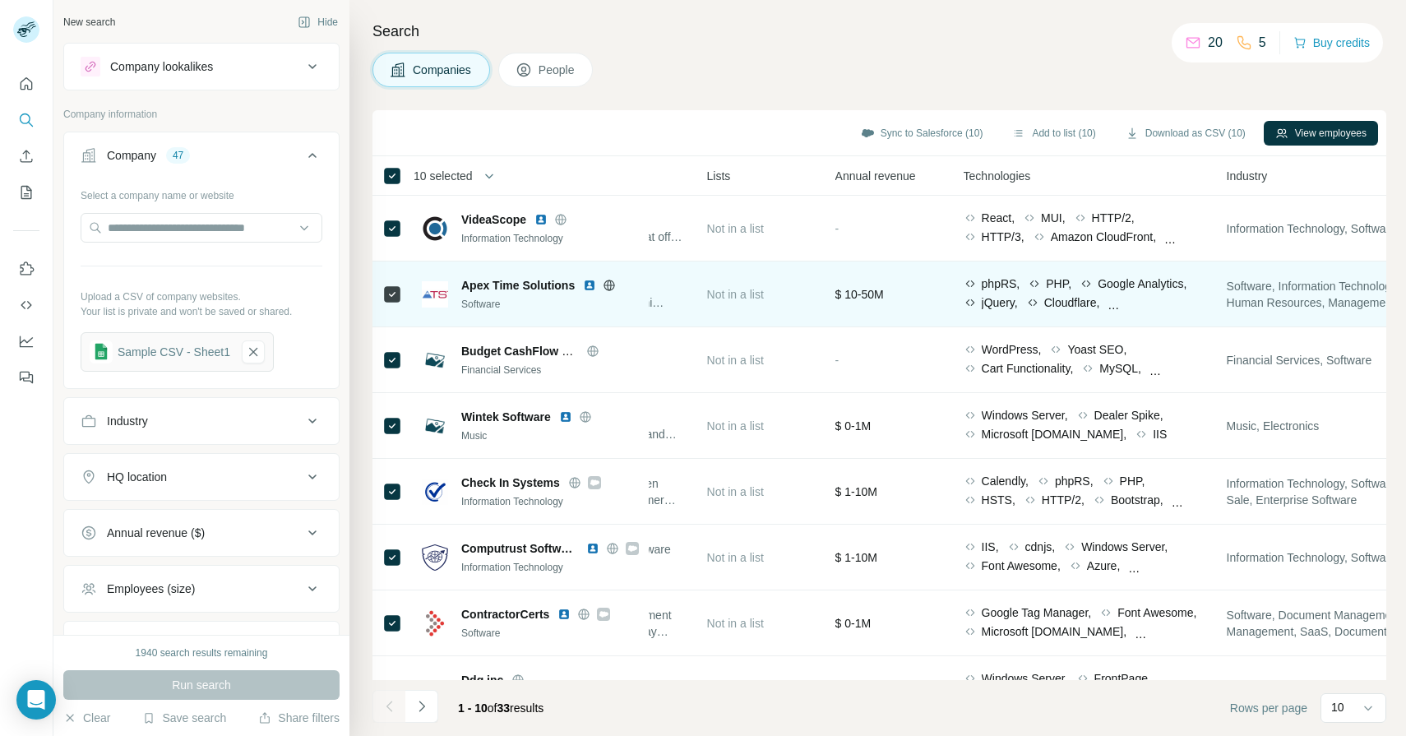
scroll to position [174, 604]
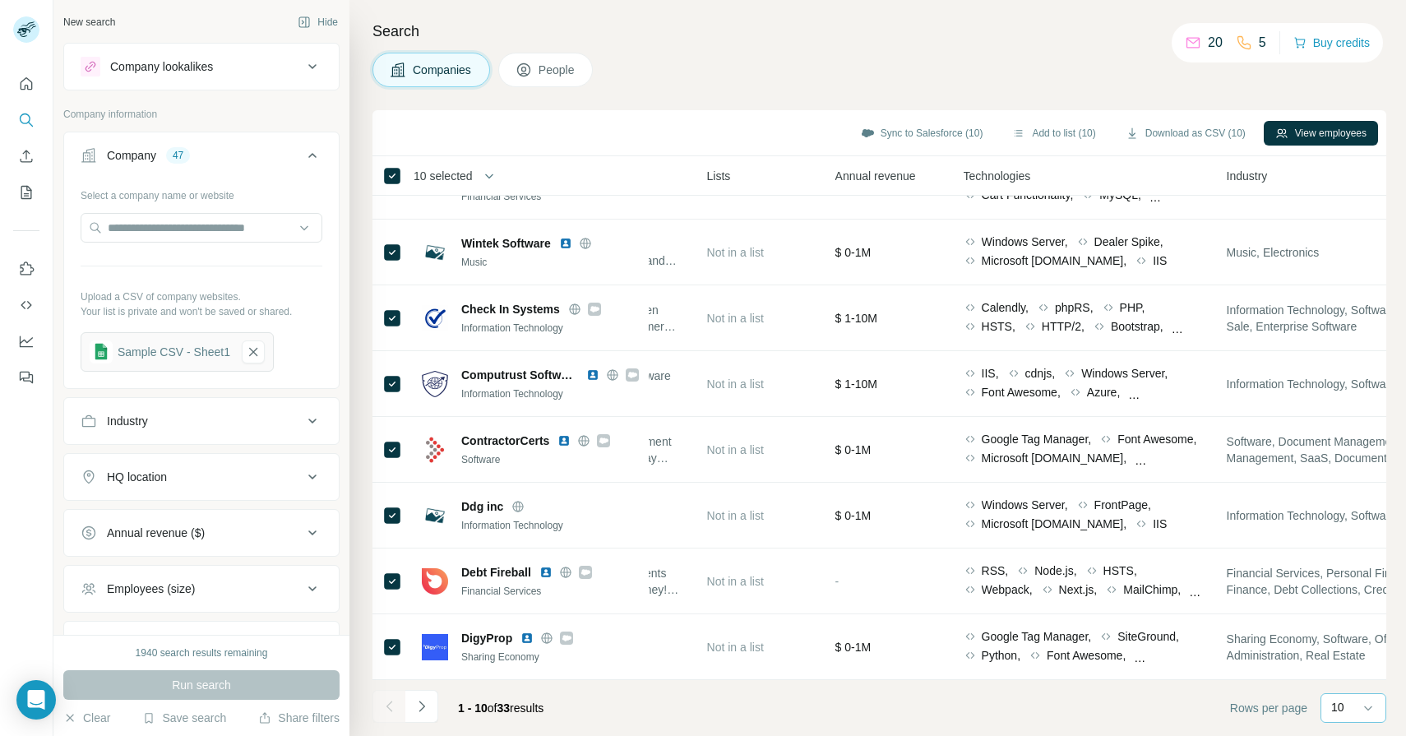
click at [1332, 699] on p "10" at bounding box center [1338, 707] width 13 height 16
click at [1339, 581] on p "60" at bounding box center [1341, 582] width 13 height 16
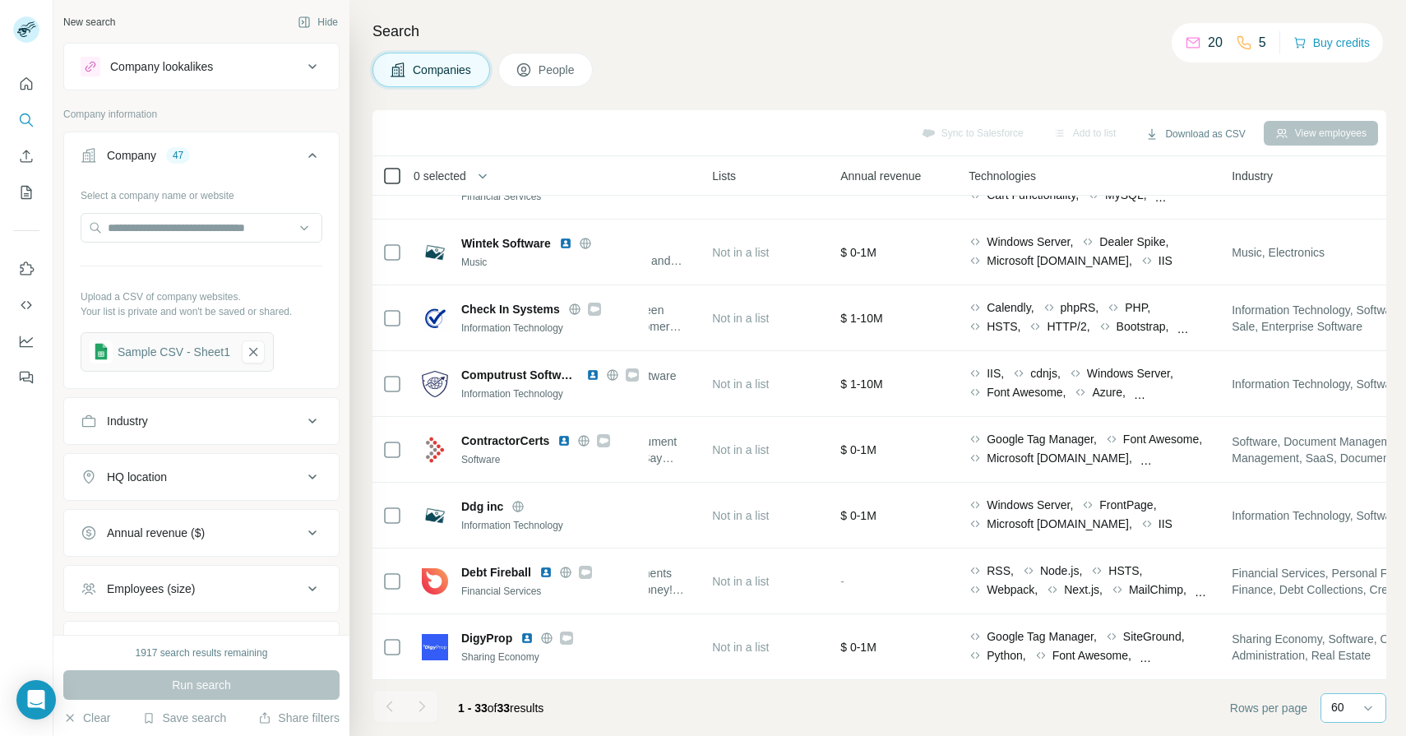
click at [383, 167] on icon at bounding box center [392, 176] width 20 height 20
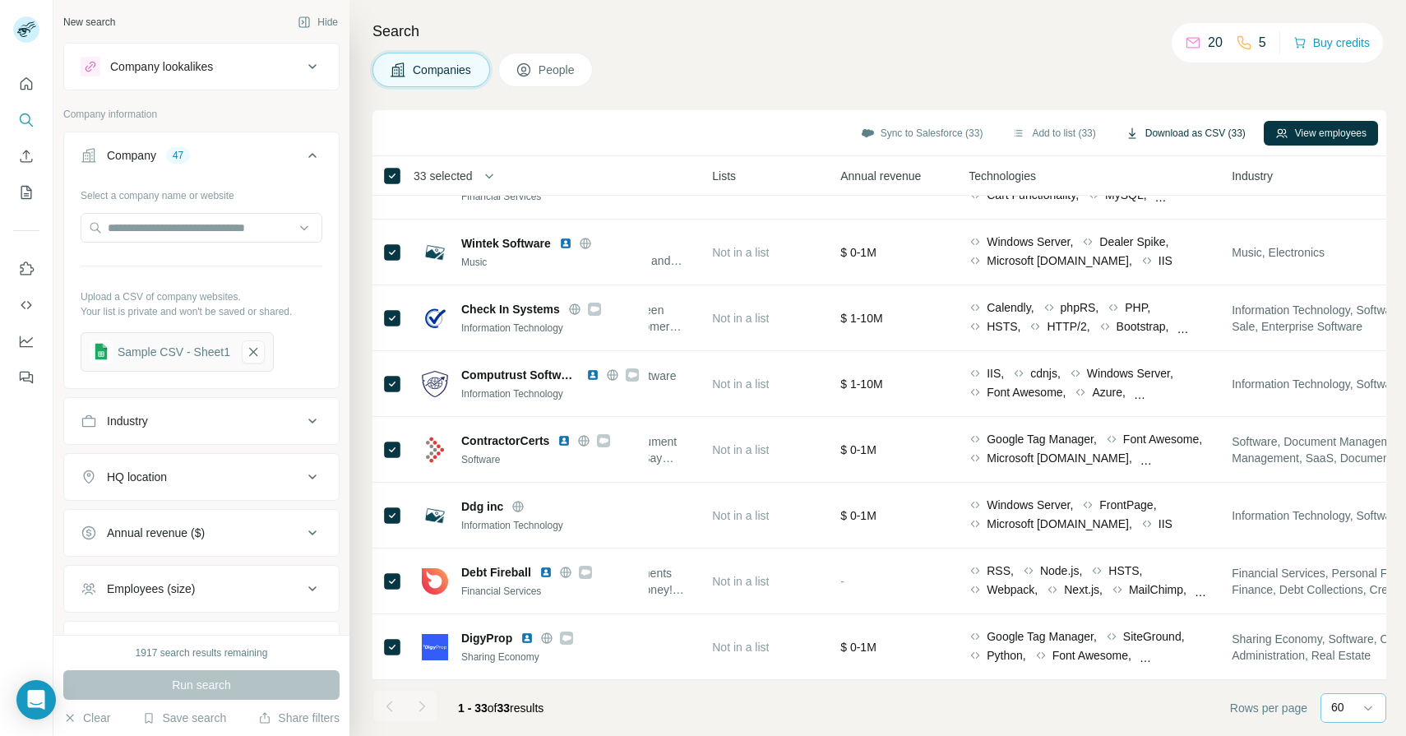
click at [1180, 130] on button "Download as CSV (33)" at bounding box center [1185, 133] width 143 height 25
click at [1294, 129] on button "View employees" at bounding box center [1321, 133] width 114 height 25
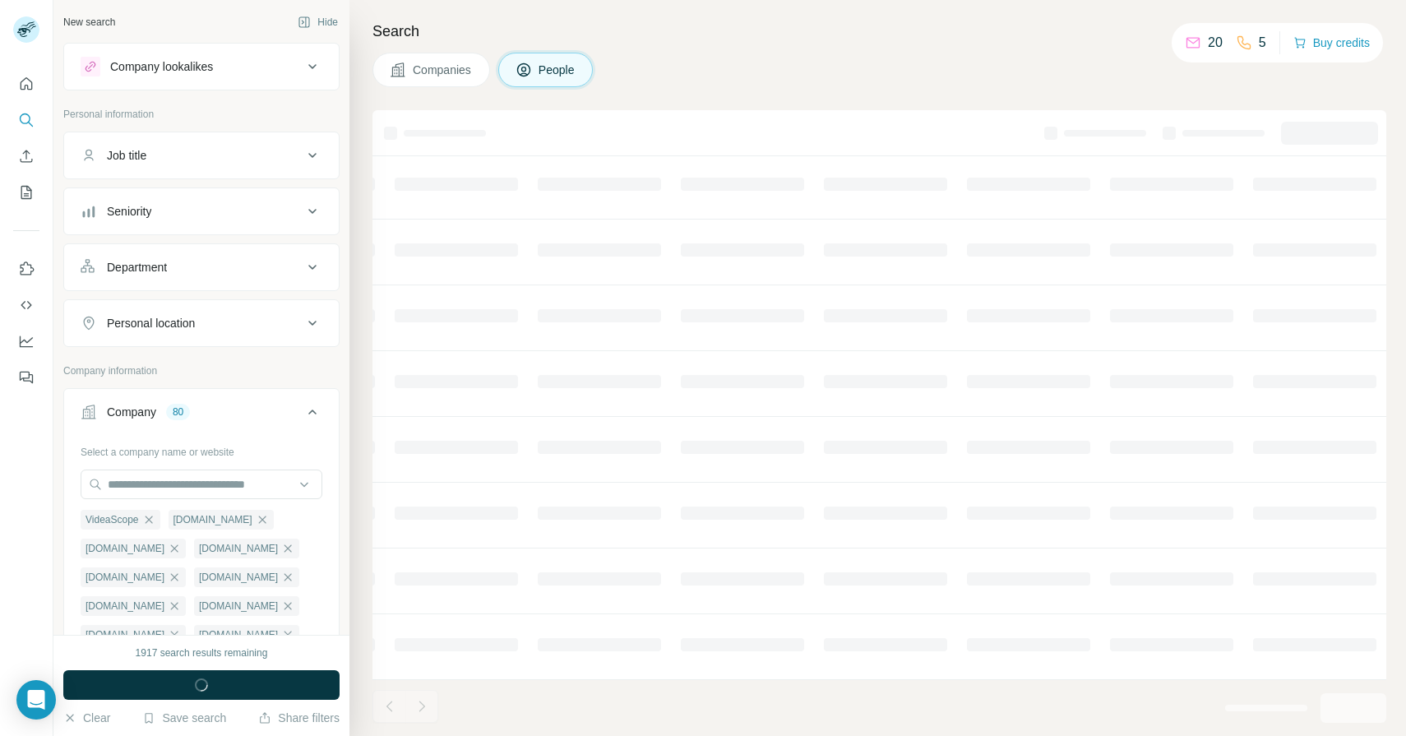
scroll to position [174, 407]
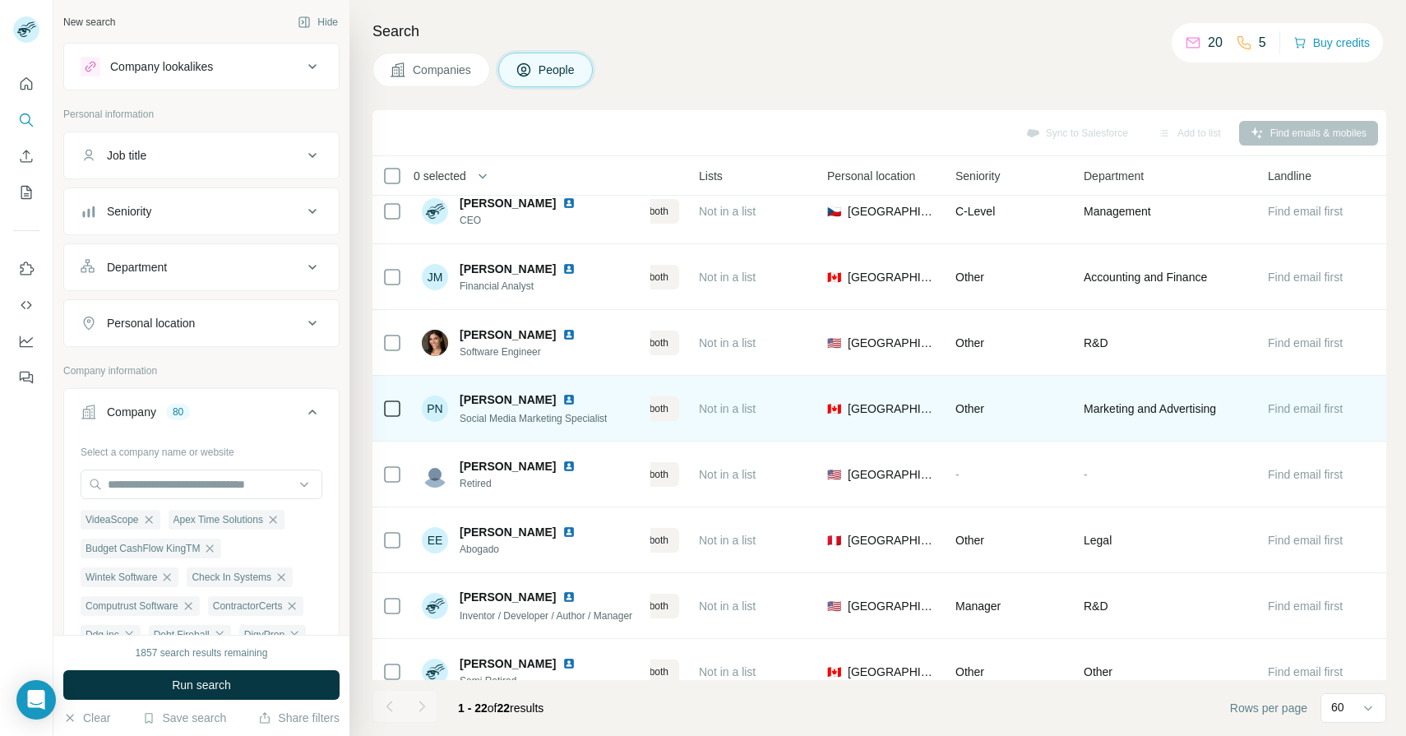
scroll to position [0, 401]
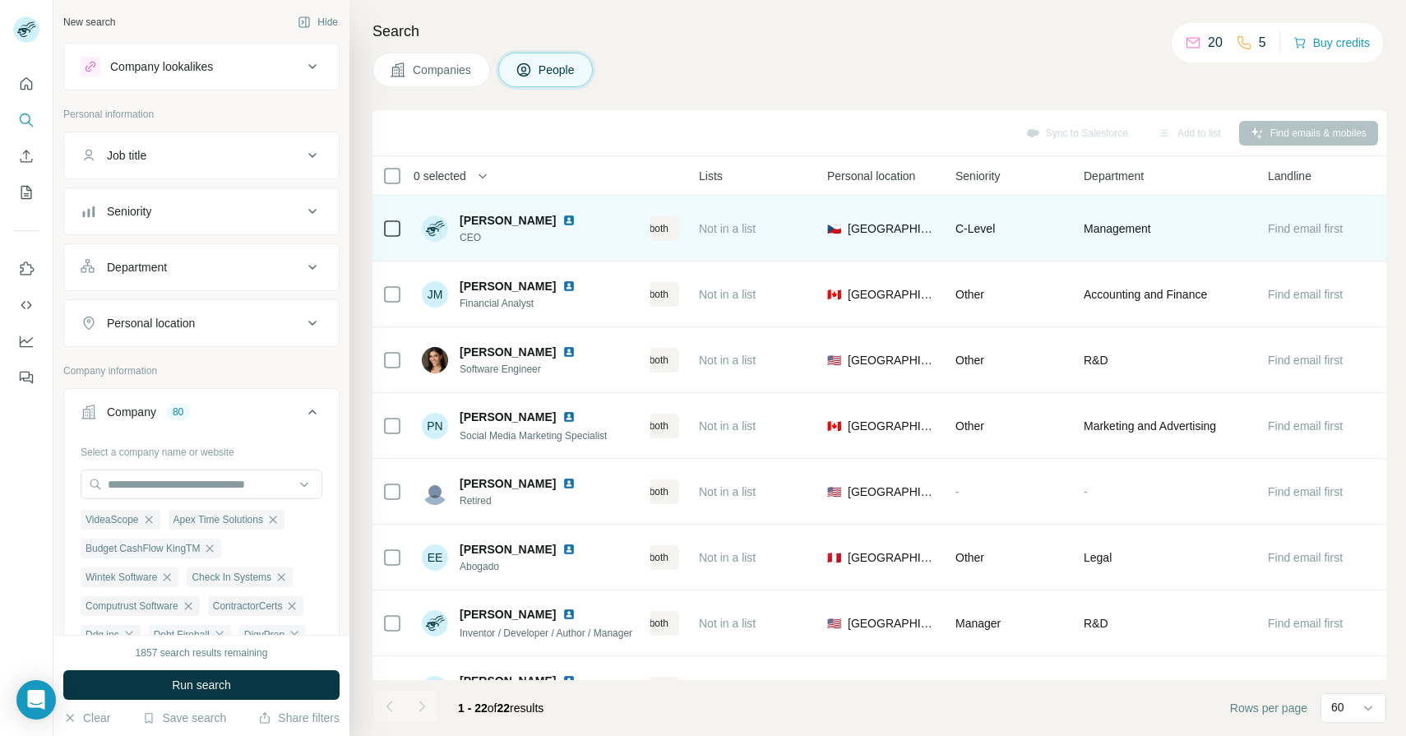
click at [576, 219] on img at bounding box center [569, 220] width 13 height 13
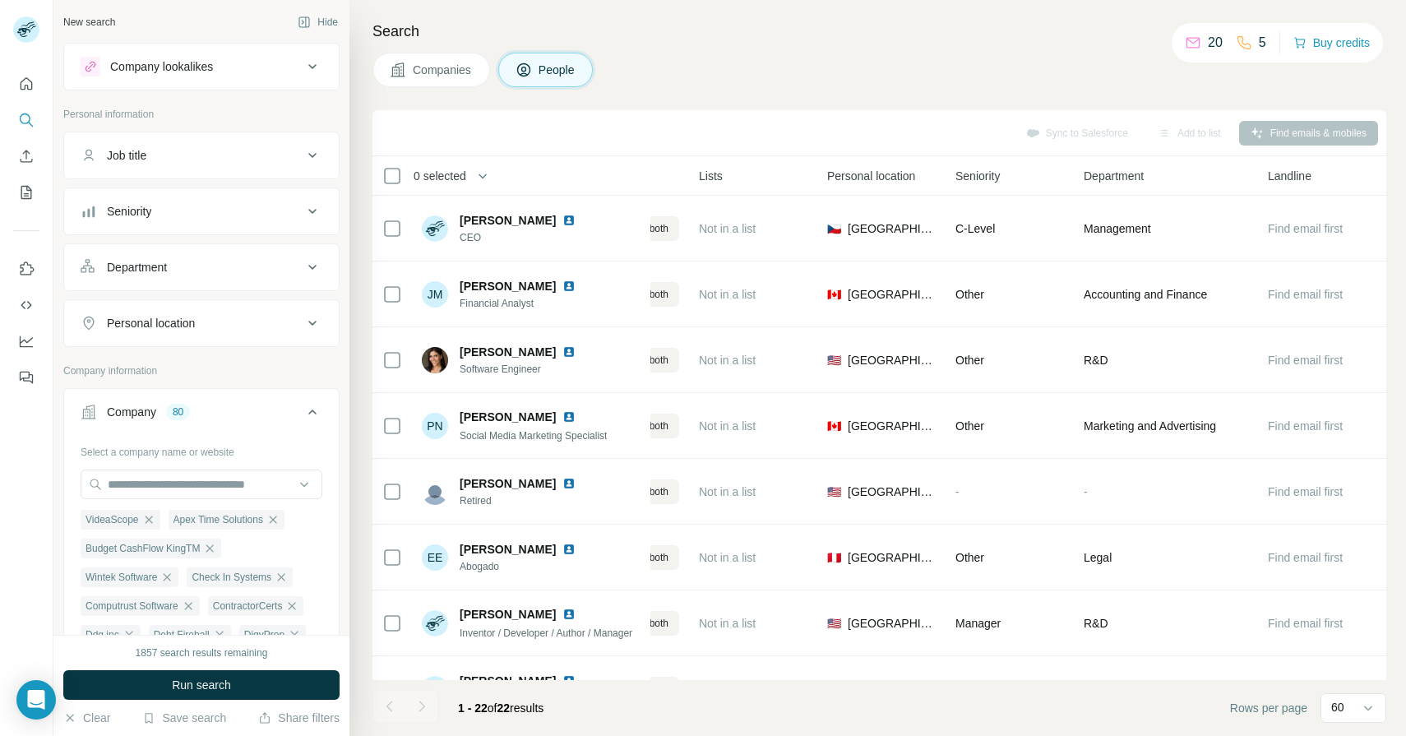
click at [455, 69] on span "Companies" at bounding box center [443, 70] width 60 height 16
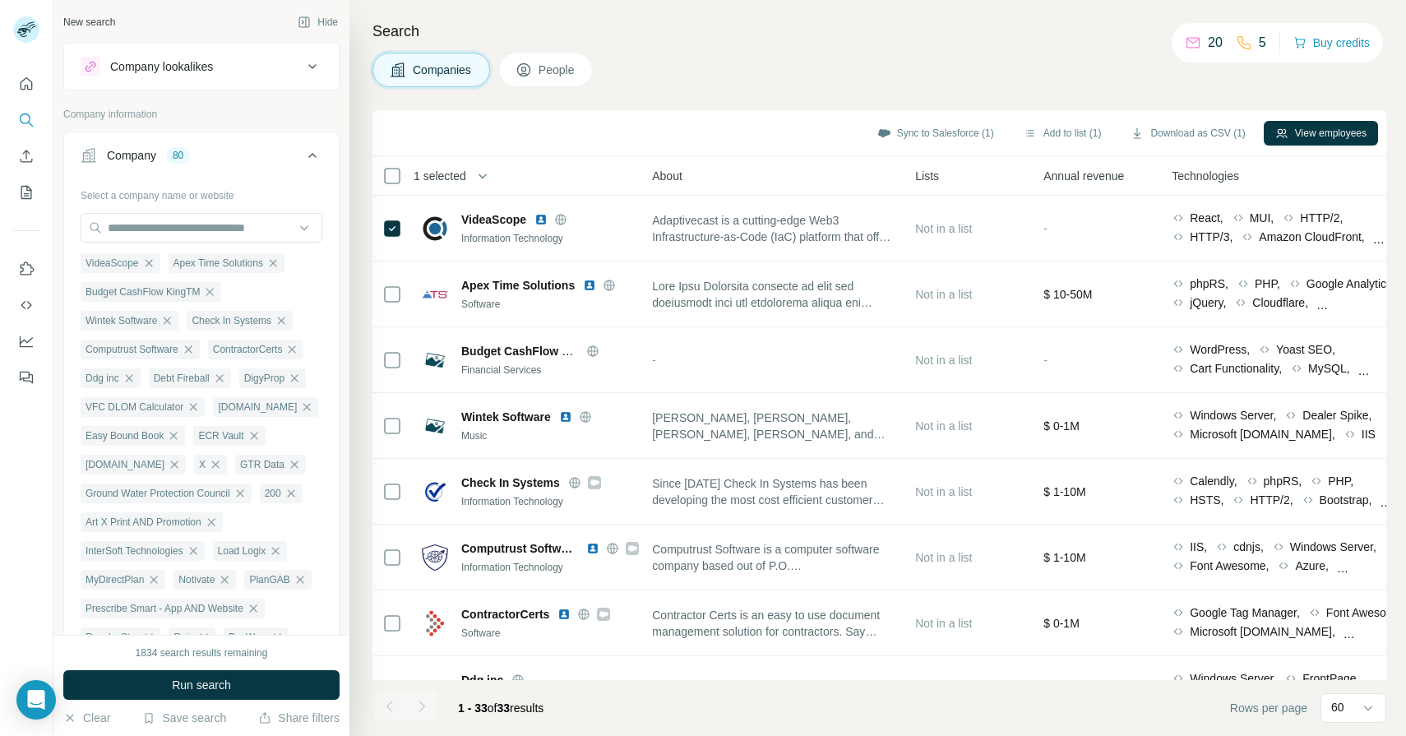
click at [536, 72] on button "People" at bounding box center [545, 70] width 95 height 35
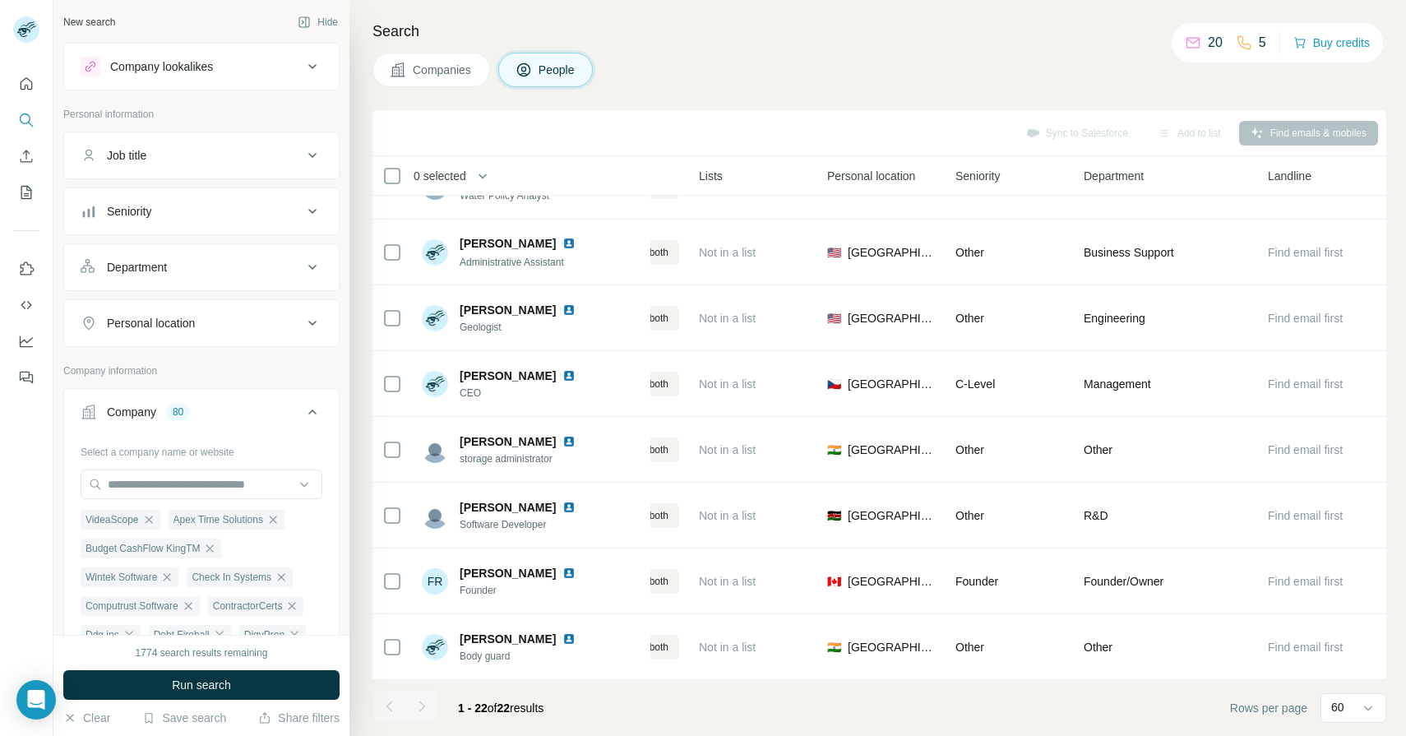
scroll to position [0, 401]
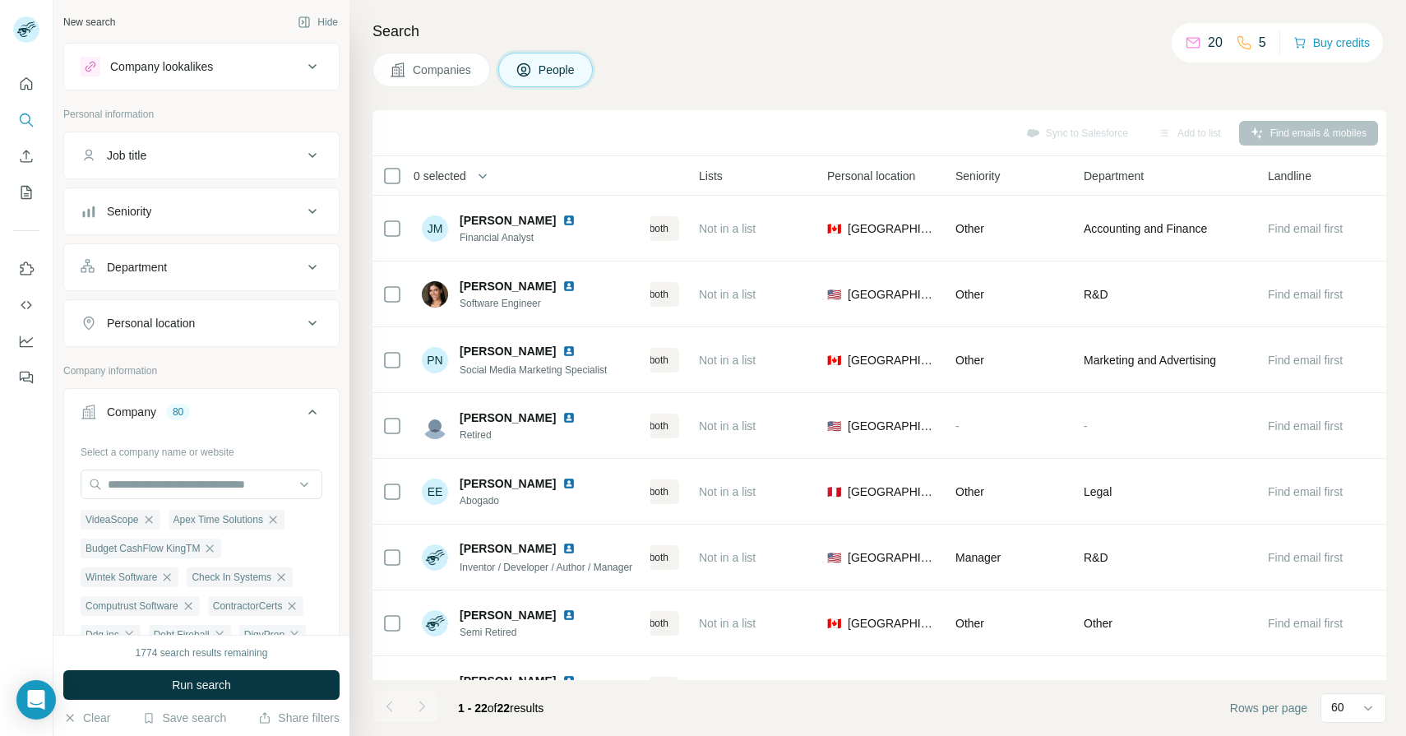
click at [447, 78] on button "Companies" at bounding box center [432, 70] width 118 height 35
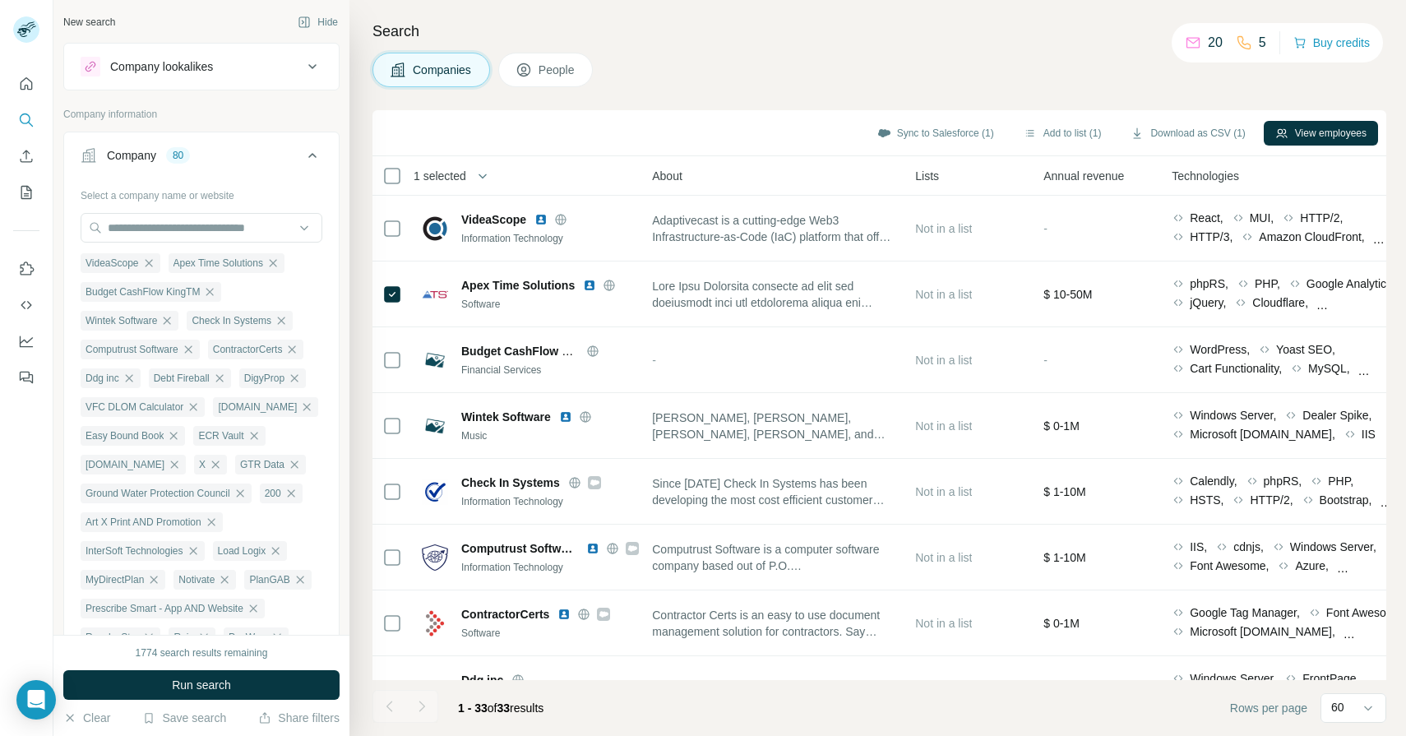
click at [536, 66] on button "People" at bounding box center [545, 70] width 95 height 35
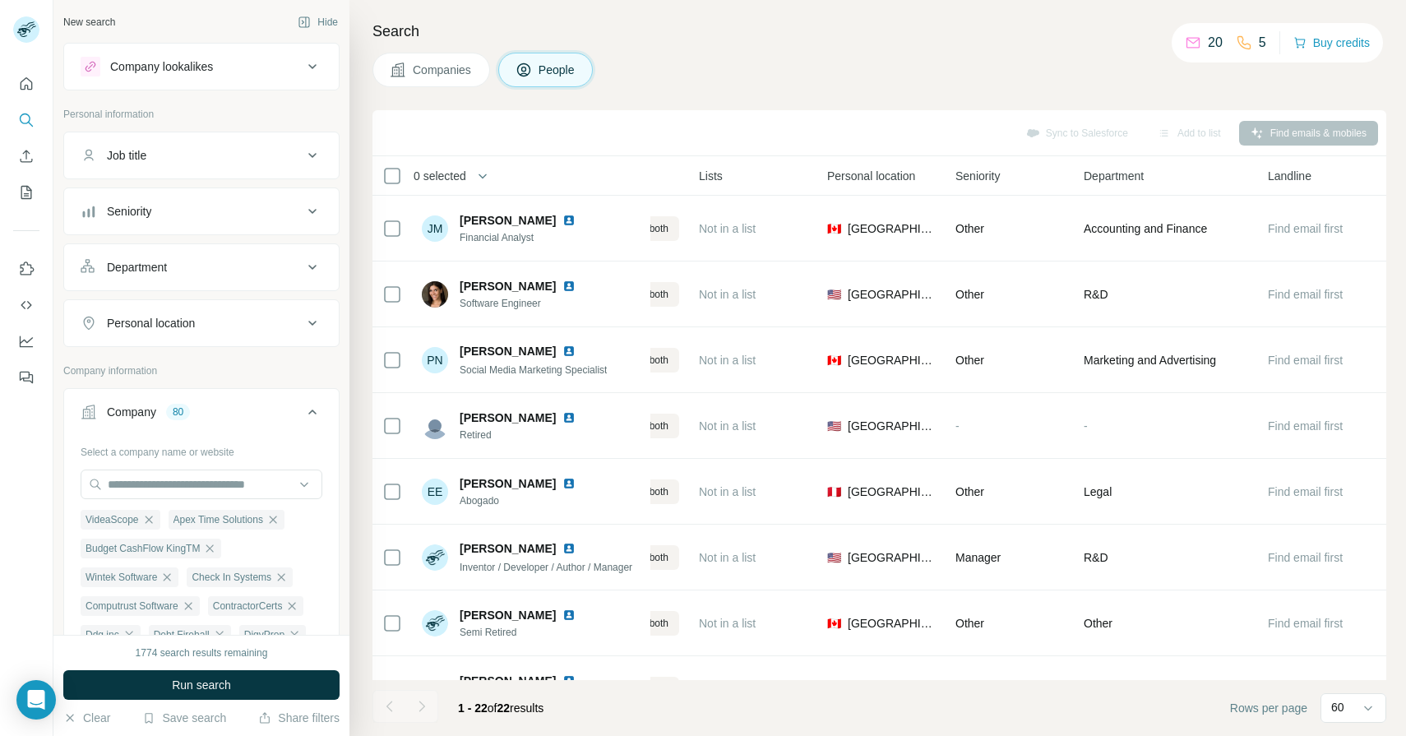
click at [454, 67] on span "Companies" at bounding box center [443, 70] width 60 height 16
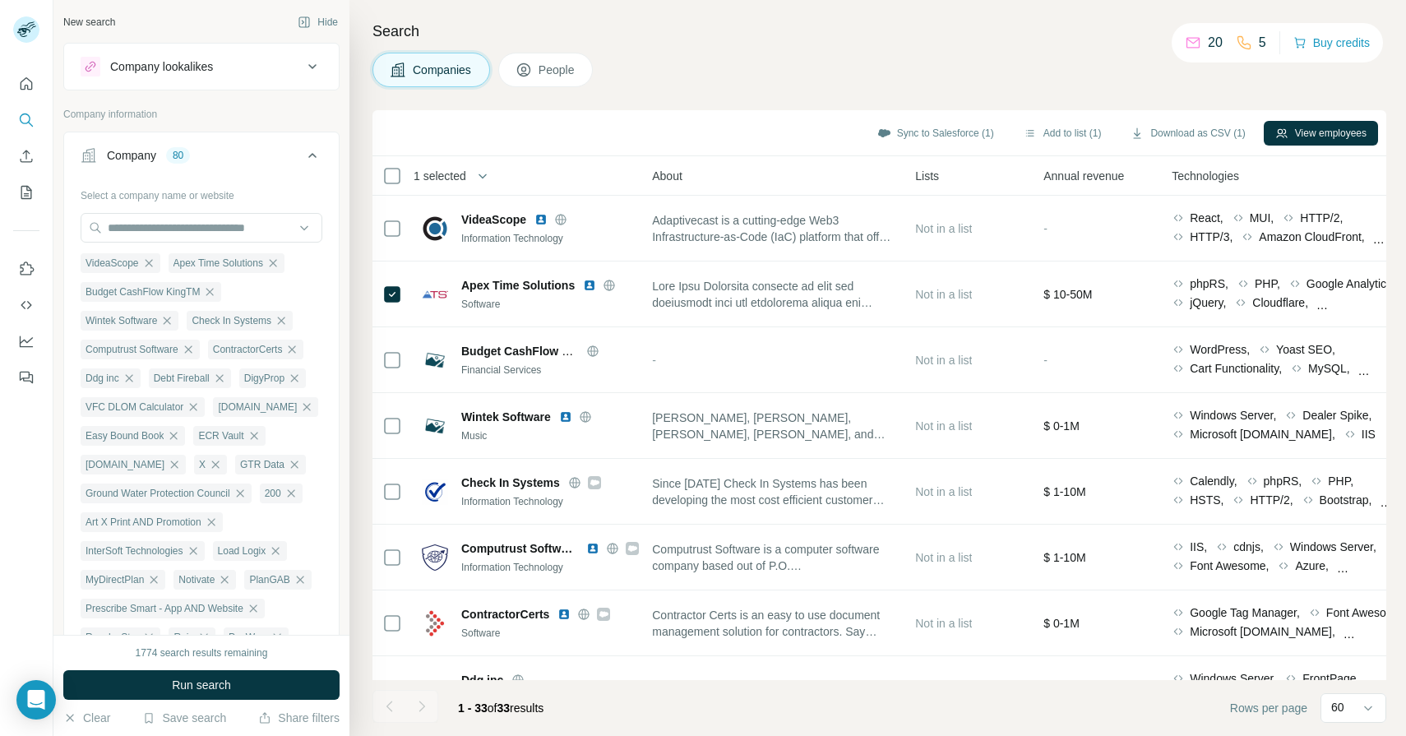
click at [565, 69] on span "People" at bounding box center [558, 70] width 38 height 16
